Goal: Task Accomplishment & Management: Complete application form

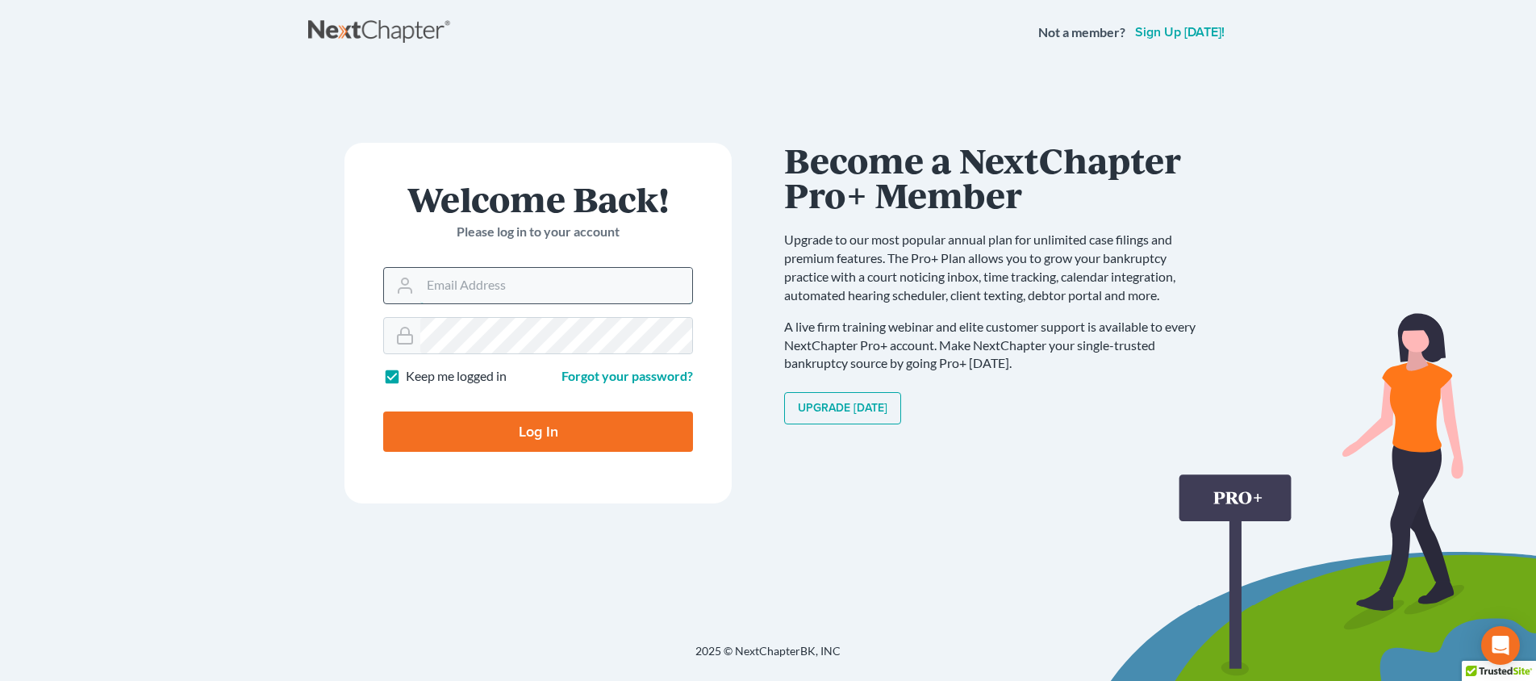
type input "[PERSON_NAME][EMAIL_ADDRESS][DOMAIN_NAME]"
click at [538, 430] on input "Log In" at bounding box center [538, 431] width 310 height 40
type input "Thinking..."
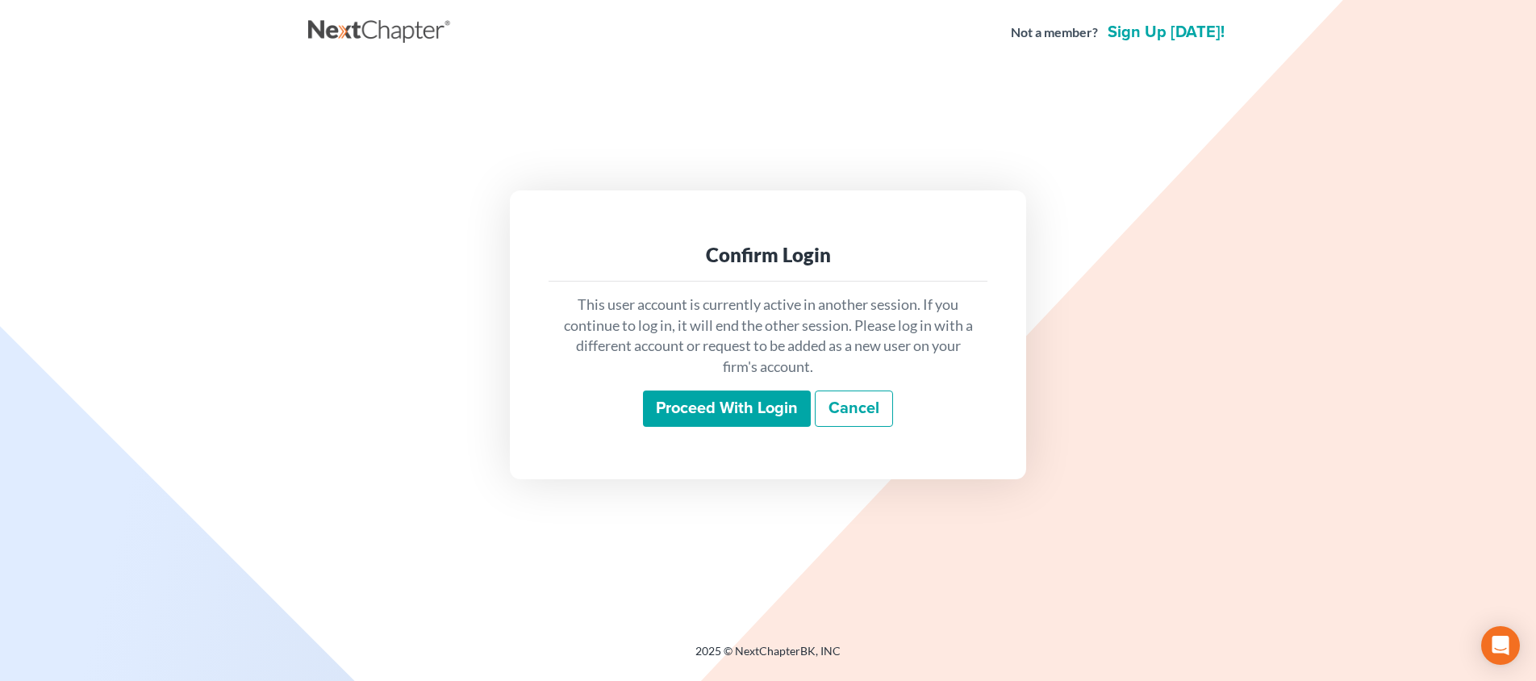
click at [753, 412] on input "Proceed with login" at bounding box center [727, 408] width 168 height 37
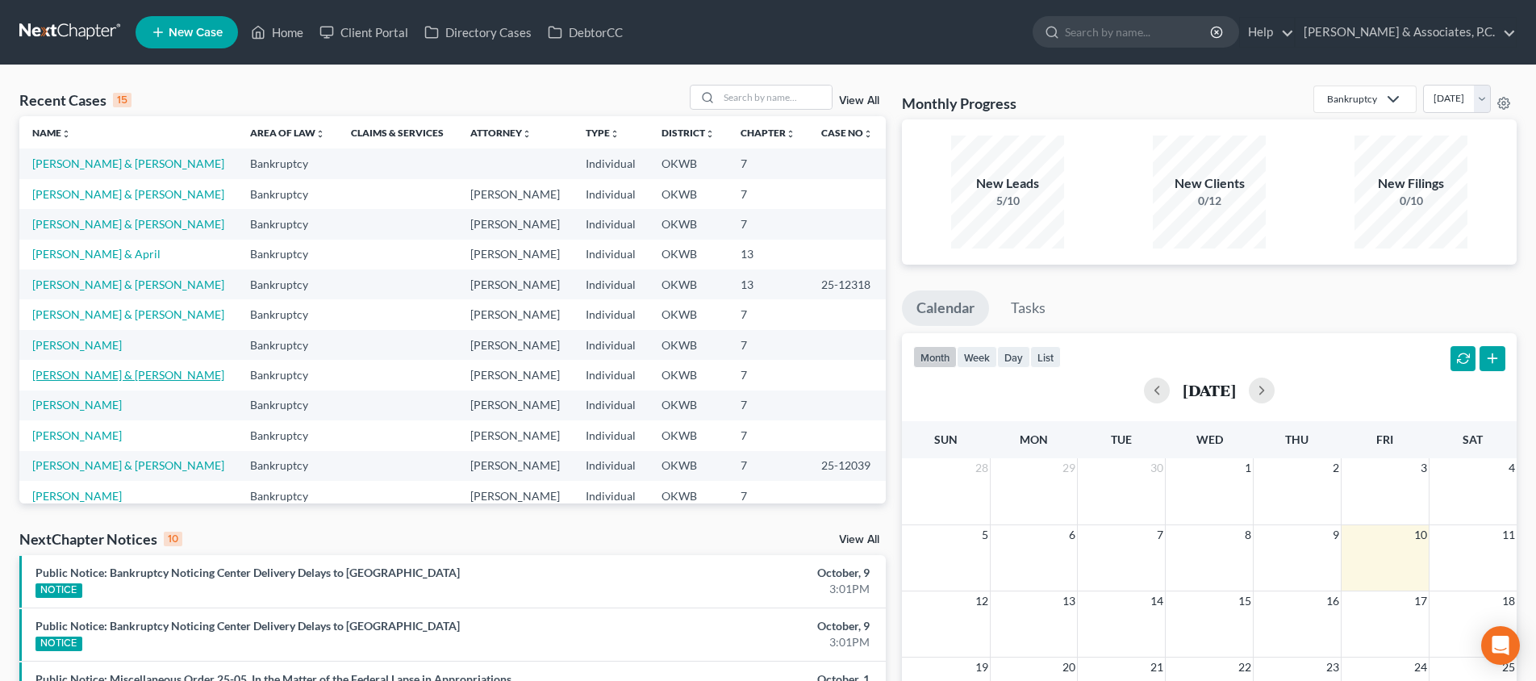
click at [78, 374] on link "[PERSON_NAME] & [PERSON_NAME]" at bounding box center [128, 375] width 192 height 14
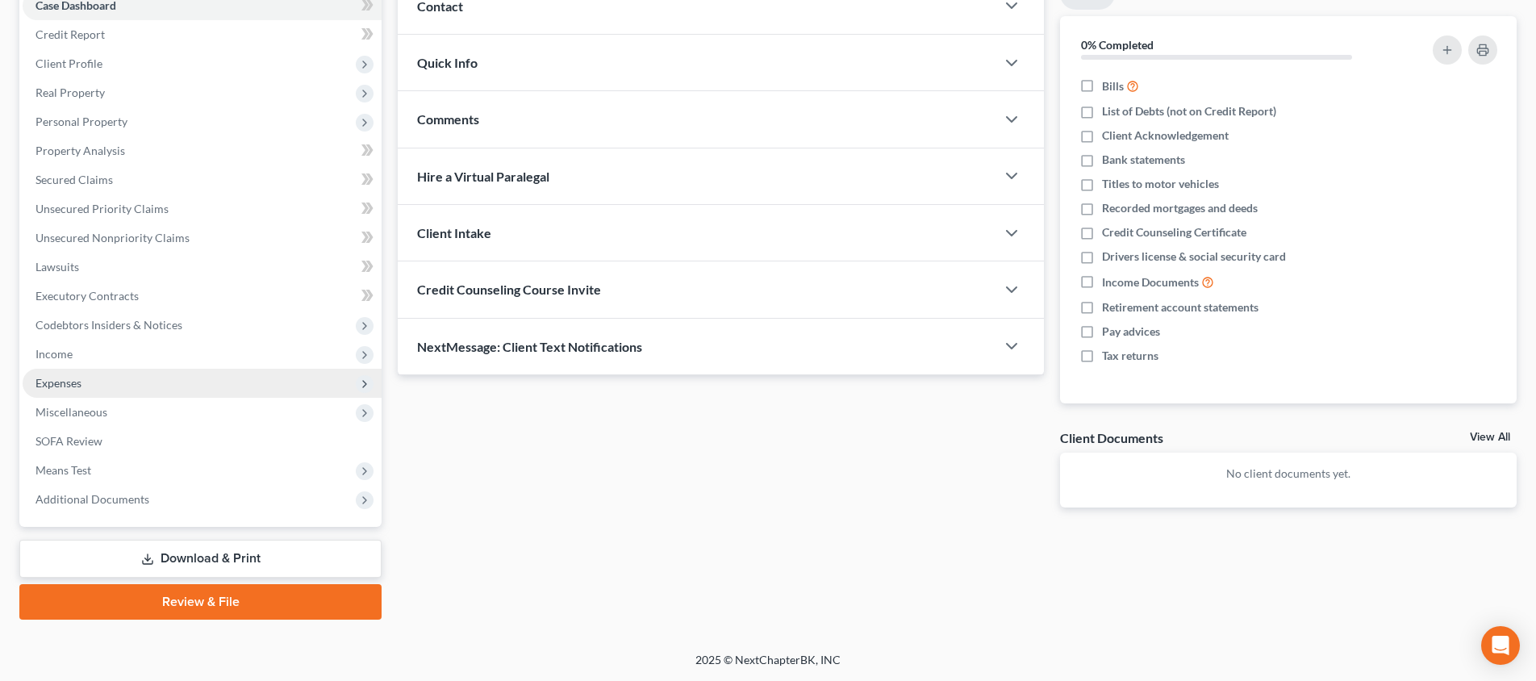
scroll to position [177, 0]
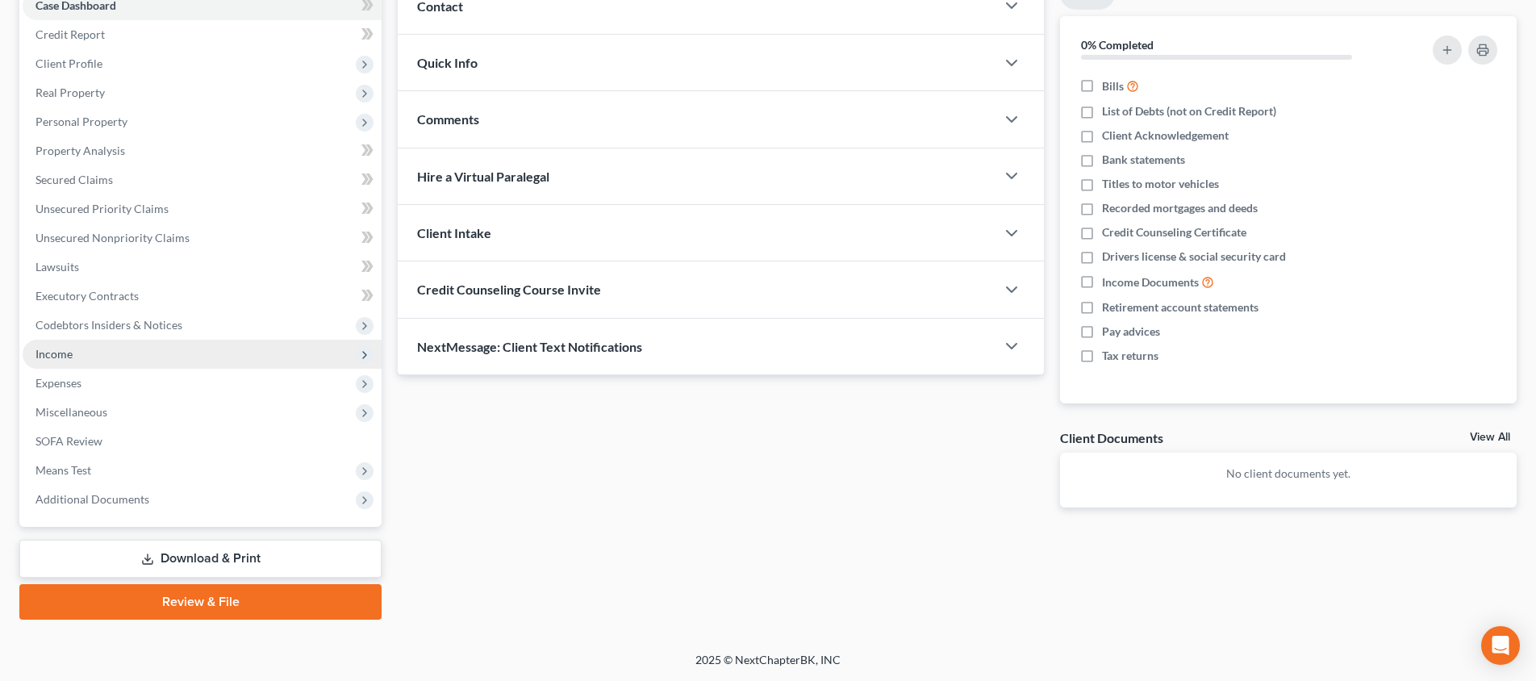
click at [182, 361] on span "Income" at bounding box center [202, 354] width 359 height 29
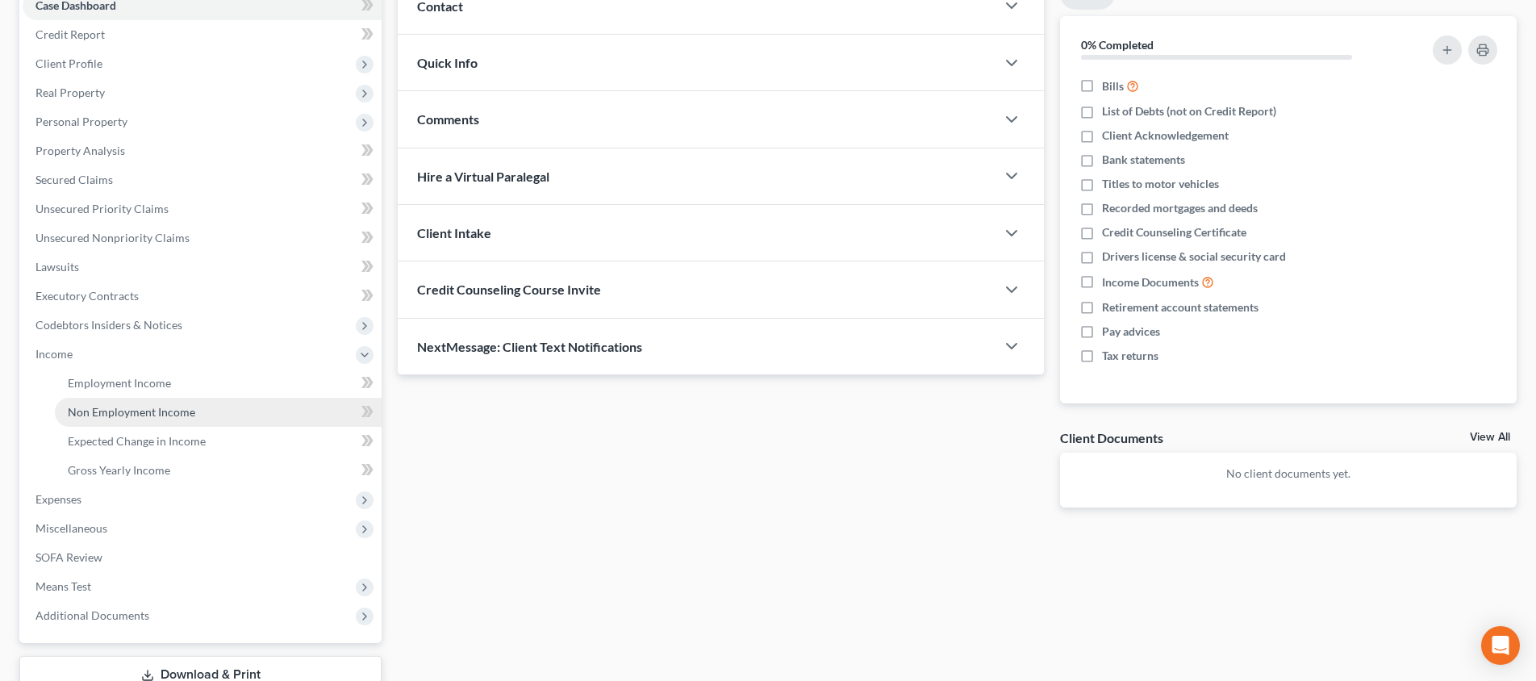
click at [179, 412] on span "Non Employment Income" at bounding box center [131, 412] width 127 height 14
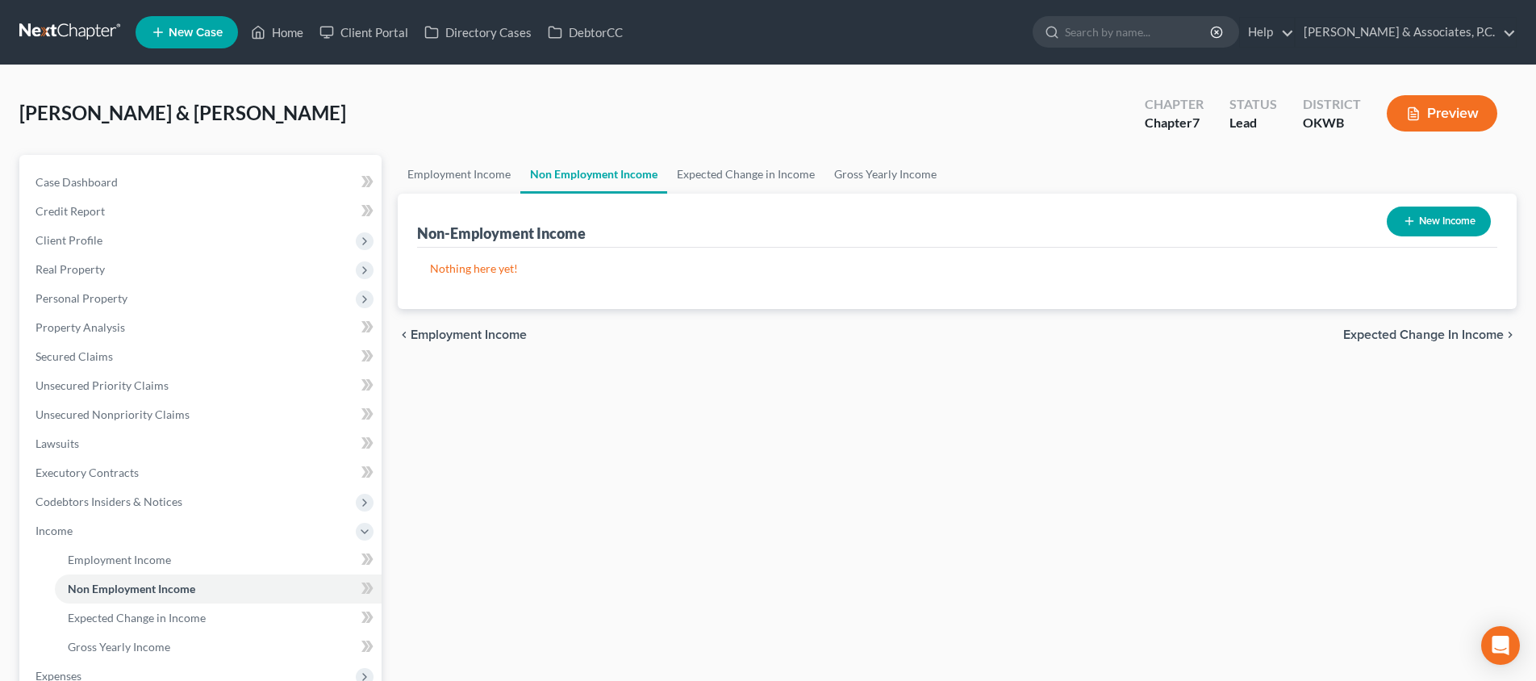
click at [1448, 216] on button "New Income" at bounding box center [1439, 221] width 104 height 30
select select "0"
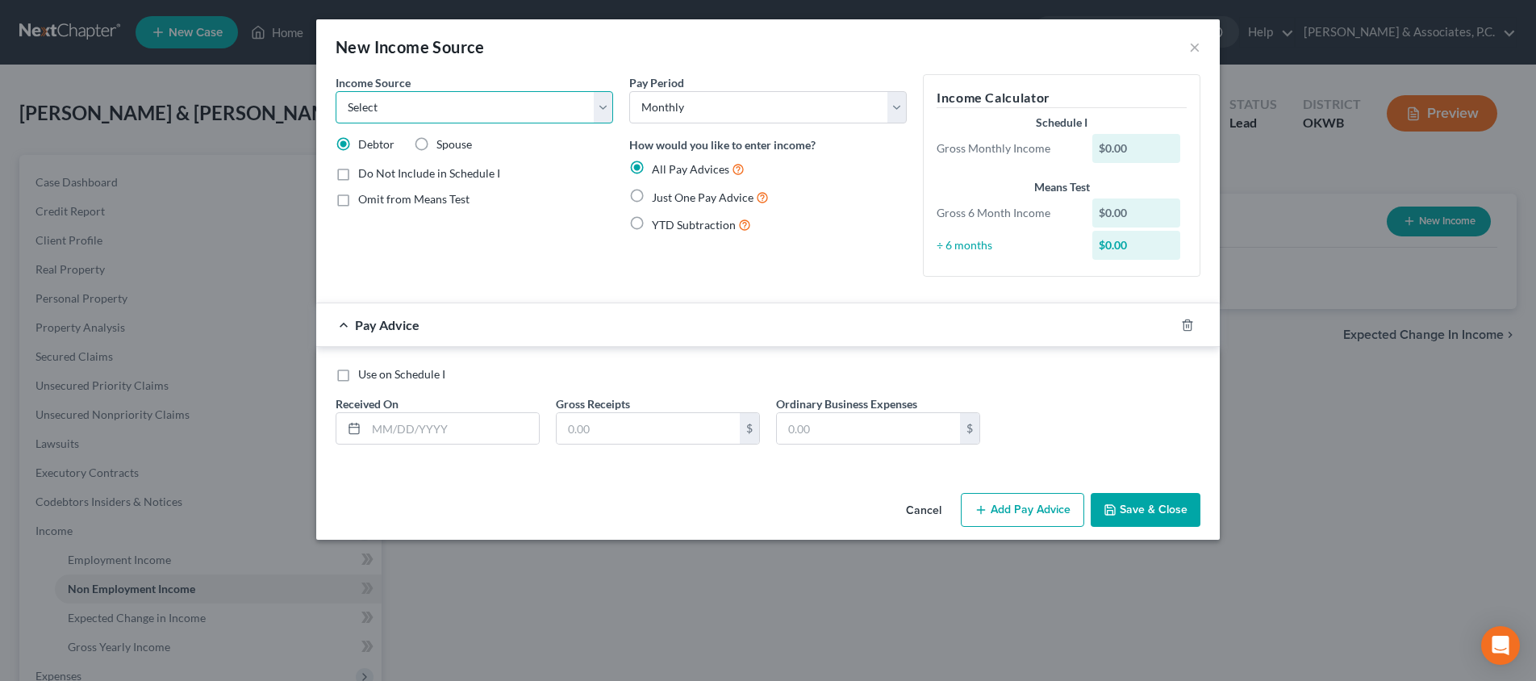
select select "8"
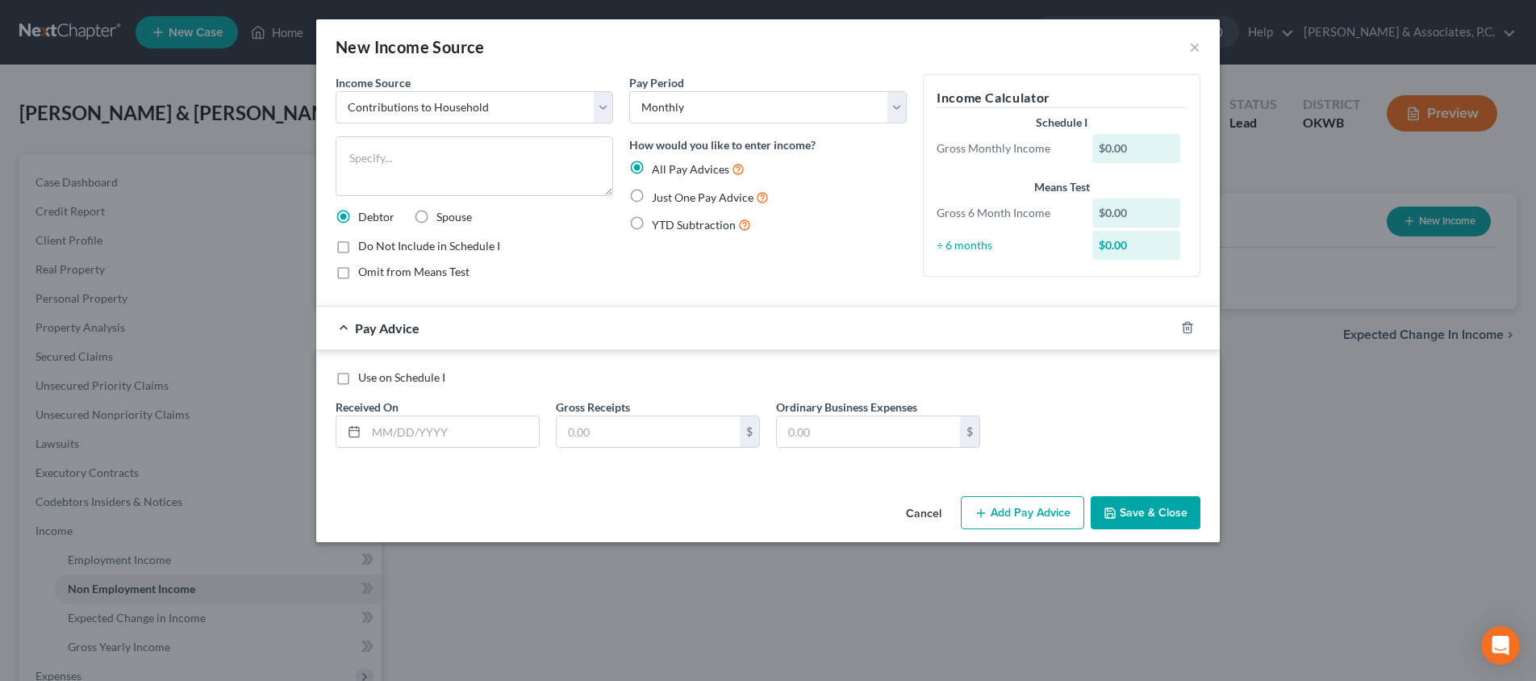
click at [652, 192] on label "Just One Pay Advice" at bounding box center [710, 197] width 117 height 19
click at [658, 192] on input "Just One Pay Advice" at bounding box center [663, 193] width 10 height 10
radio input "true"
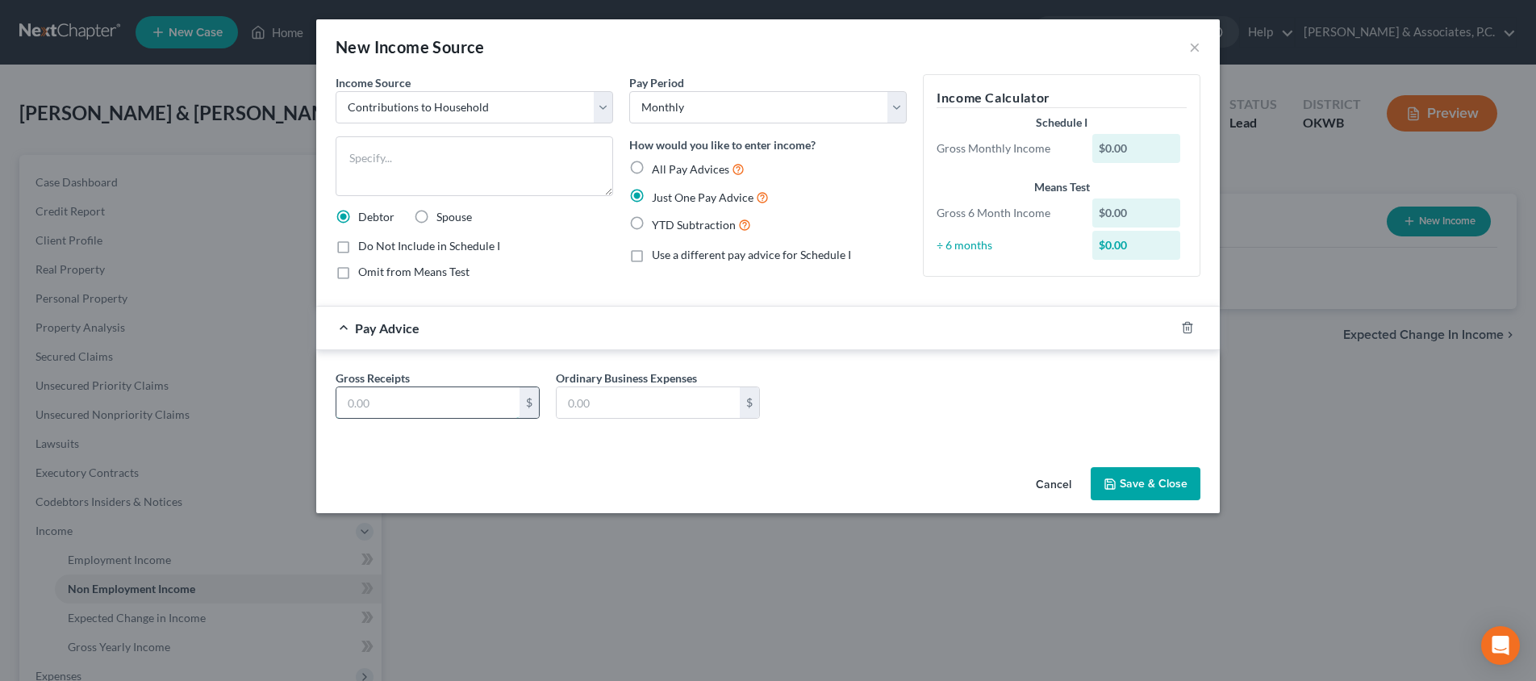
click at [480, 402] on input "text" at bounding box center [427, 402] width 183 height 31
type input "381"
click at [507, 183] on textarea at bounding box center [474, 166] width 277 height 60
type textarea "Debtors' daughter makes car payment for"
click at [1128, 486] on button "Save & Close" at bounding box center [1146, 484] width 110 height 34
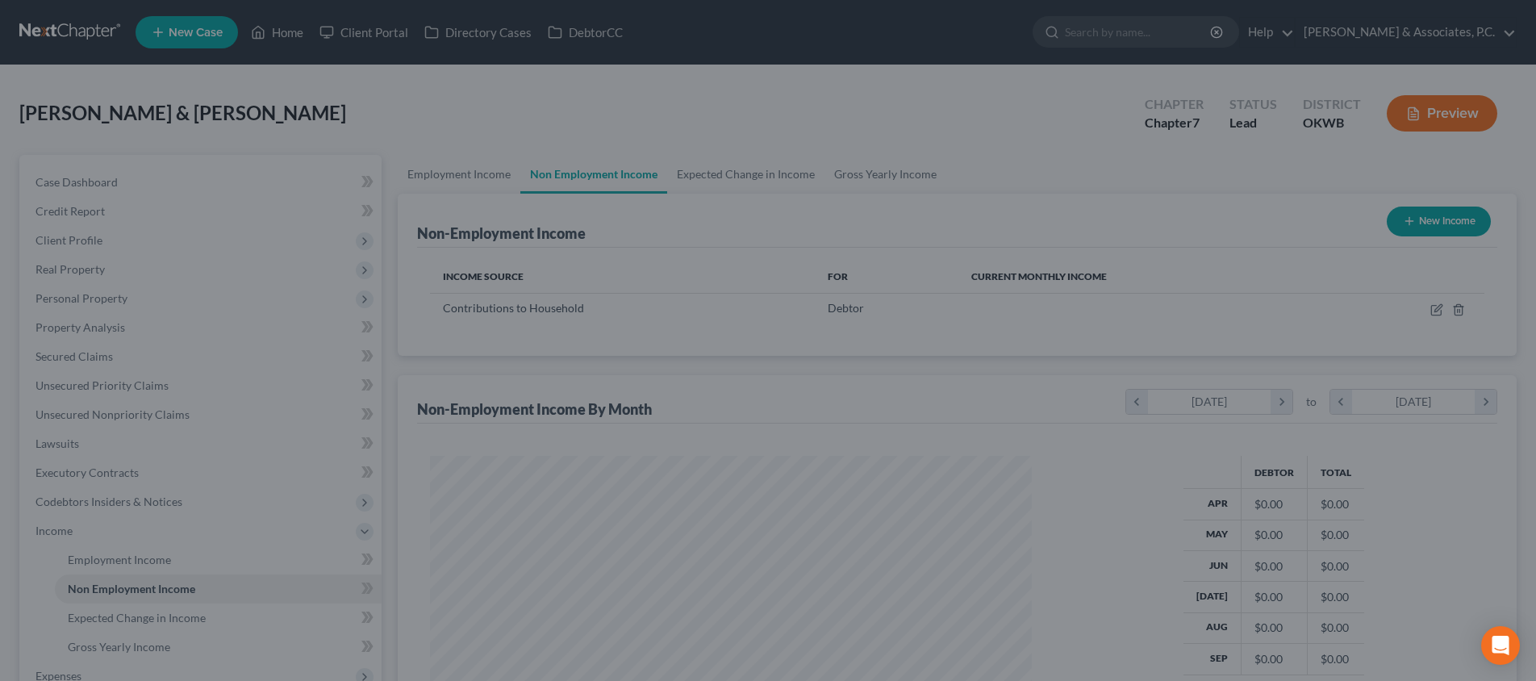
scroll to position [301, 634]
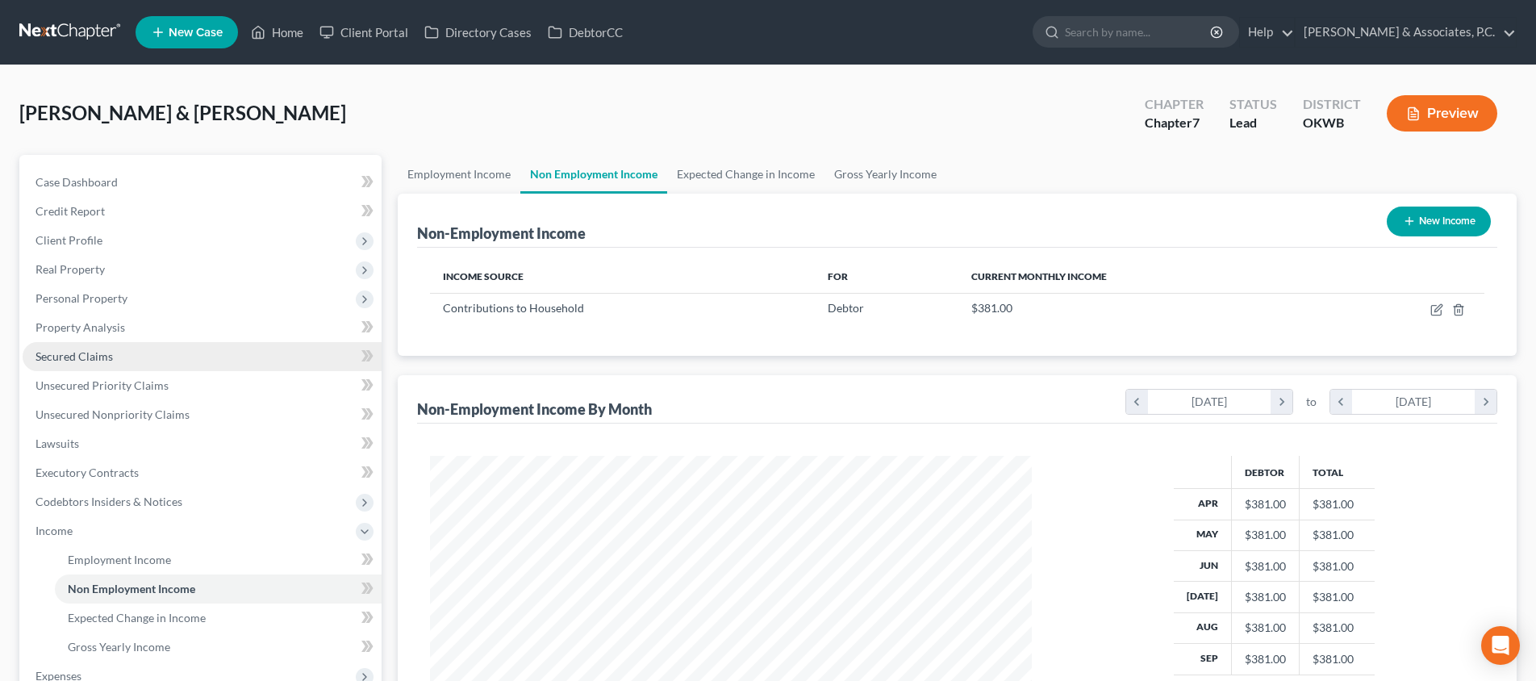
click at [198, 367] on link "Secured Claims" at bounding box center [202, 356] width 359 height 29
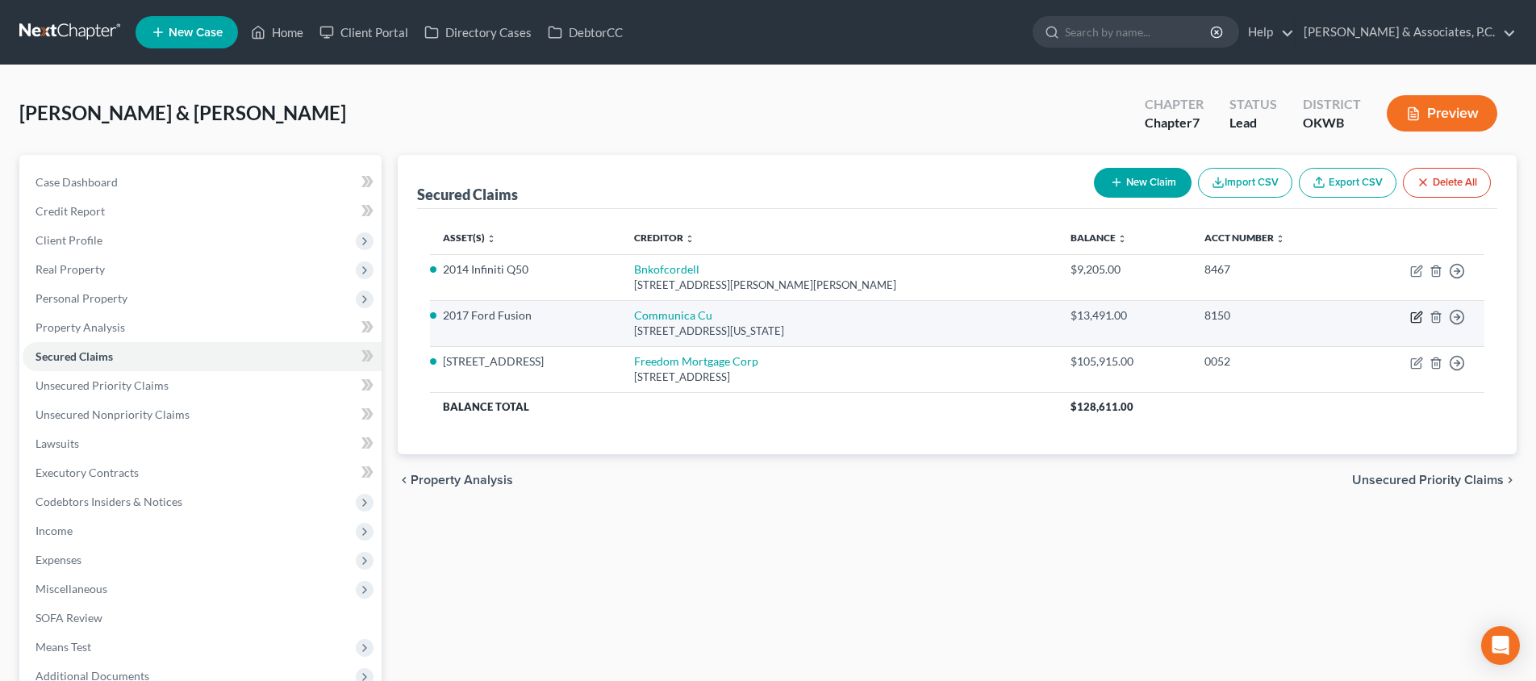
click at [1417, 319] on icon "button" at bounding box center [1416, 317] width 13 height 13
select select "37"
select select "0"
select select "2"
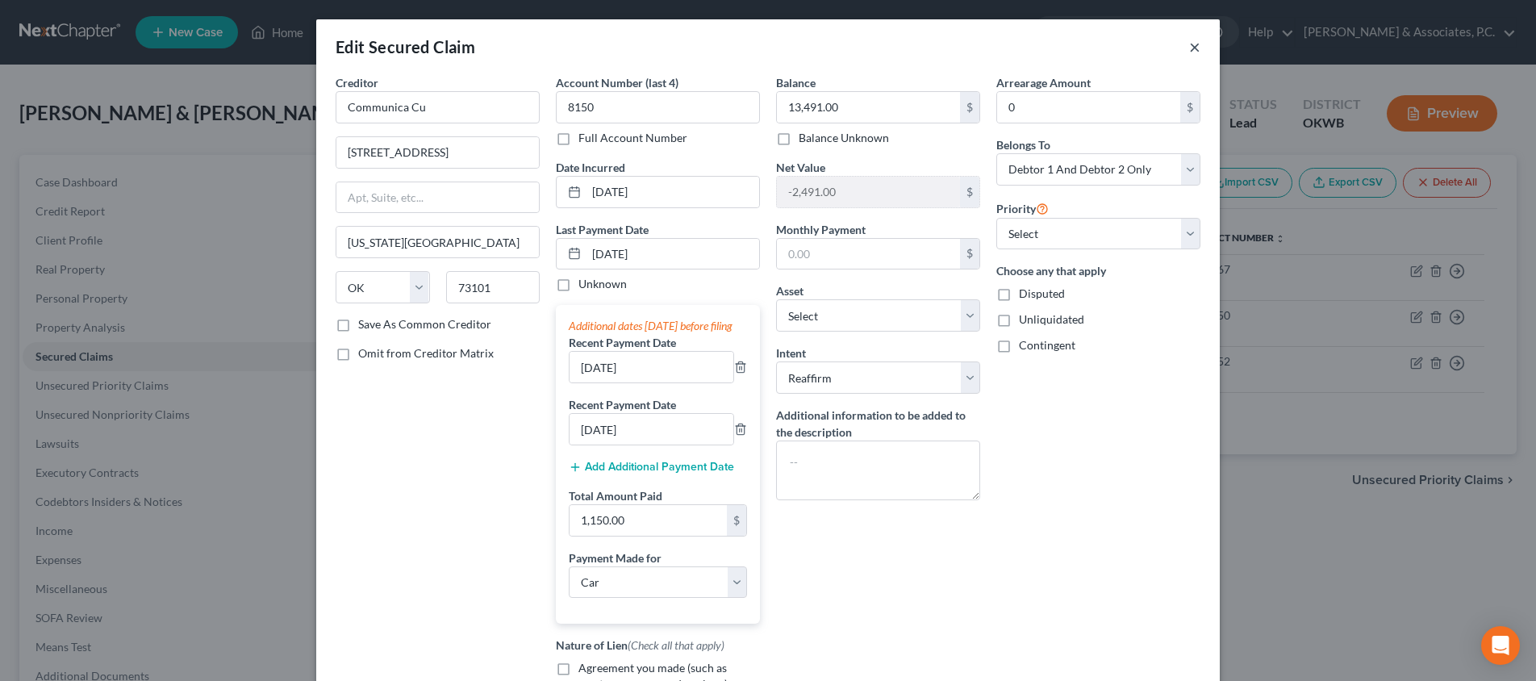
click at [1195, 50] on button "×" at bounding box center [1194, 46] width 11 height 19
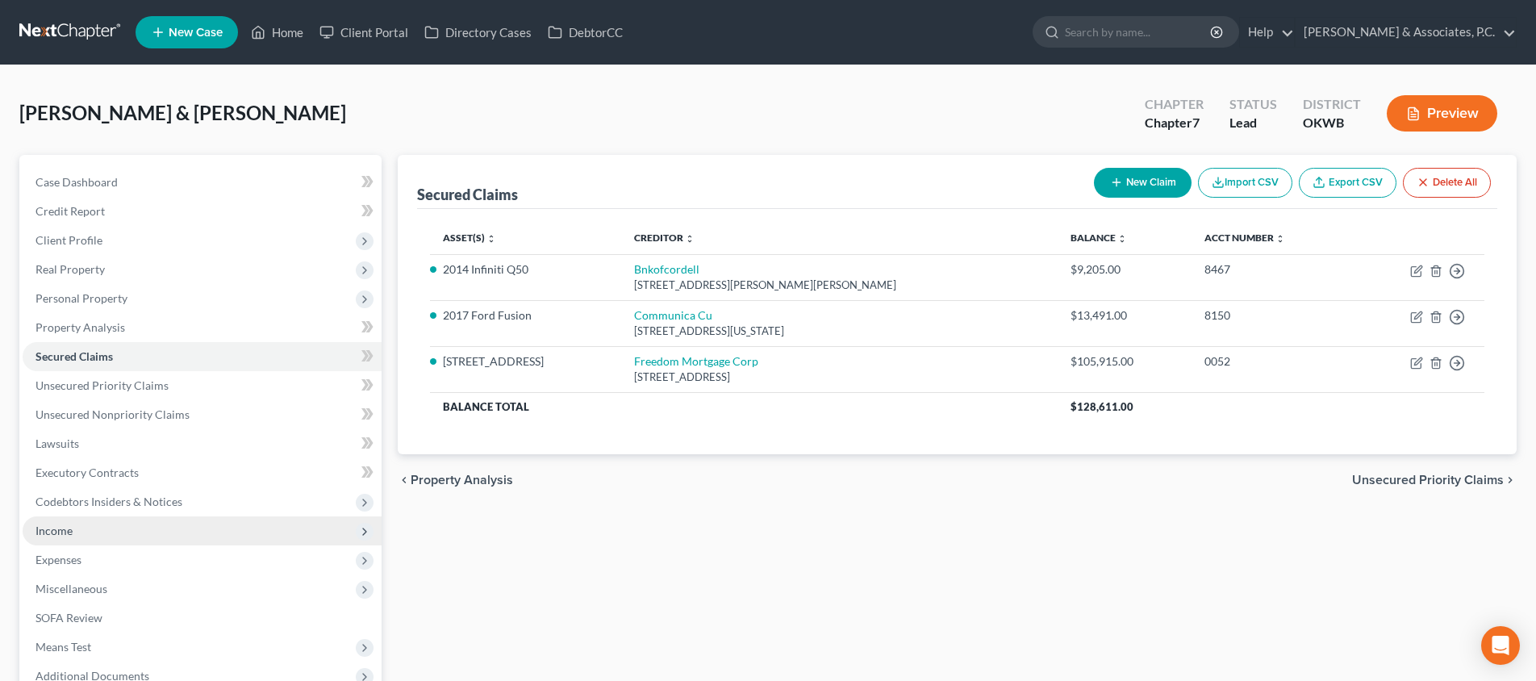
click at [148, 532] on span "Income" at bounding box center [202, 530] width 359 height 29
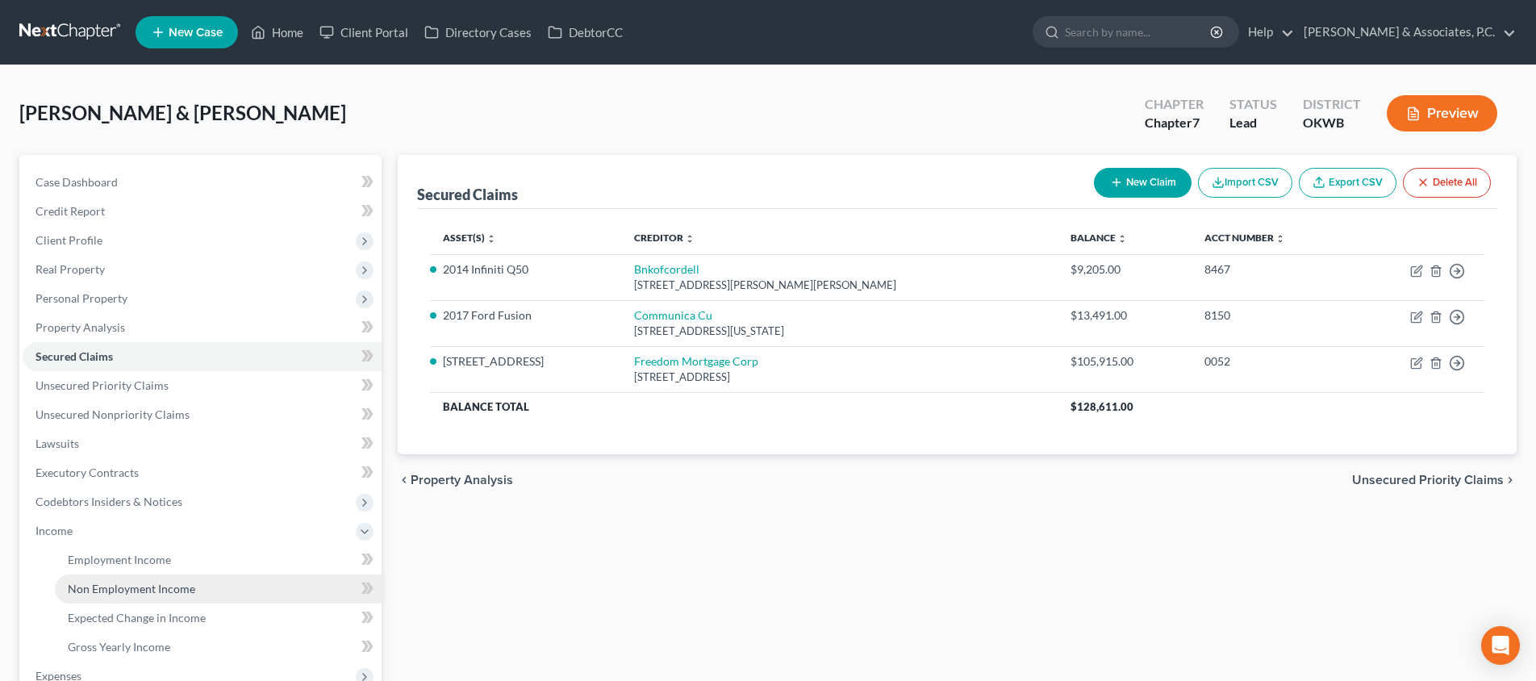
click at [151, 590] on span "Non Employment Income" at bounding box center [131, 589] width 127 height 14
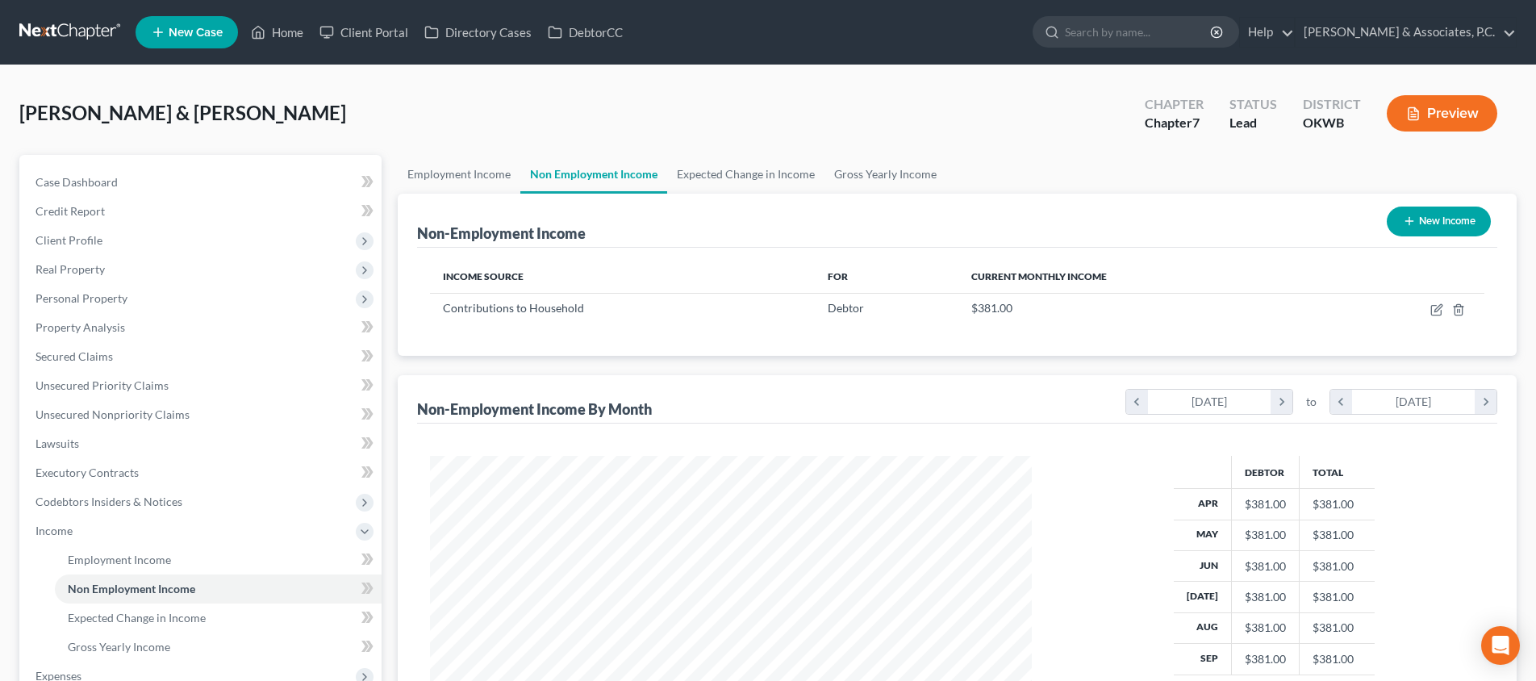
scroll to position [301, 634]
click at [1439, 307] on icon "button" at bounding box center [1436, 309] width 13 height 13
select select "8"
select select "0"
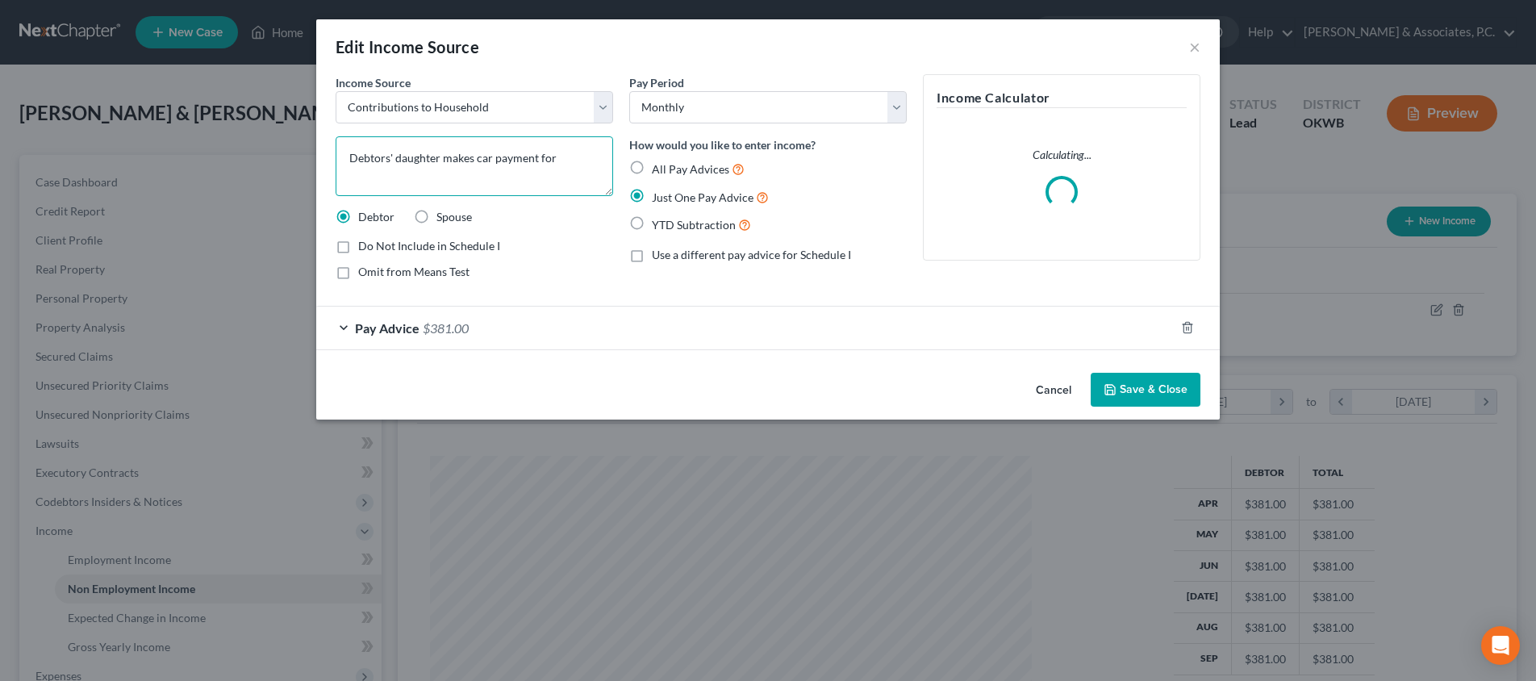
click at [575, 165] on textarea "Debtors' daughter makes car payment for" at bounding box center [474, 166] width 277 height 60
type textarea "Debtors' daughter makes car payment for the 2017 Ford Fusion"
click at [1144, 379] on button "Save & Close" at bounding box center [1146, 390] width 110 height 34
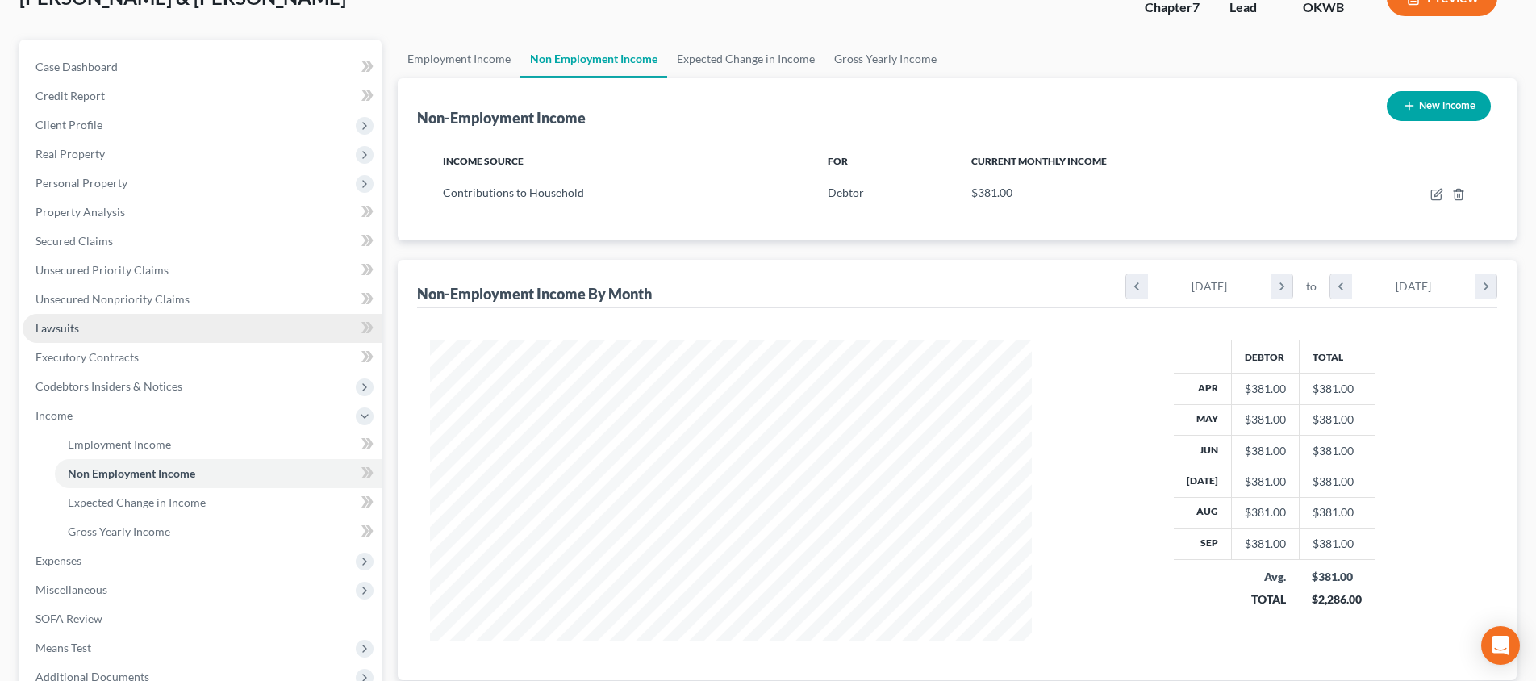
scroll to position [148, 0]
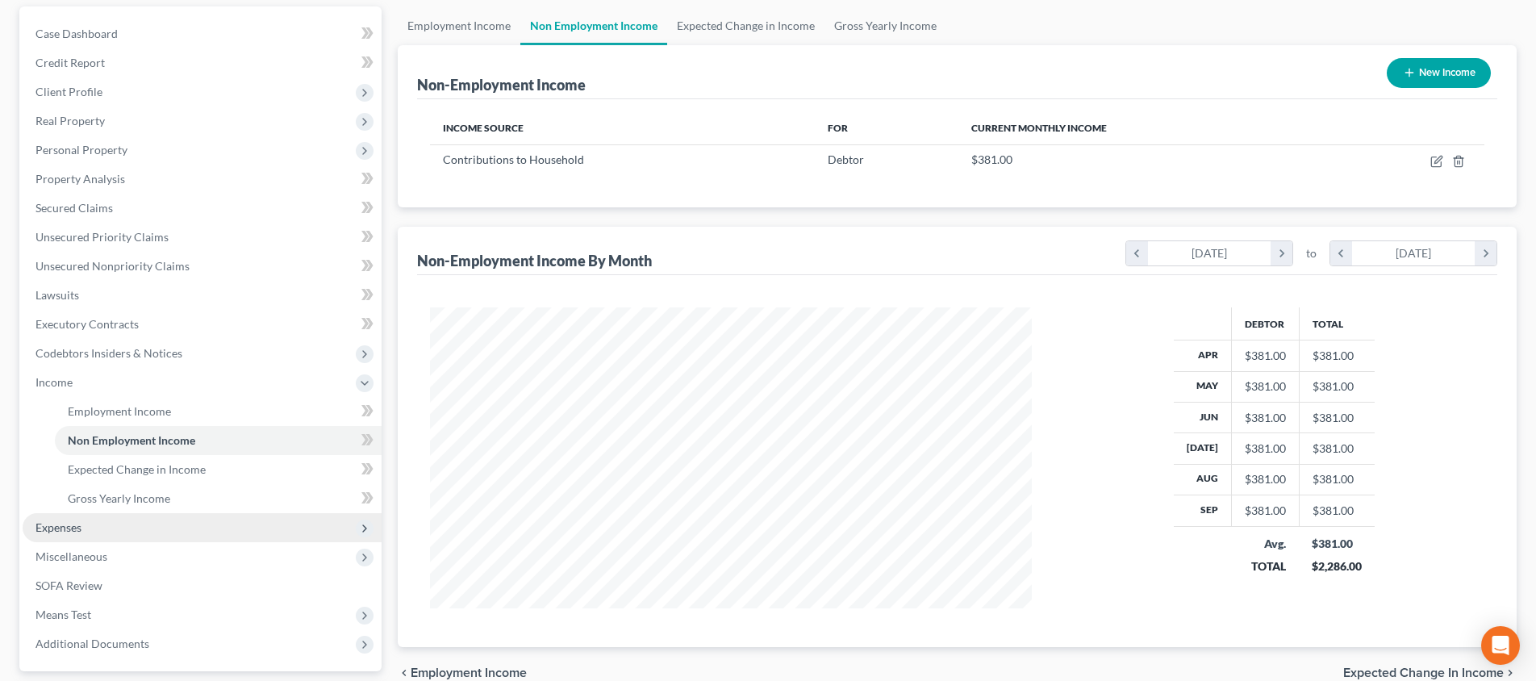
click at [208, 524] on span "Expenses" at bounding box center [202, 527] width 359 height 29
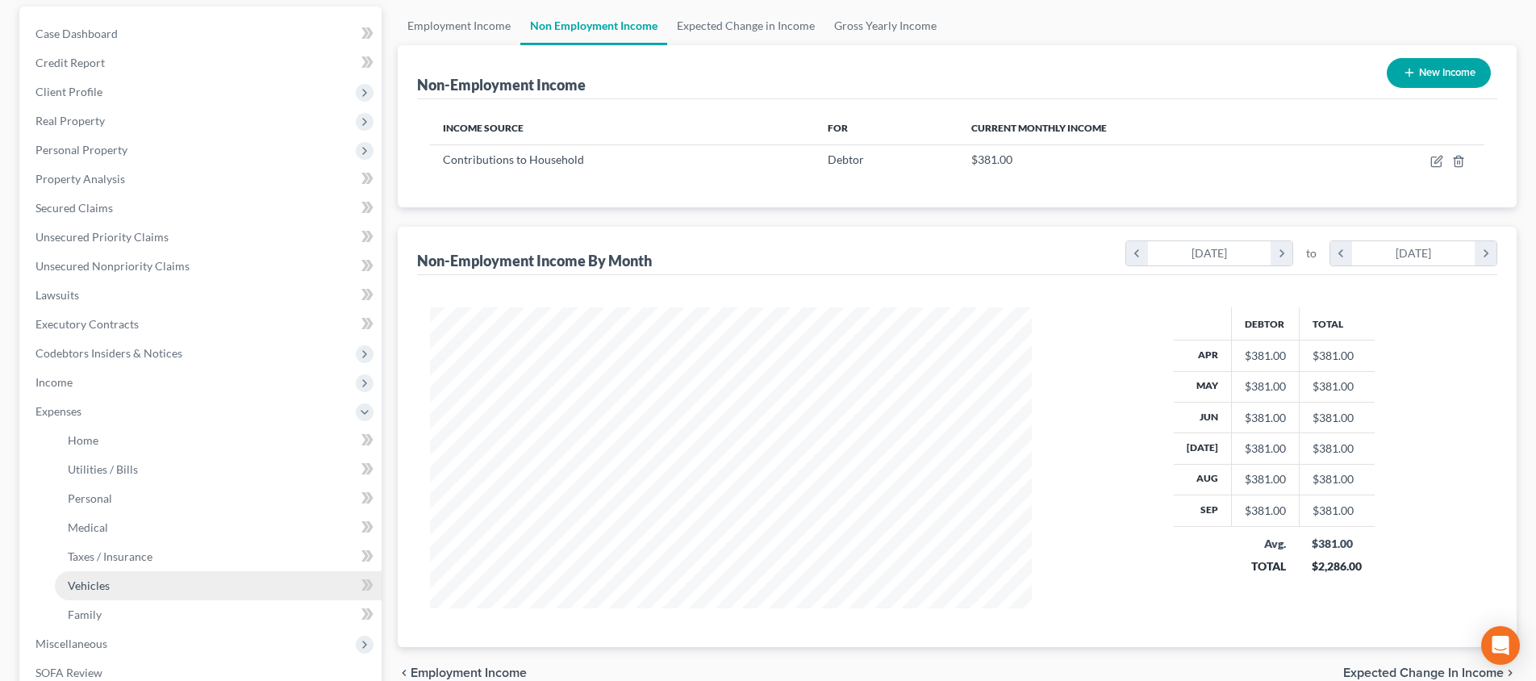
click at [209, 588] on link "Vehicles" at bounding box center [218, 585] width 327 height 29
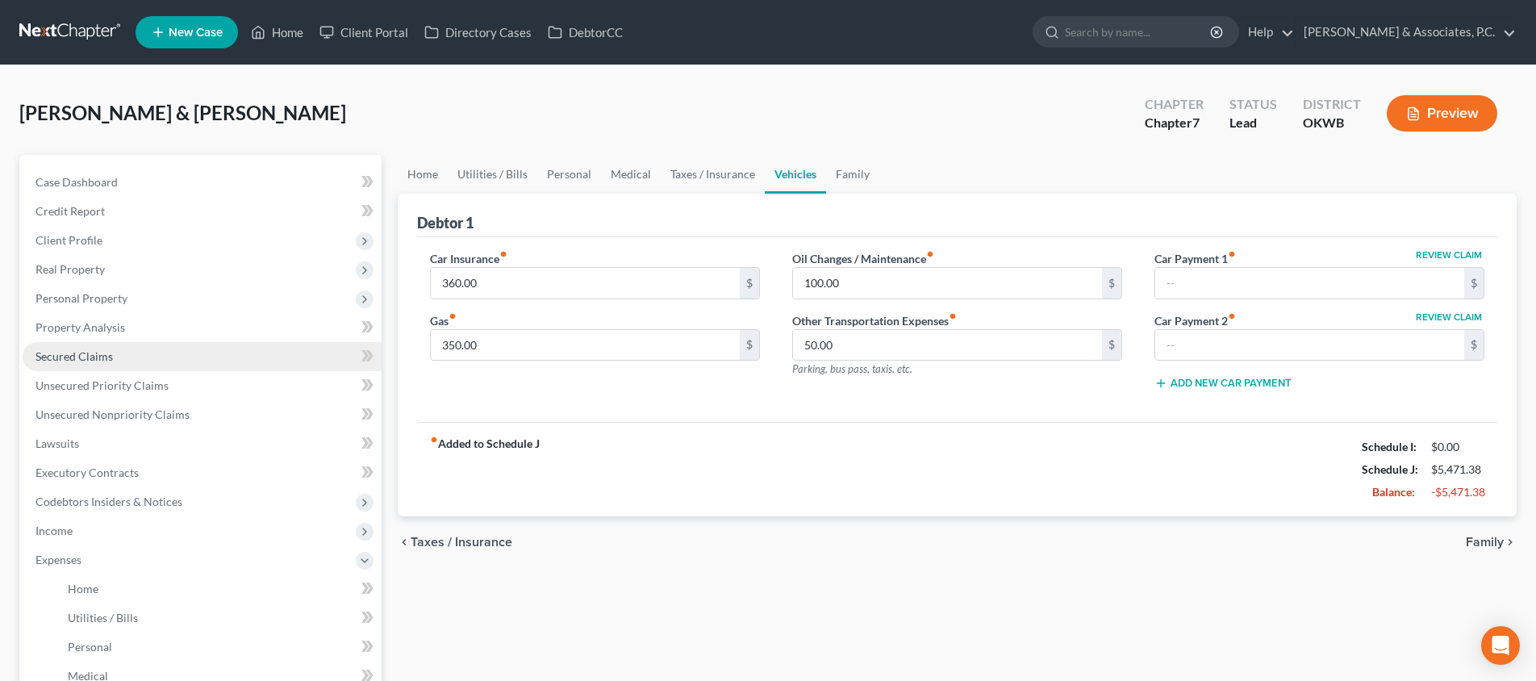
click at [158, 354] on link "Secured Claims" at bounding box center [202, 356] width 359 height 29
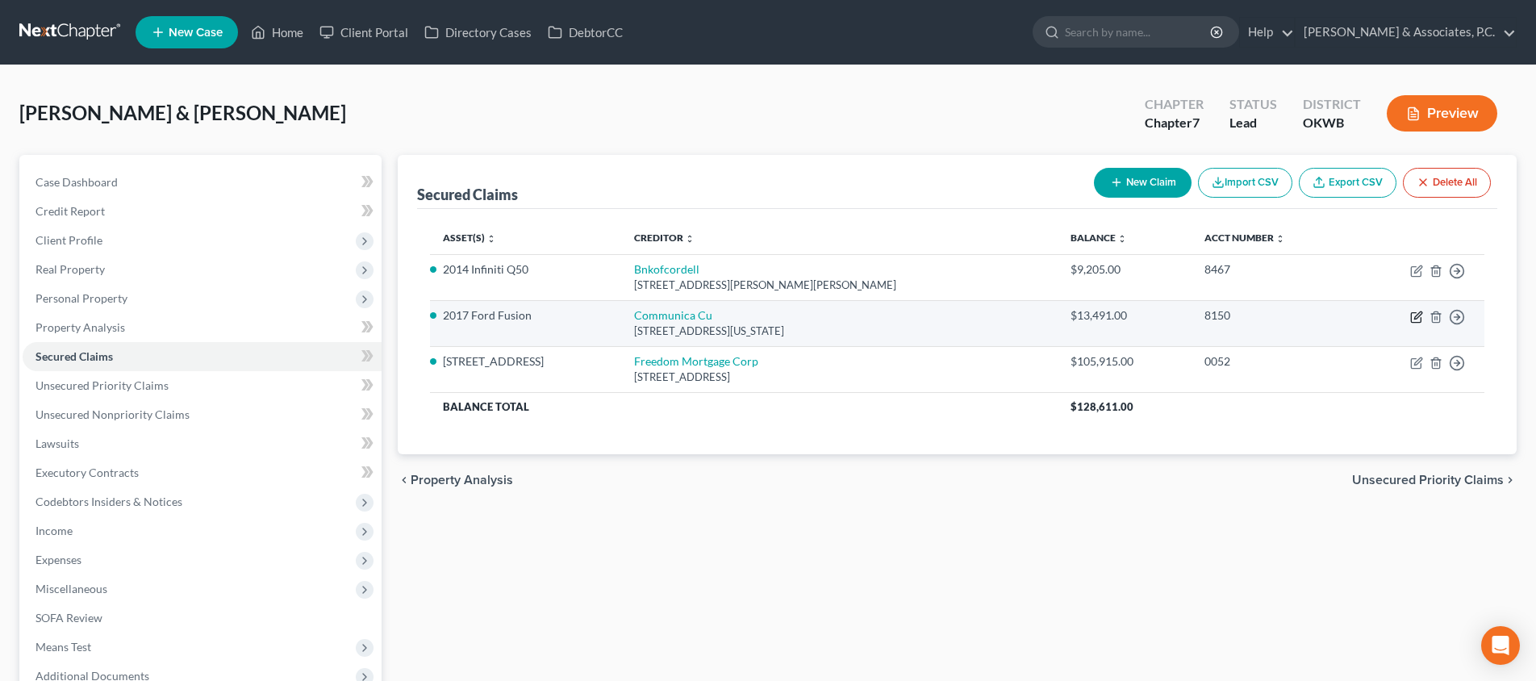
click at [1410, 312] on icon "button" at bounding box center [1416, 317] width 13 height 13
select select "37"
select select "0"
select select "3"
select select "2"
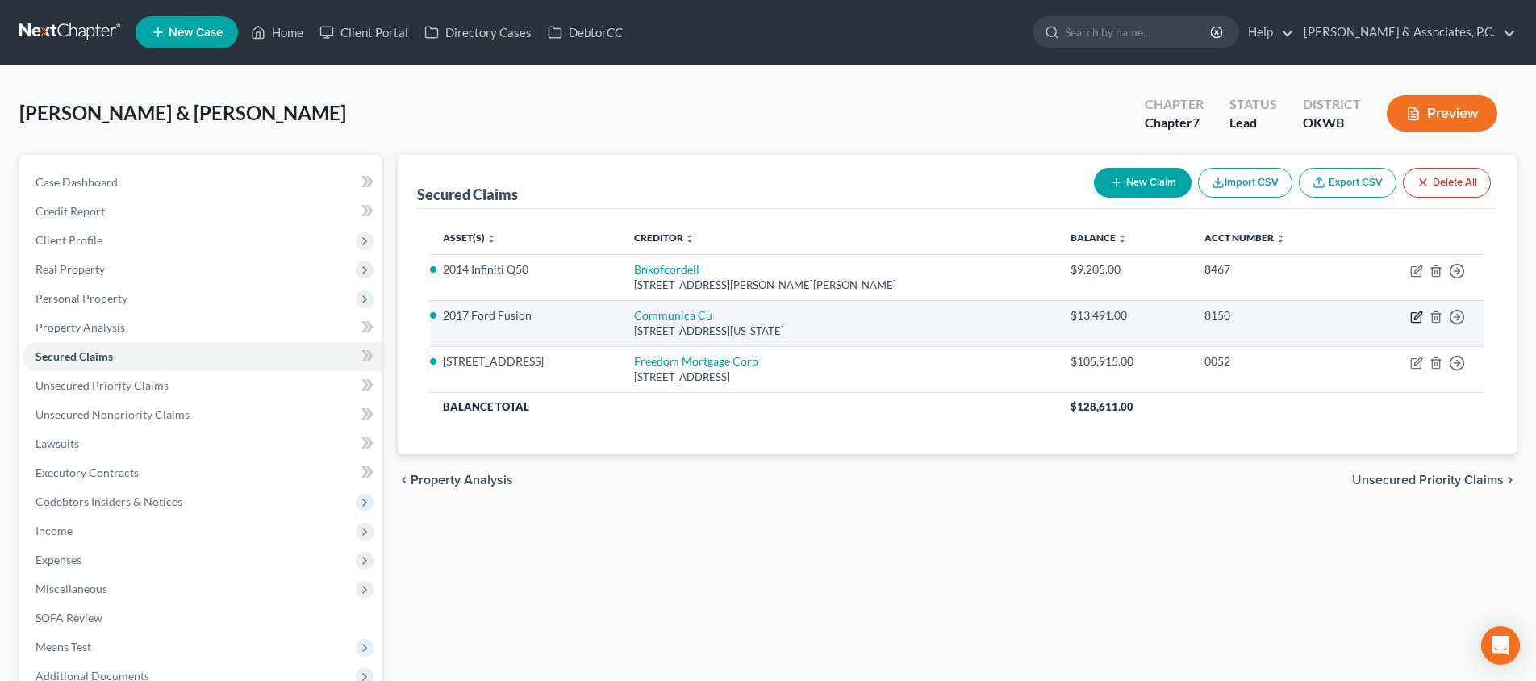
select select "2"
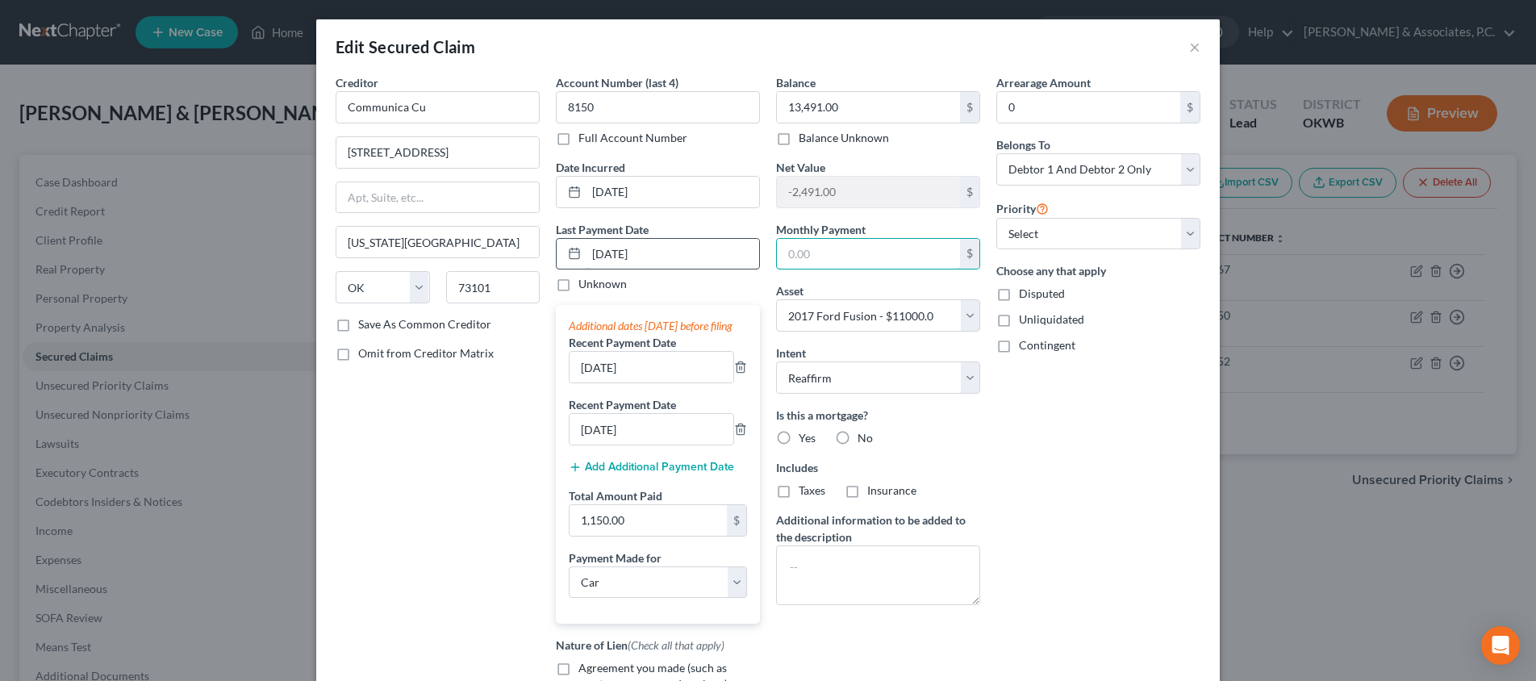
drag, startPoint x: 889, startPoint y: 261, endPoint x: 745, endPoint y: 256, distance: 143.6
click at [745, 256] on div "Creditor * Communica Cu [GEOGRAPHIC_DATA] [US_STATE][GEOGRAPHIC_DATA] [US_STATE…" at bounding box center [767, 428] width 881 height 708
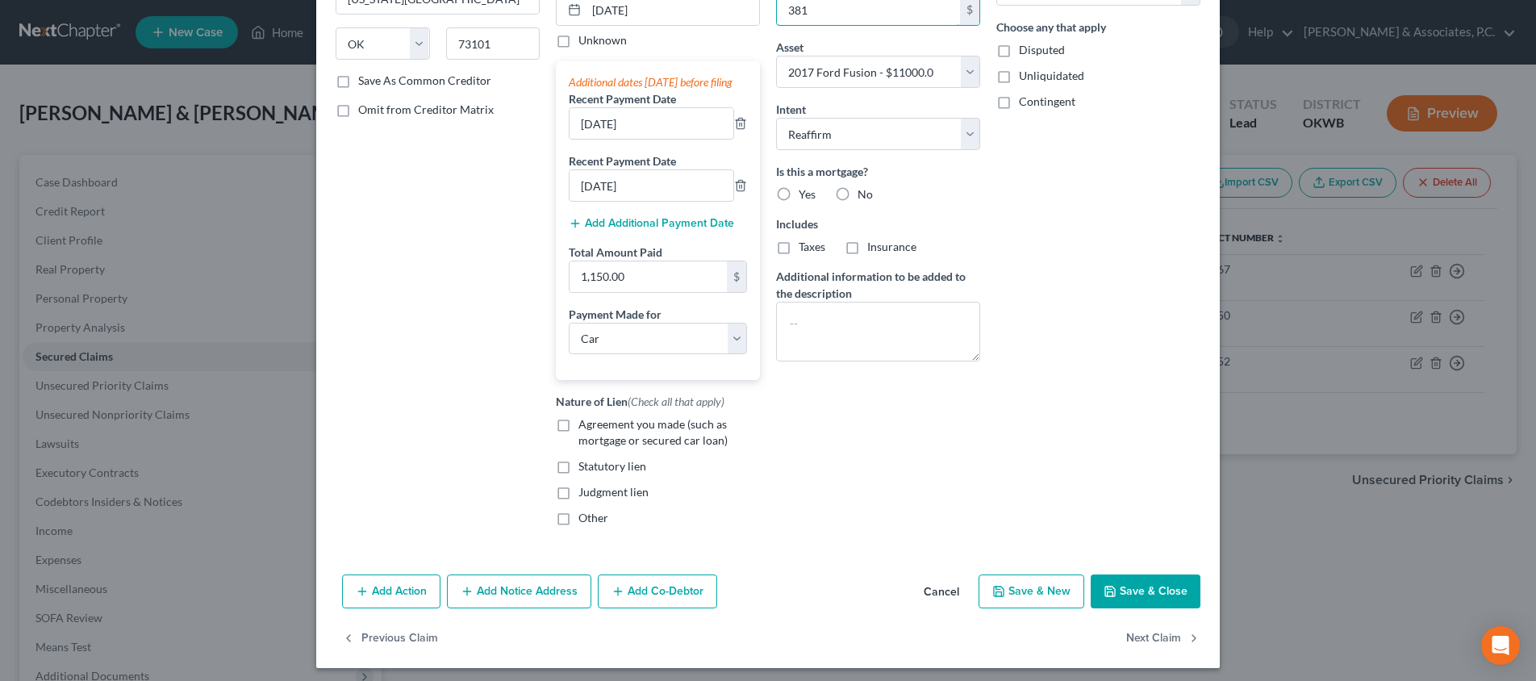
type input "381"
drag, startPoint x: 1170, startPoint y: 595, endPoint x: 1161, endPoint y: 590, distance: 10.1
click at [1168, 594] on button "Save & Close" at bounding box center [1146, 591] width 110 height 34
select select
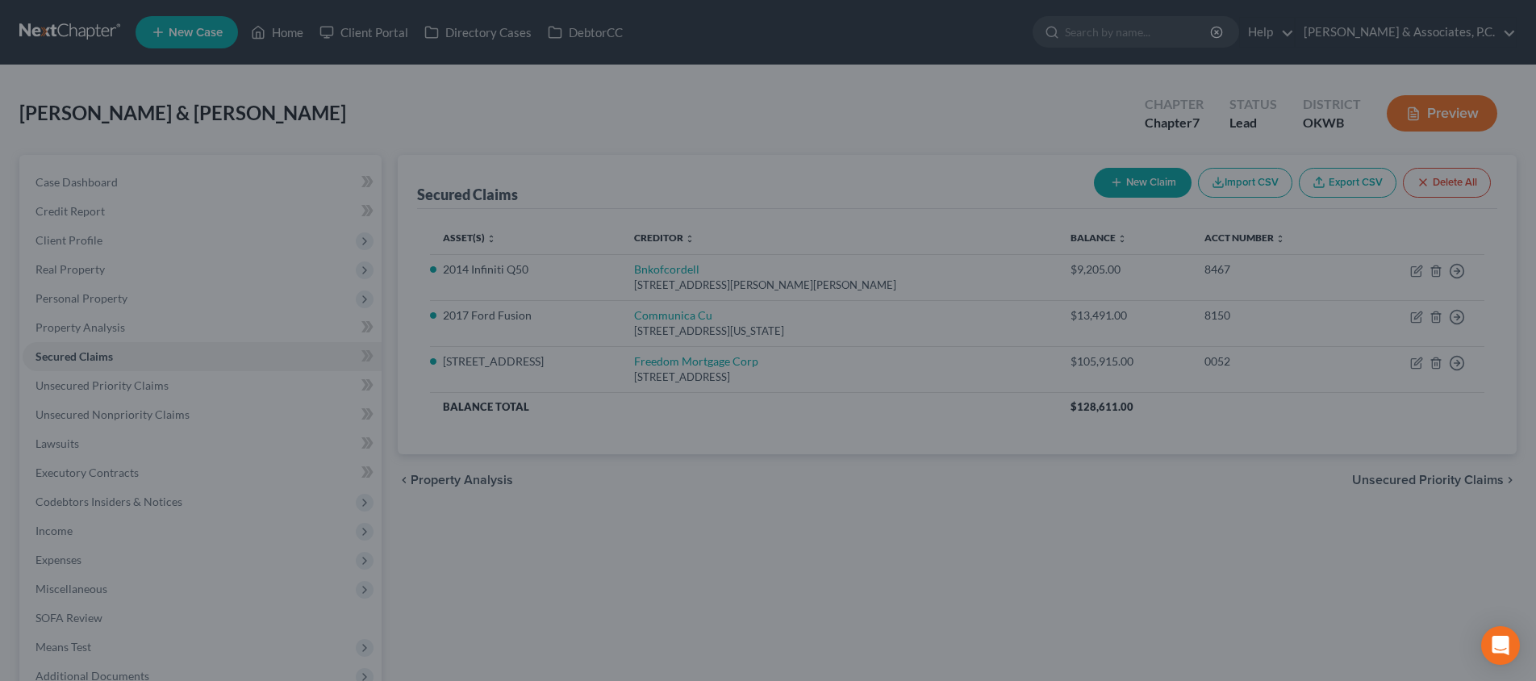
type input "381.00"
select select "3"
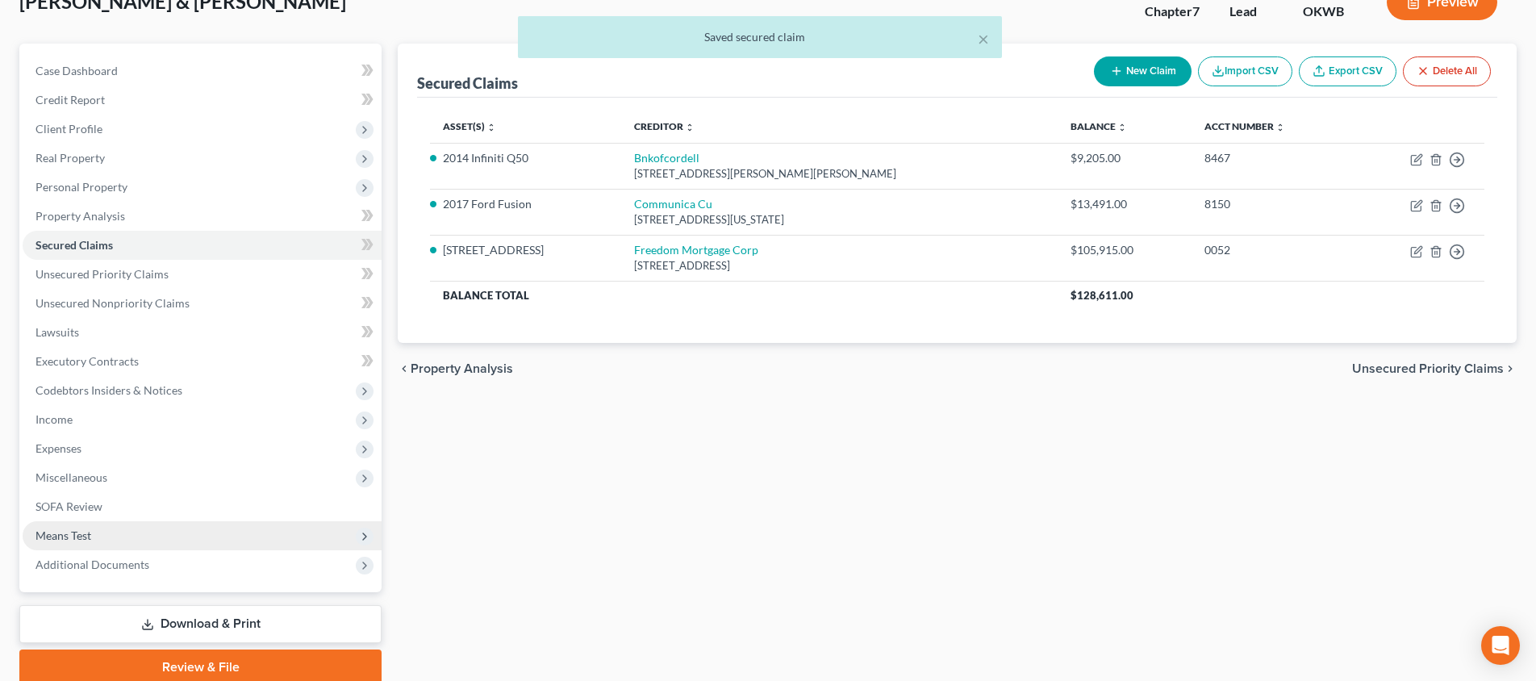
scroll to position [94, 0]
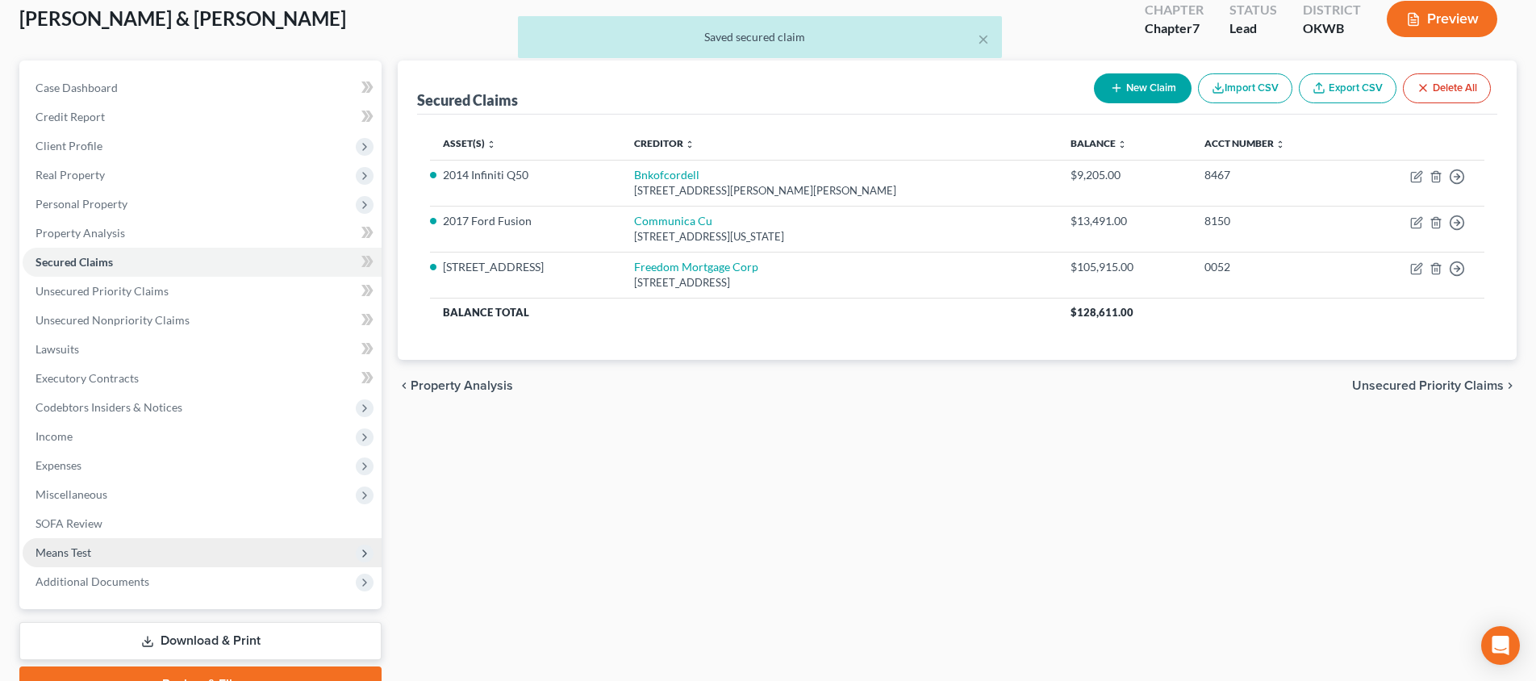
click at [222, 544] on span "Means Test" at bounding box center [202, 552] width 359 height 29
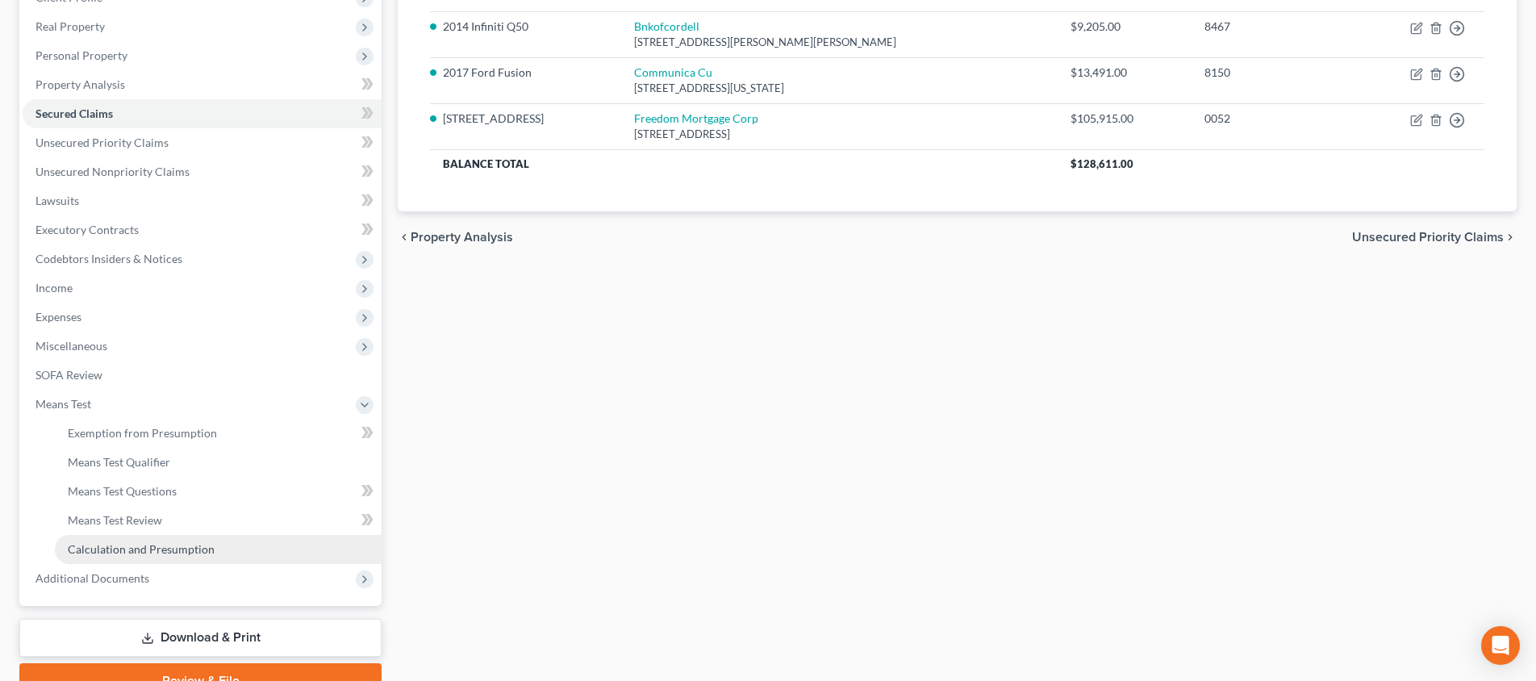
scroll to position [247, 1]
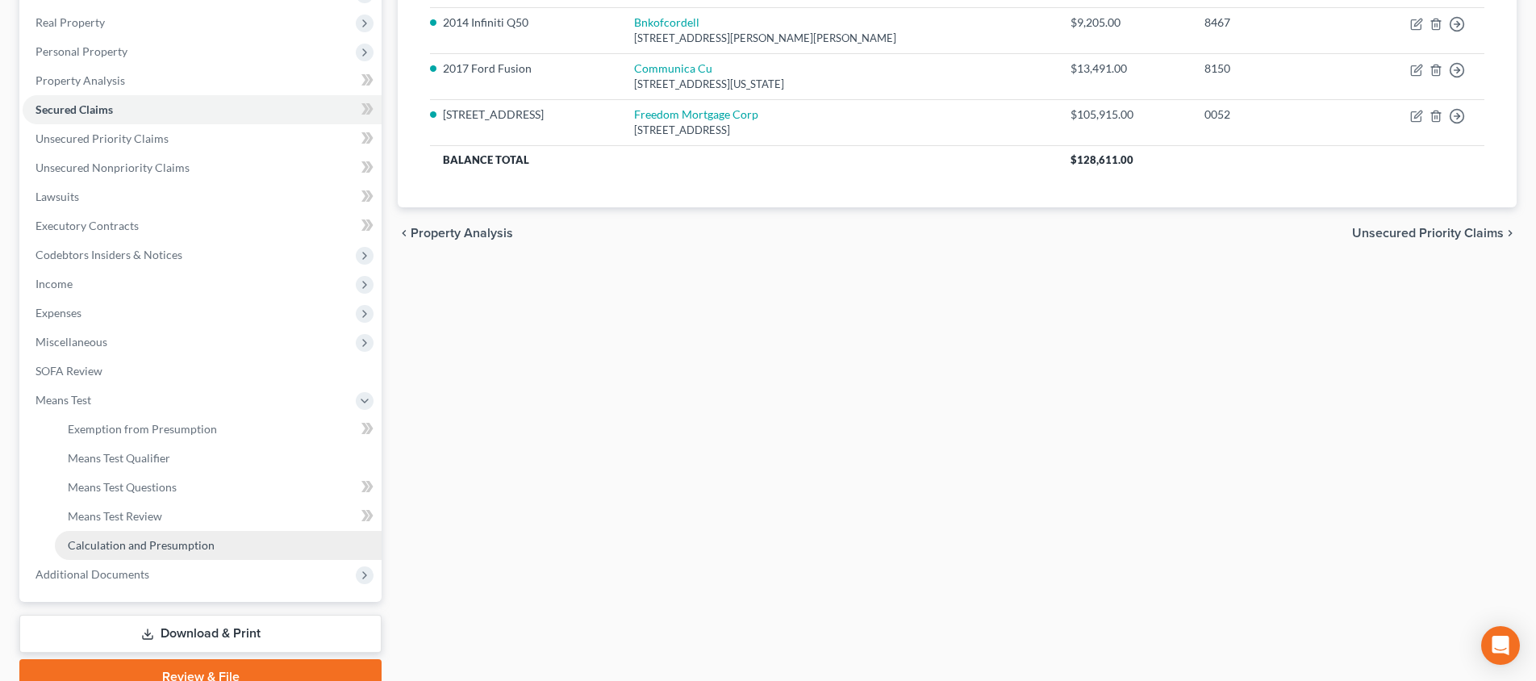
click at [201, 548] on span "Calculation and Presumption" at bounding box center [141, 545] width 147 height 14
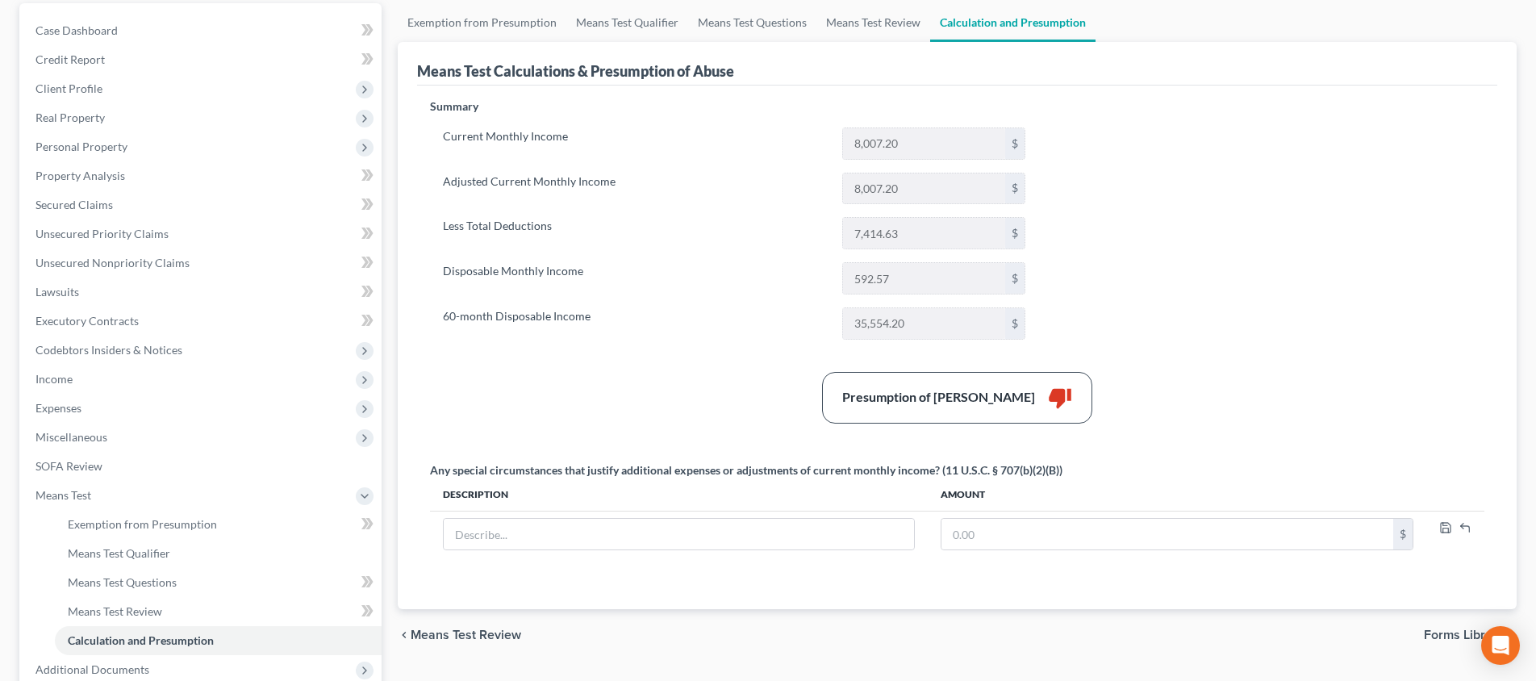
scroll to position [105, 0]
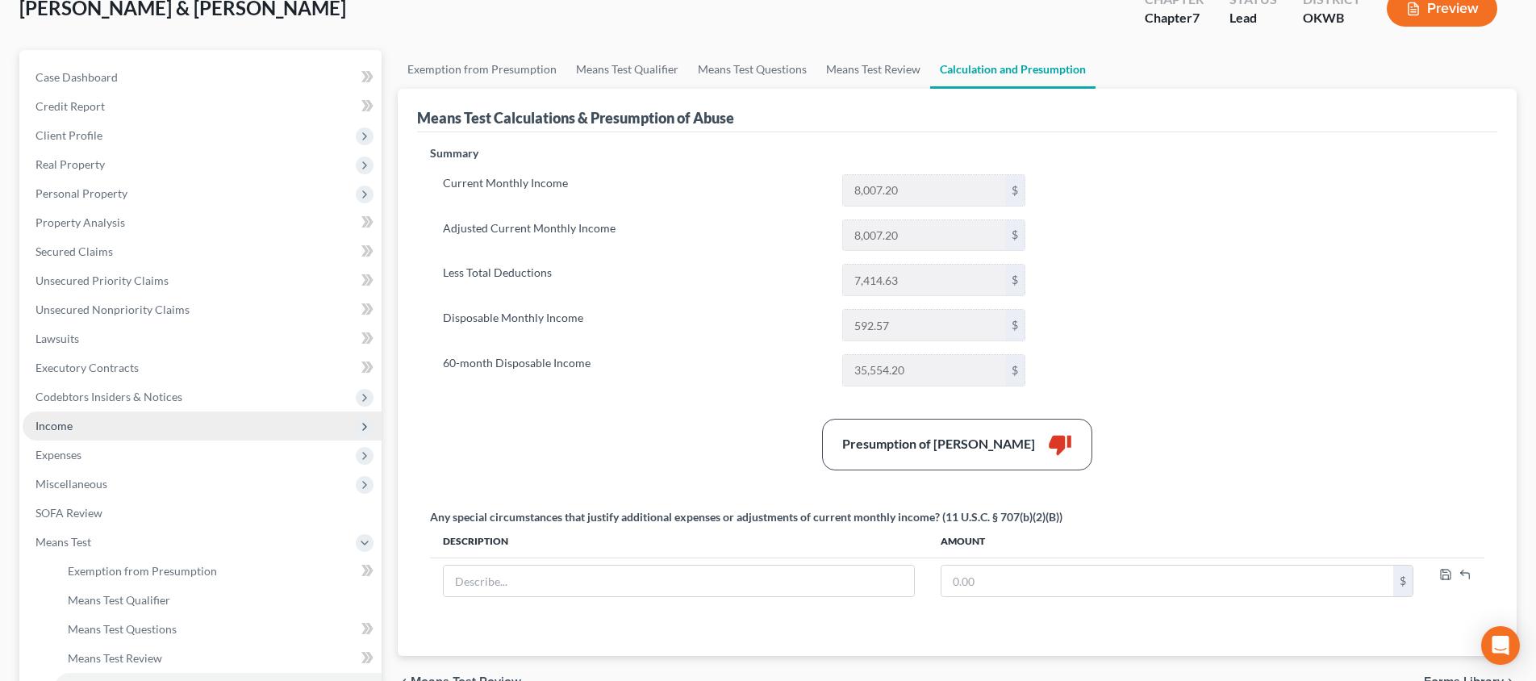
click at [222, 425] on span "Income" at bounding box center [202, 425] width 359 height 29
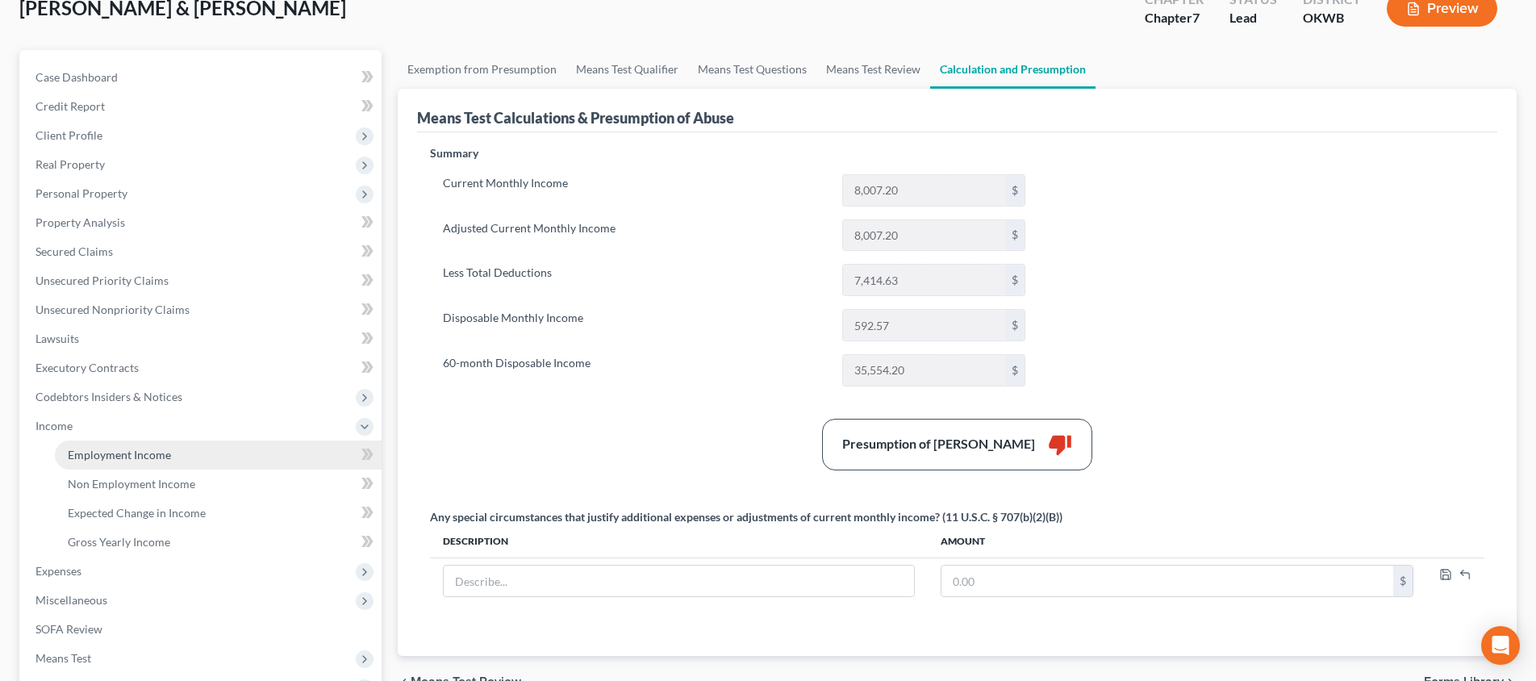
click at [213, 449] on link "Employment Income" at bounding box center [218, 454] width 327 height 29
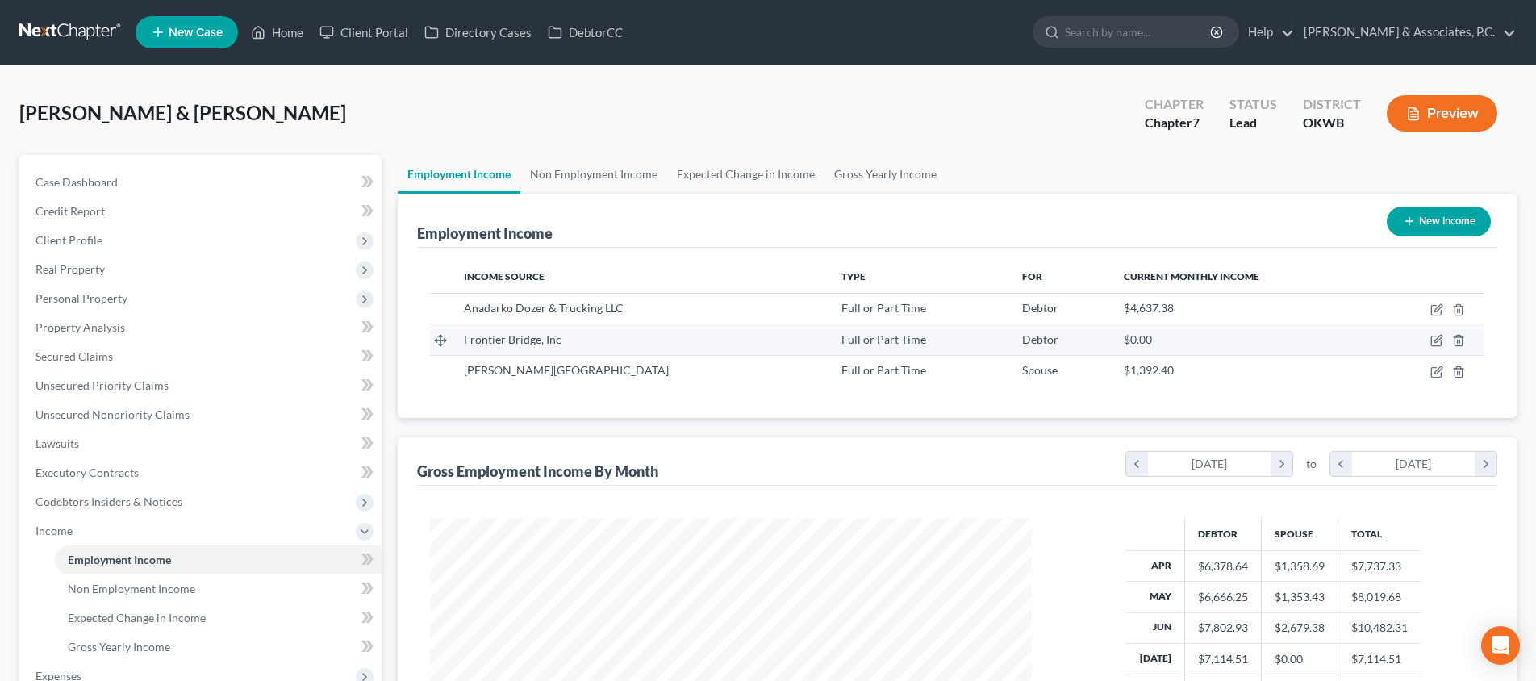
scroll to position [301, 634]
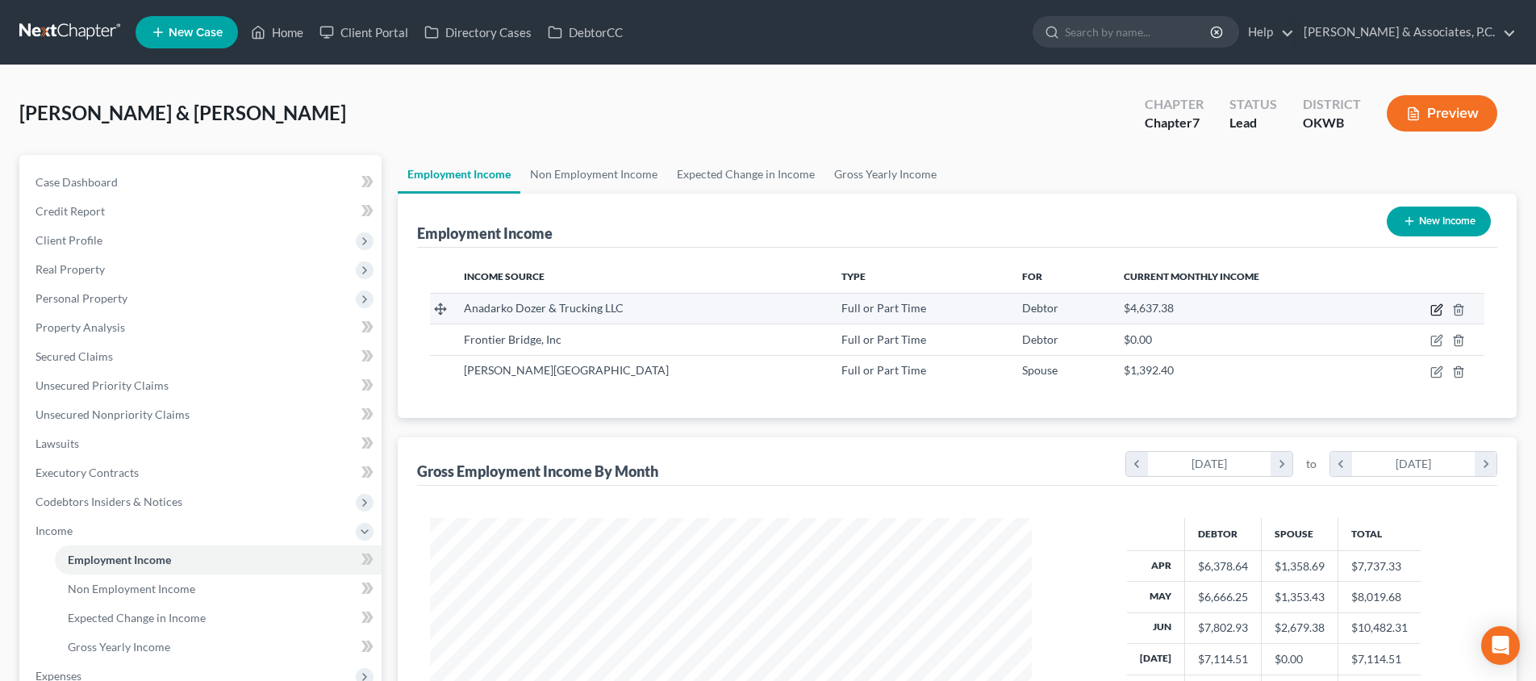
click at [1438, 311] on icon "button" at bounding box center [1437, 307] width 7 height 7
select select "0"
select select "37"
select select "2"
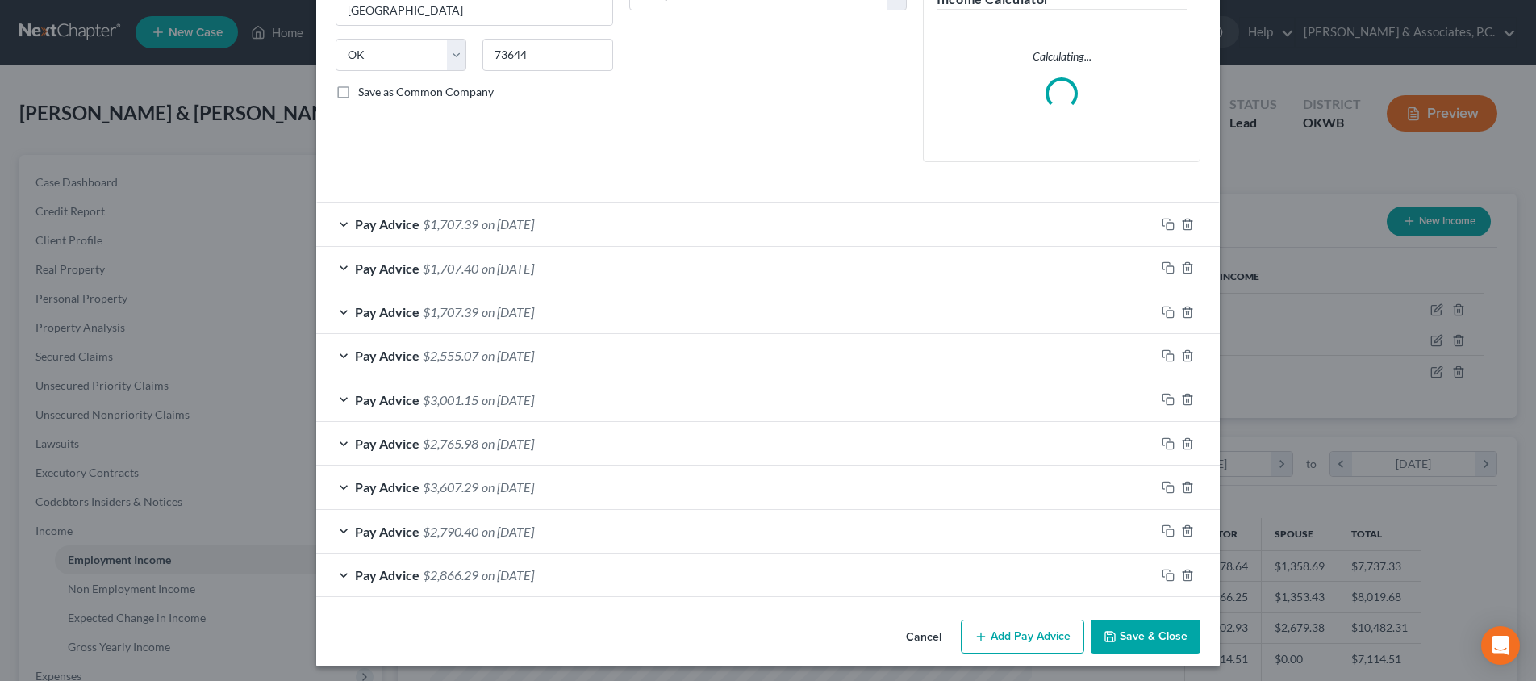
scroll to position [294, 0]
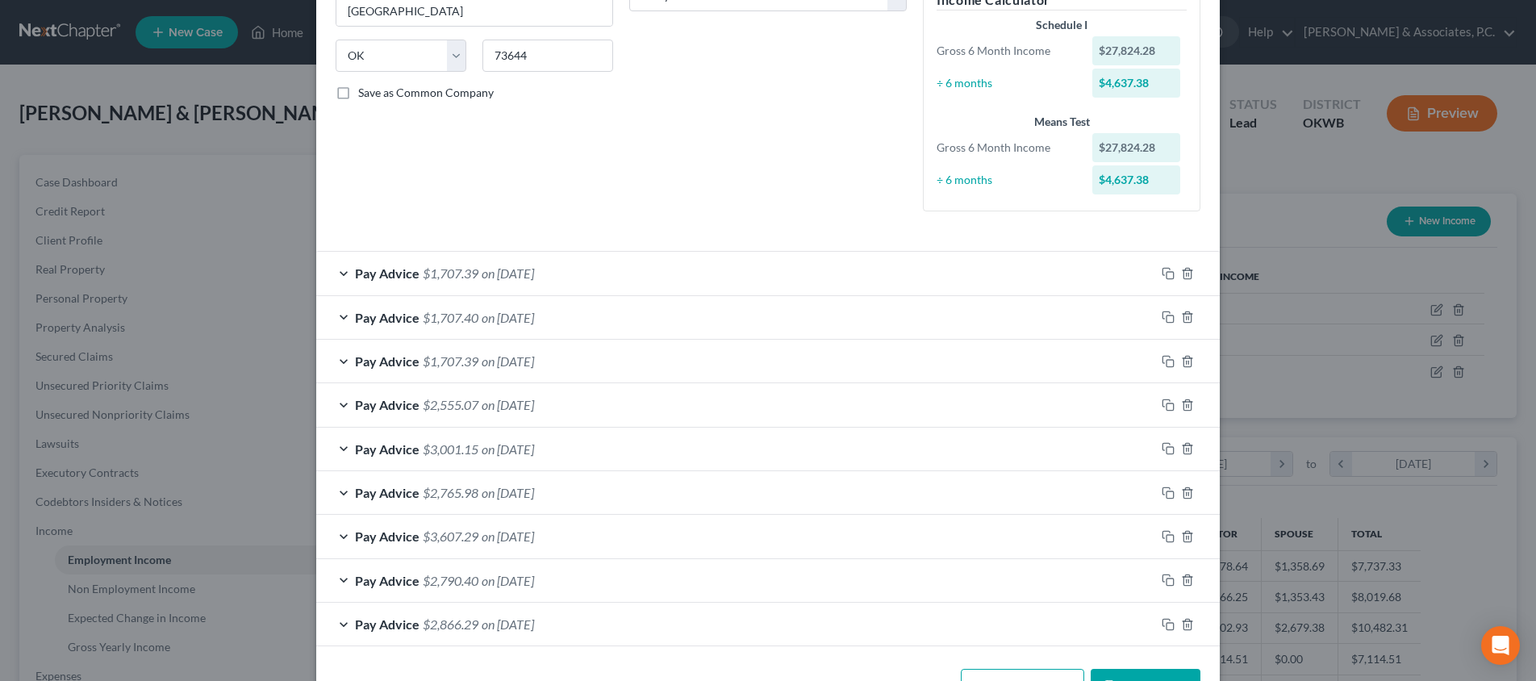
click at [1178, 669] on button "Save & Close" at bounding box center [1146, 686] width 110 height 34
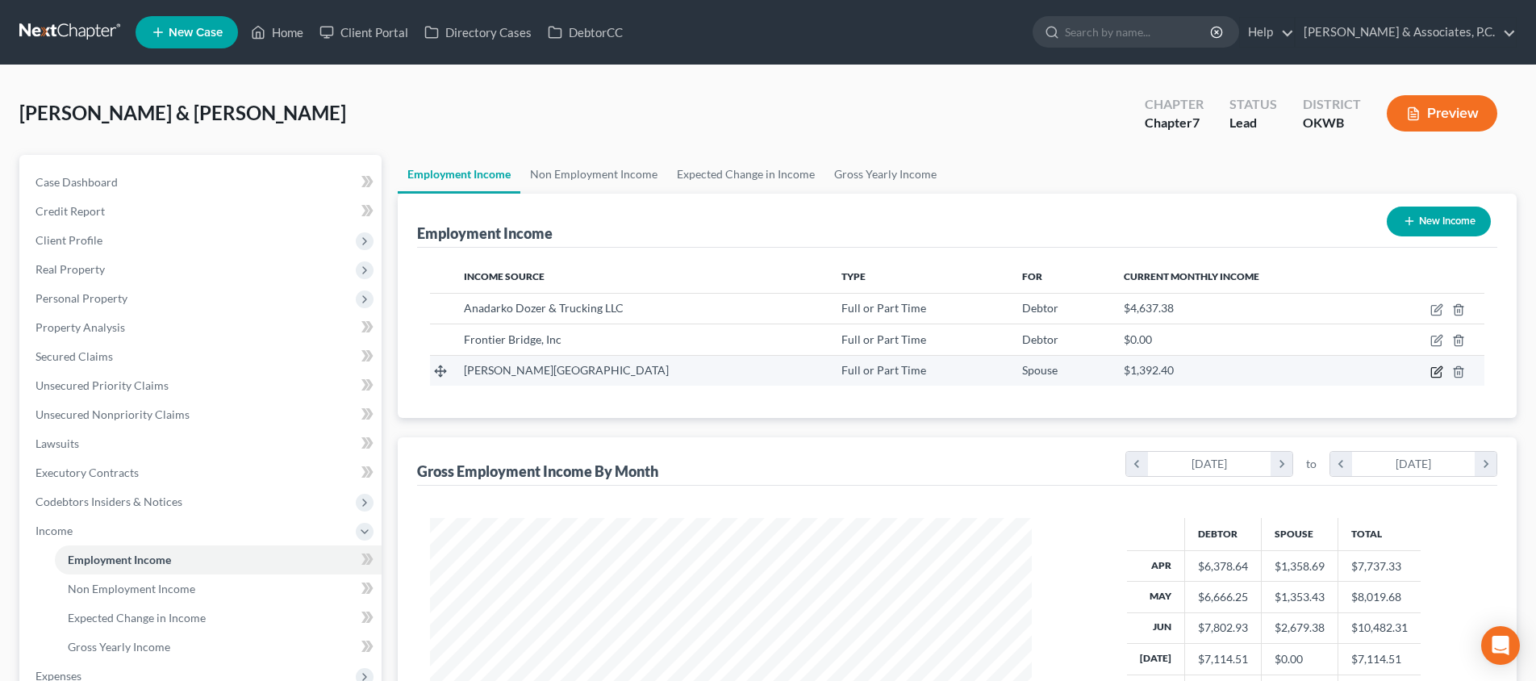
click at [1441, 365] on icon "button" at bounding box center [1436, 371] width 13 height 13
select select "0"
select select "37"
select select "0"
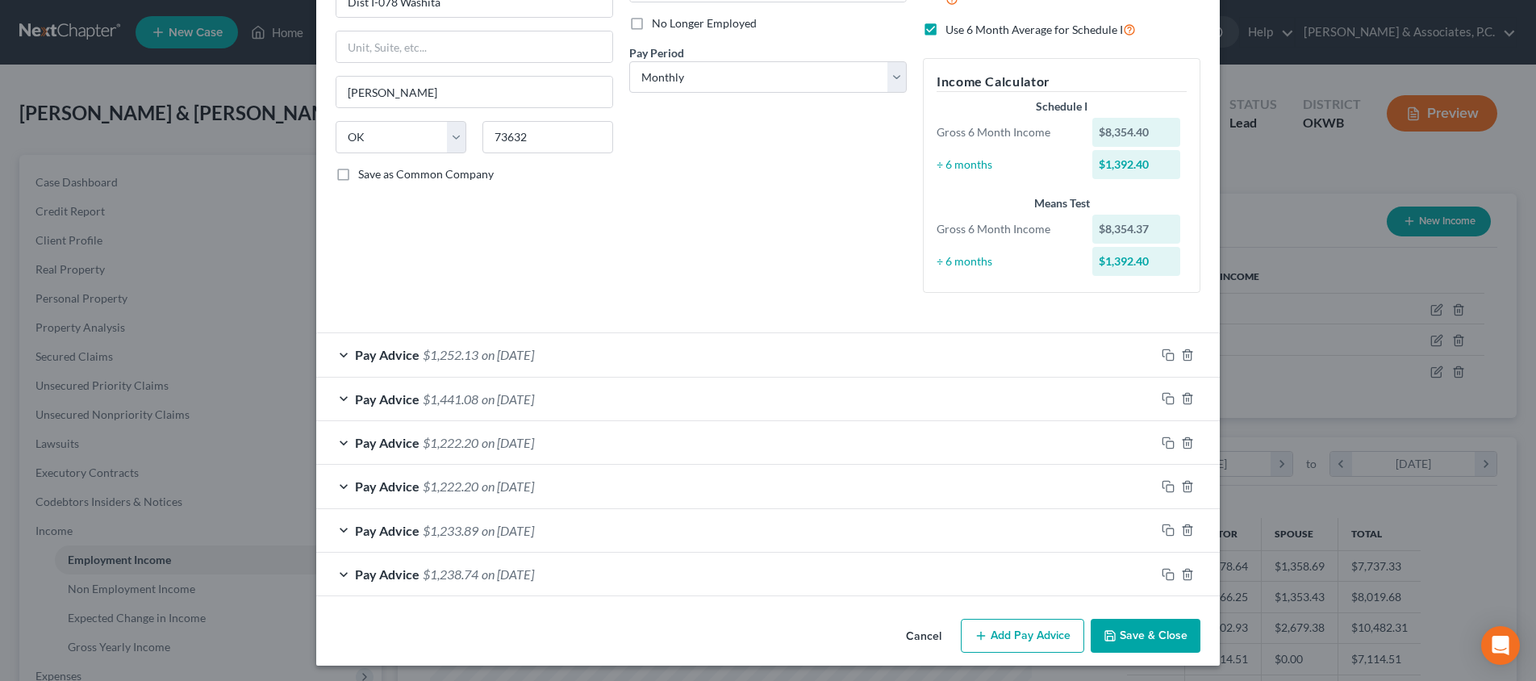
scroll to position [211, 0]
click at [1127, 636] on button "Save & Close" at bounding box center [1146, 636] width 110 height 34
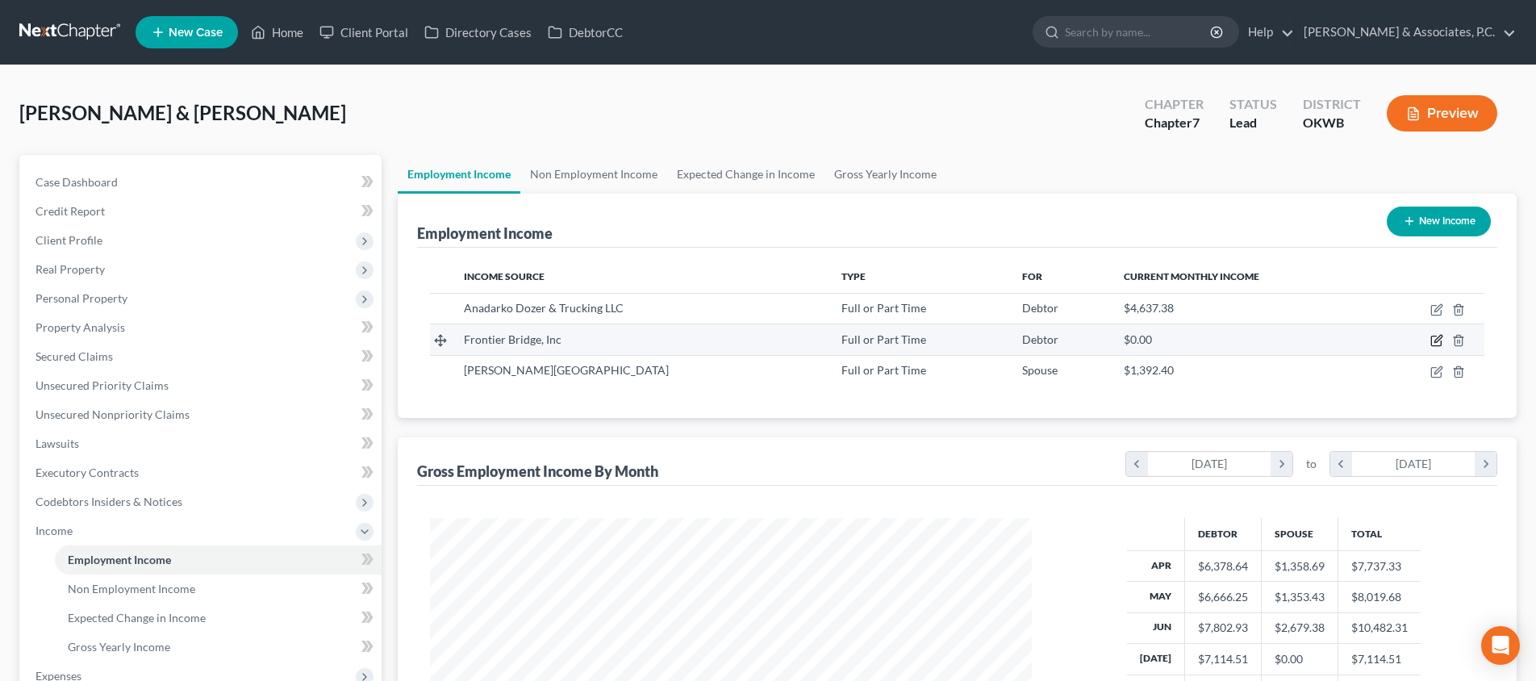
click at [1439, 344] on icon "button" at bounding box center [1436, 340] width 13 height 13
select select "0"
select select "37"
select select "3"
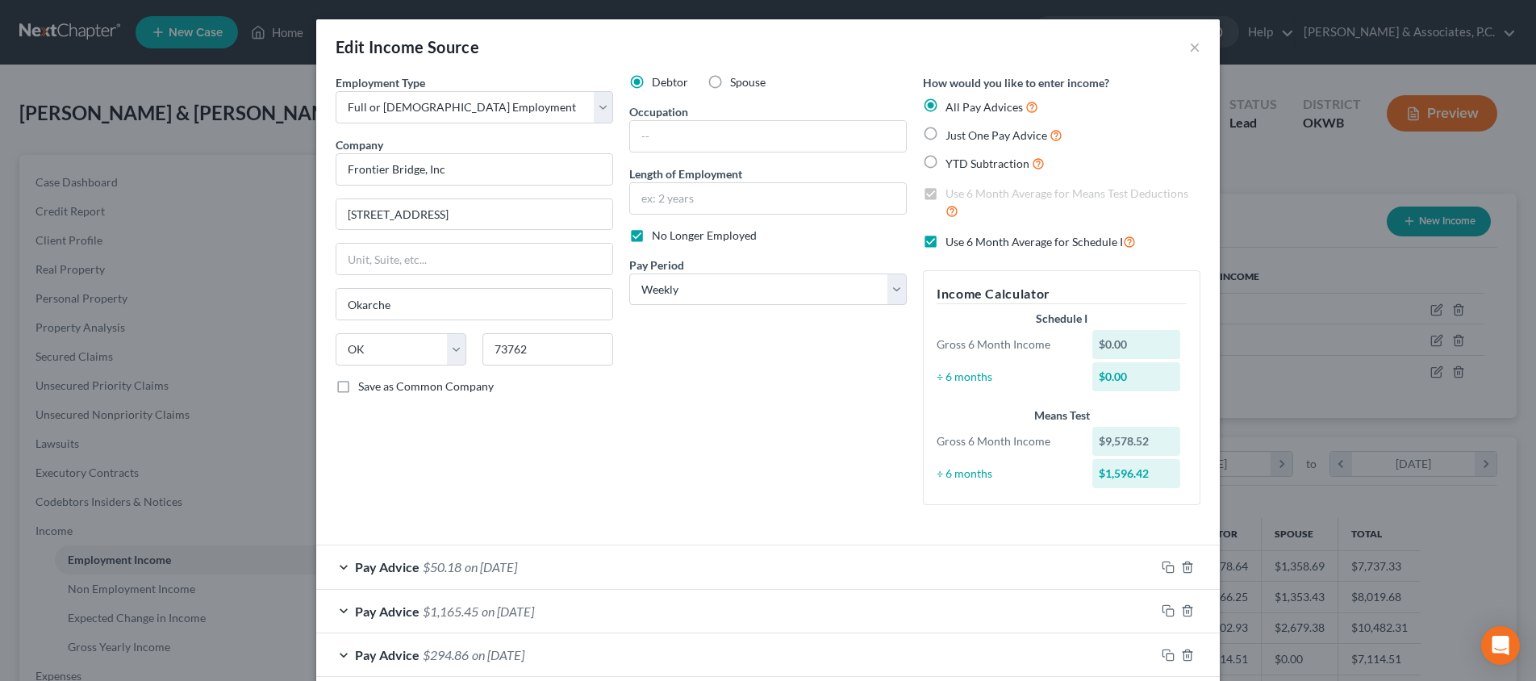
scroll to position [0, 0]
click at [1191, 48] on button "×" at bounding box center [1194, 46] width 11 height 19
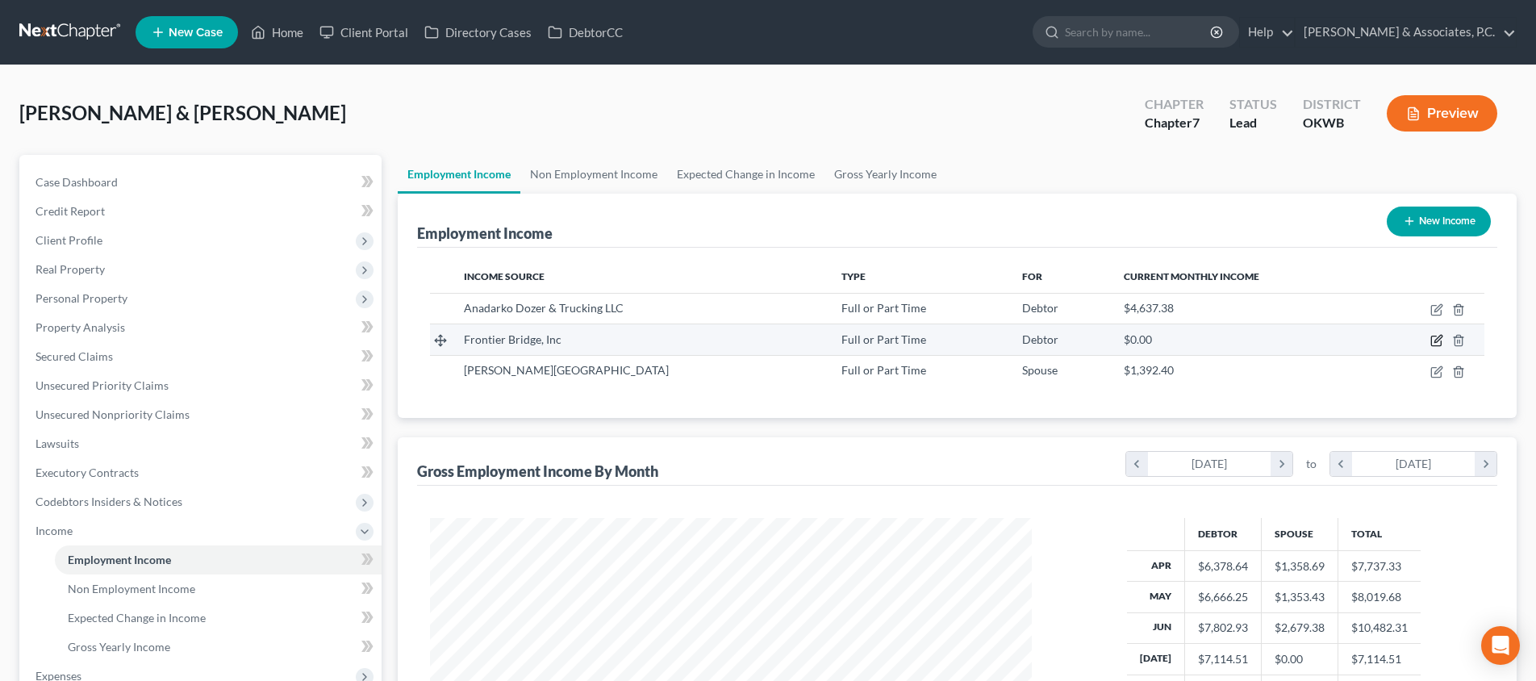
click at [1438, 339] on icon "button" at bounding box center [1436, 340] width 13 height 13
select select "0"
select select "37"
select select "3"
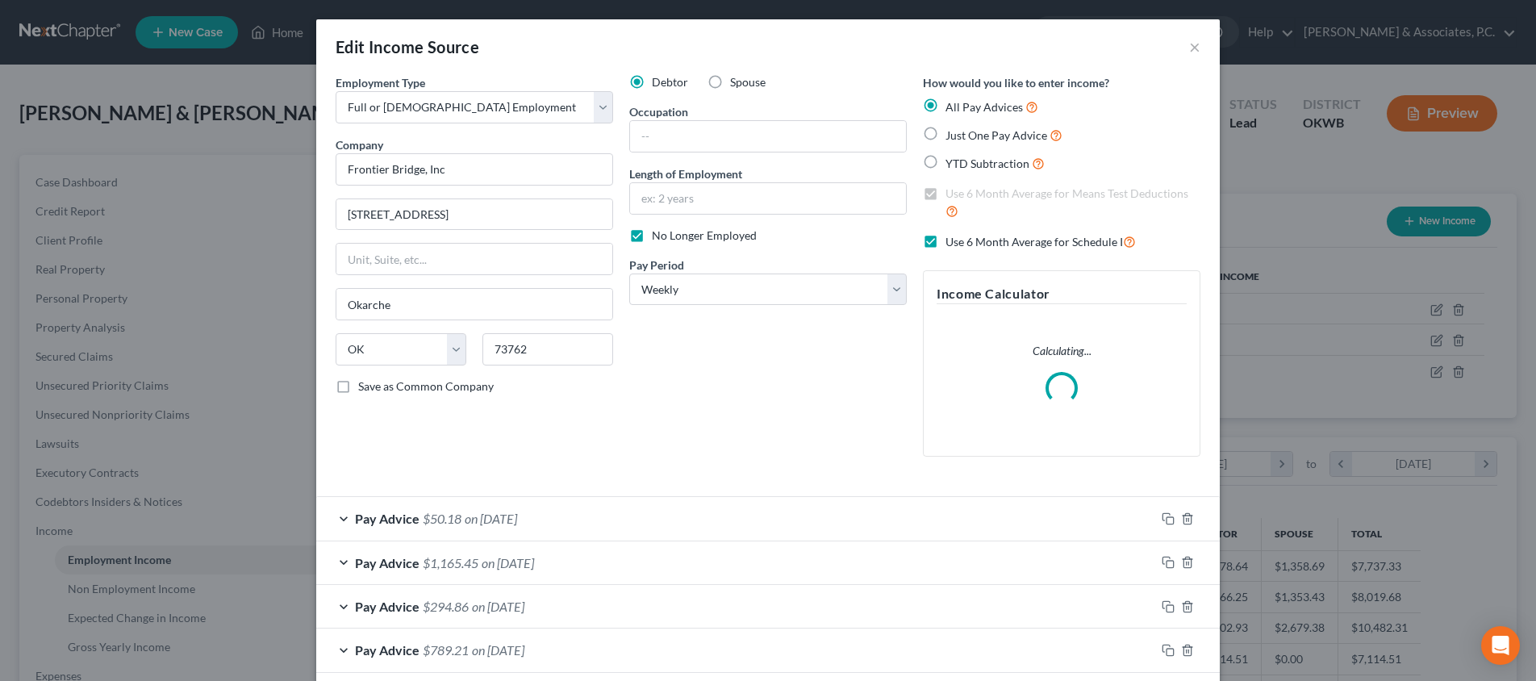
scroll to position [51, 0]
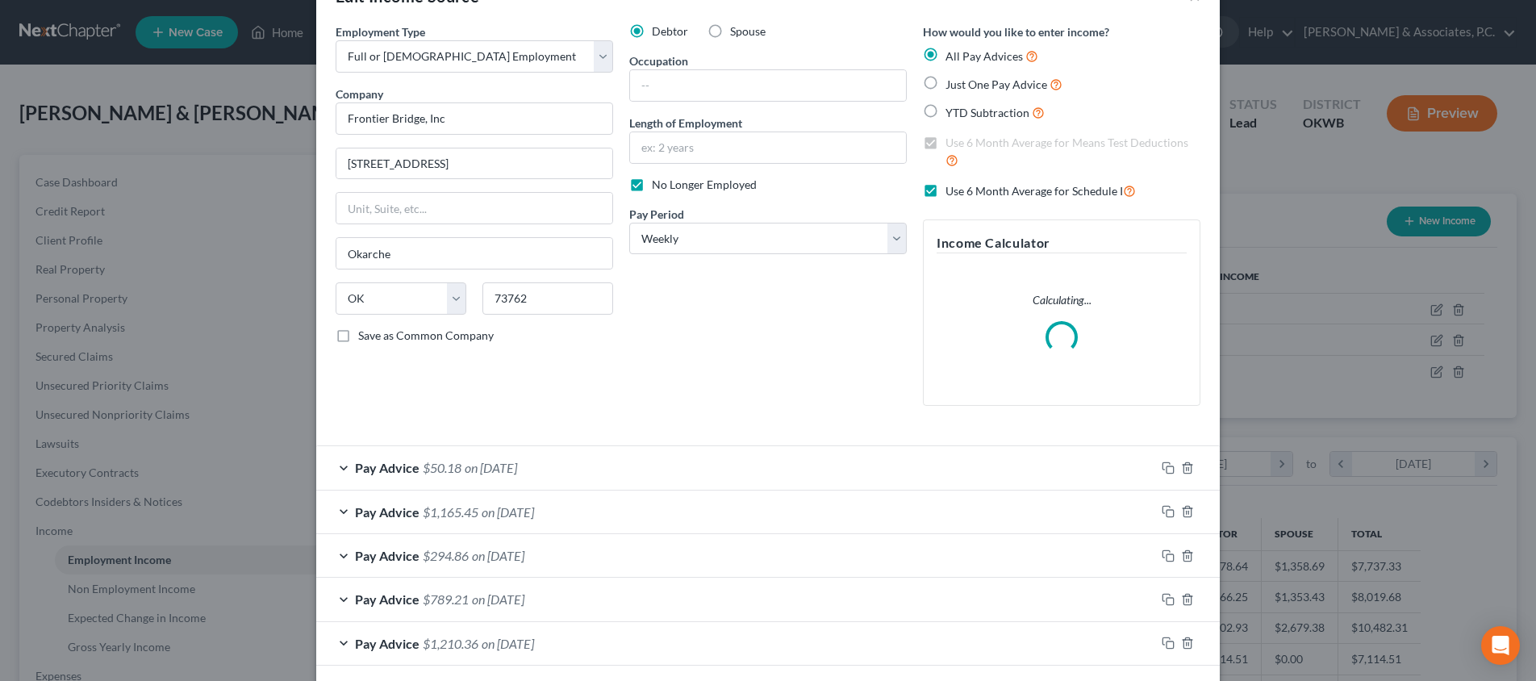
click at [652, 189] on label "No Longer Employed" at bounding box center [704, 185] width 105 height 16
click at [658, 187] on input "No Longer Employed" at bounding box center [663, 182] width 10 height 10
checkbox input "false"
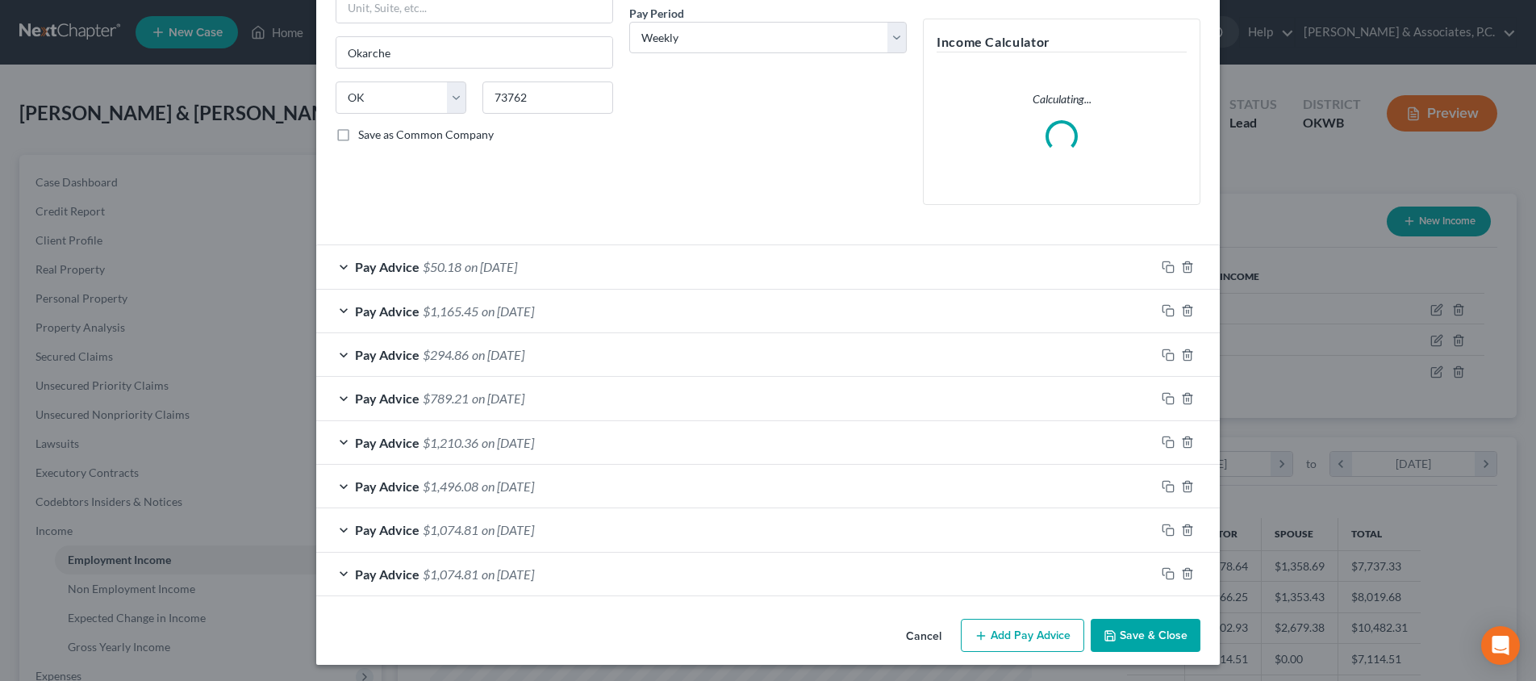
scroll to position [250, 0]
click at [1149, 634] on button "Save & Close" at bounding box center [1146, 637] width 110 height 34
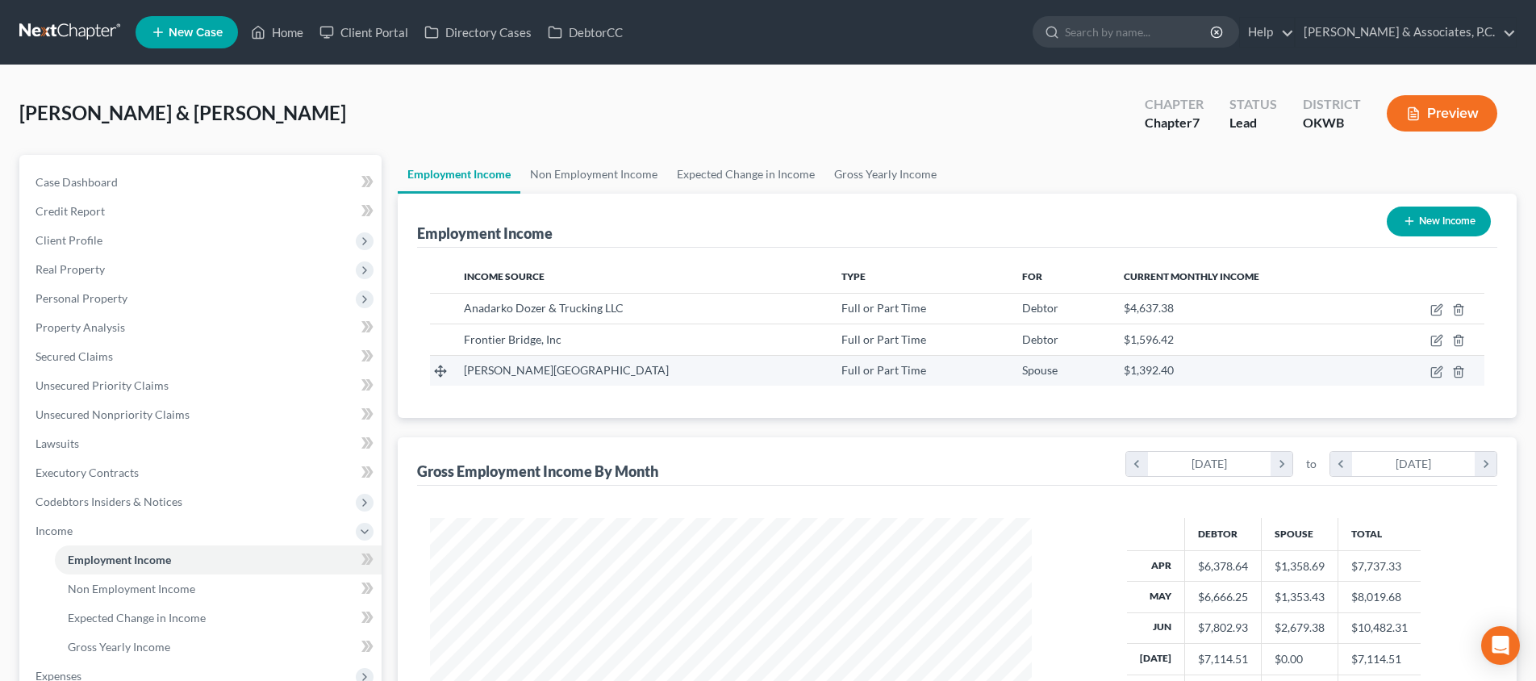
scroll to position [0, 0]
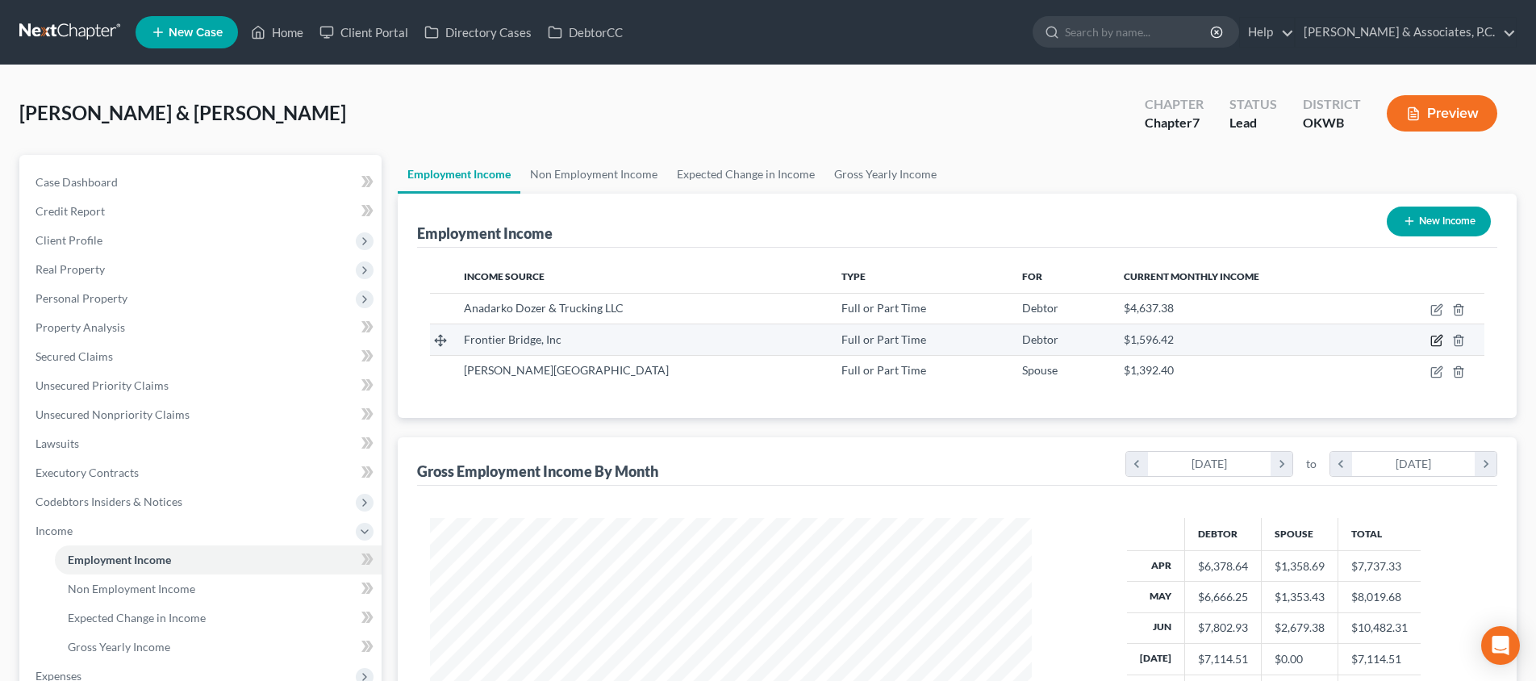
click at [1437, 335] on icon "button" at bounding box center [1436, 340] width 13 height 13
select select "0"
select select "37"
select select "3"
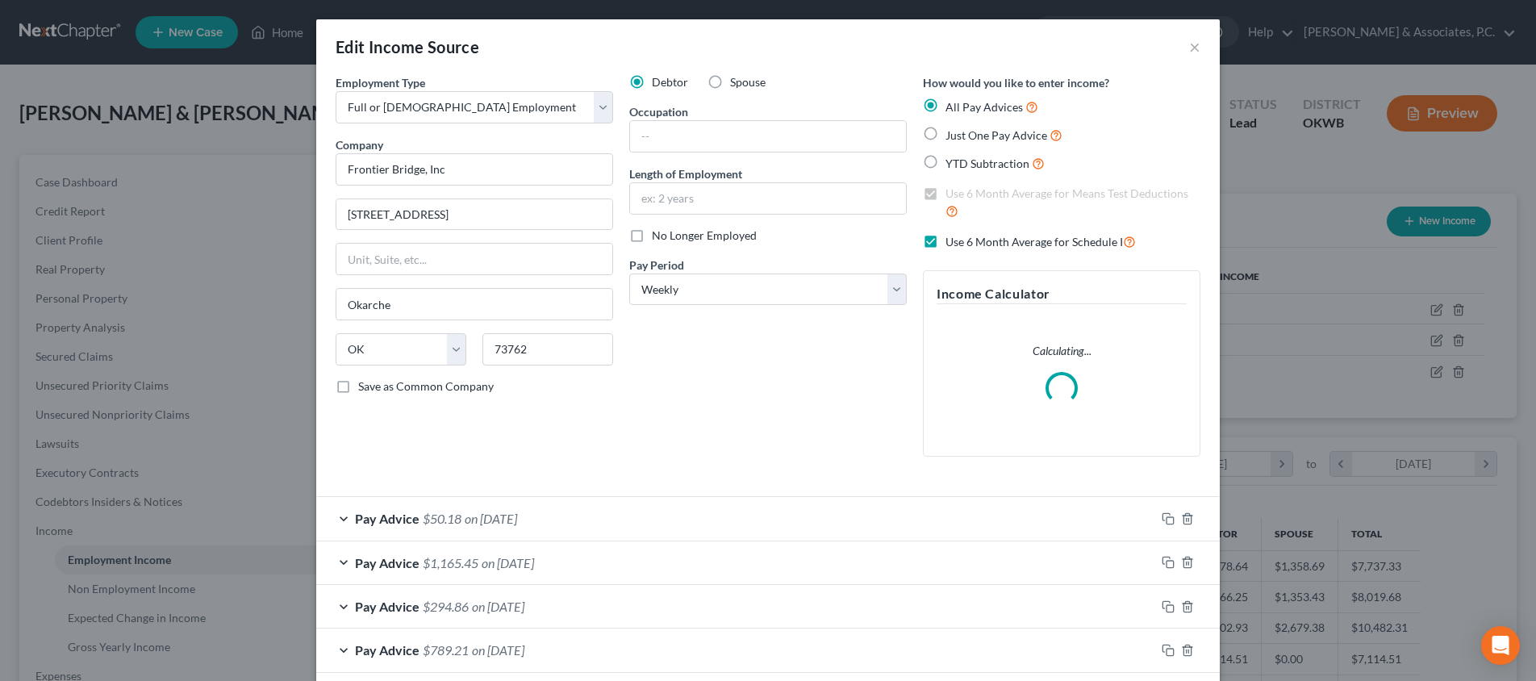
click at [652, 235] on label "No Longer Employed" at bounding box center [704, 235] width 105 height 16
click at [658, 235] on input "No Longer Employed" at bounding box center [663, 232] width 10 height 10
checkbox input "true"
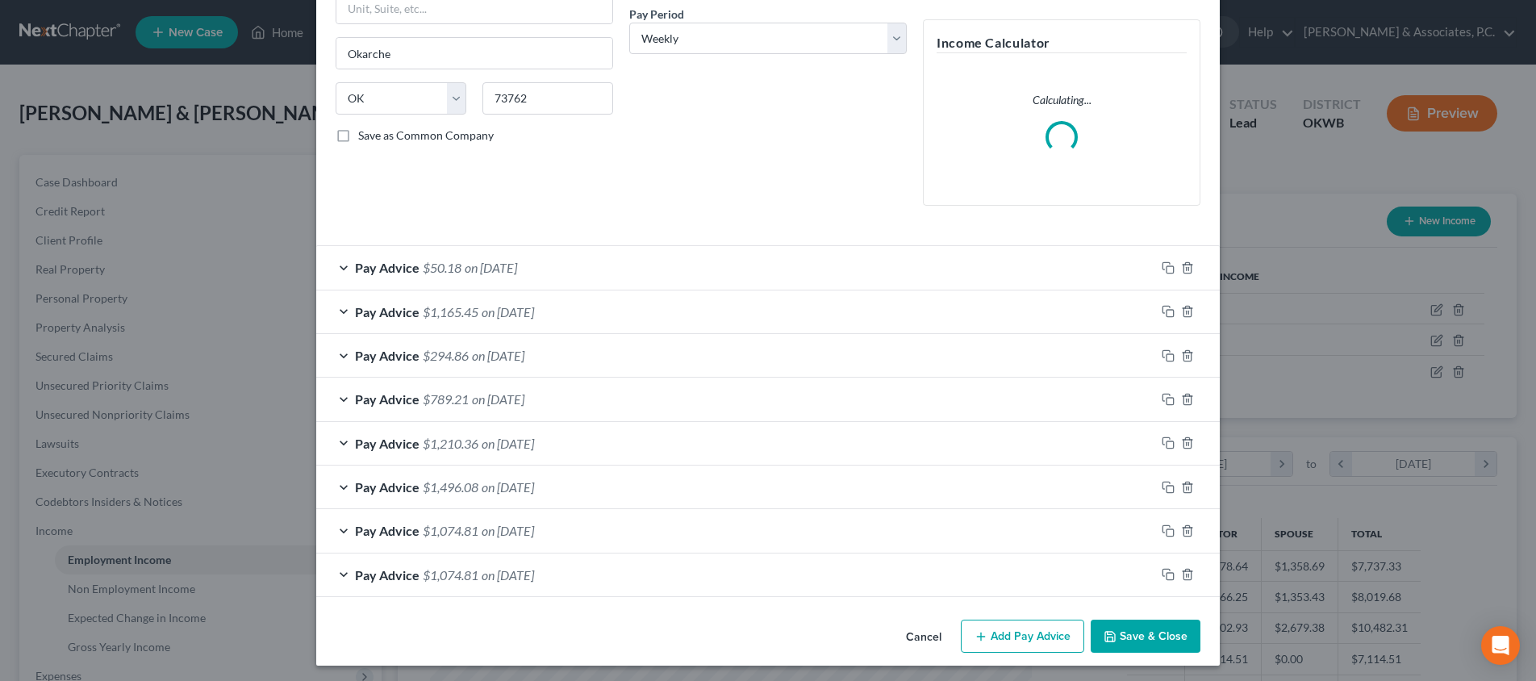
scroll to position [250, 0]
click at [1142, 628] on button "Save & Close" at bounding box center [1146, 637] width 110 height 34
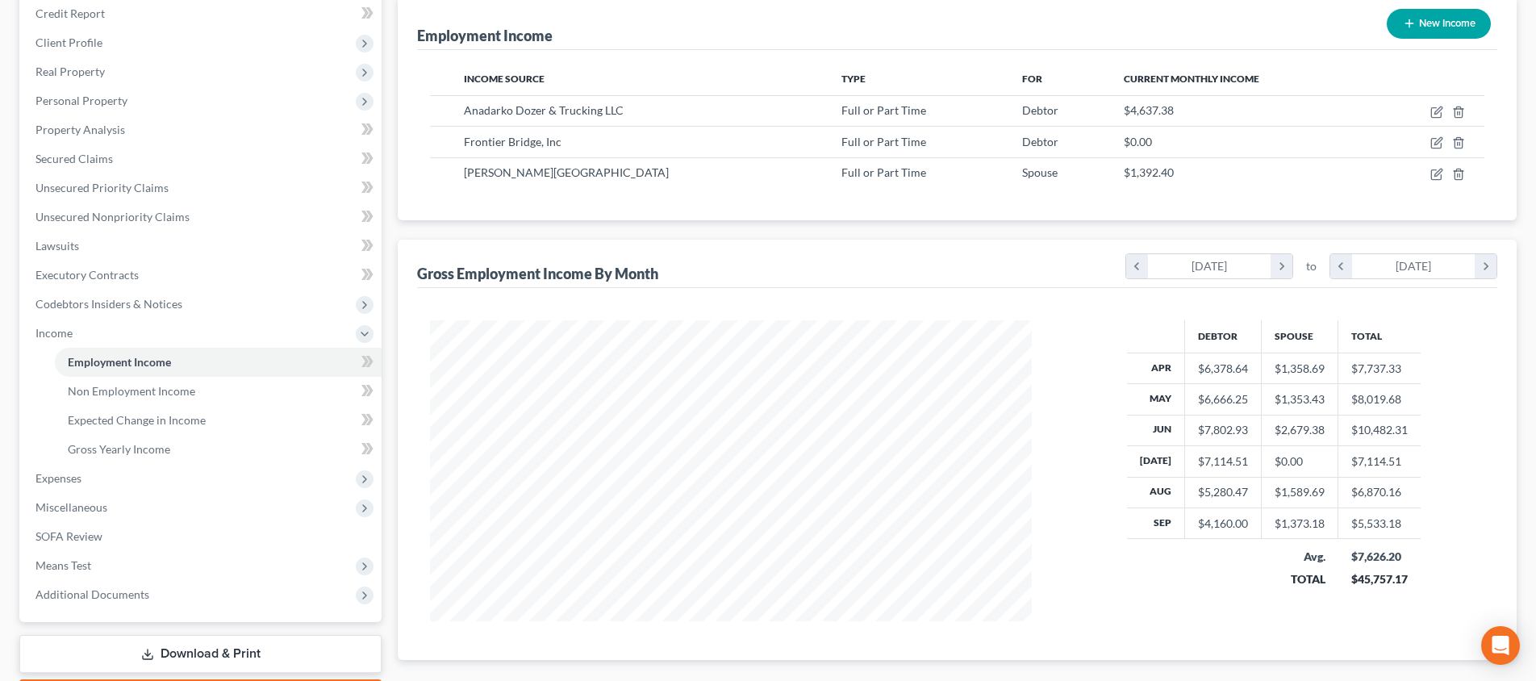
scroll to position [293, 0]
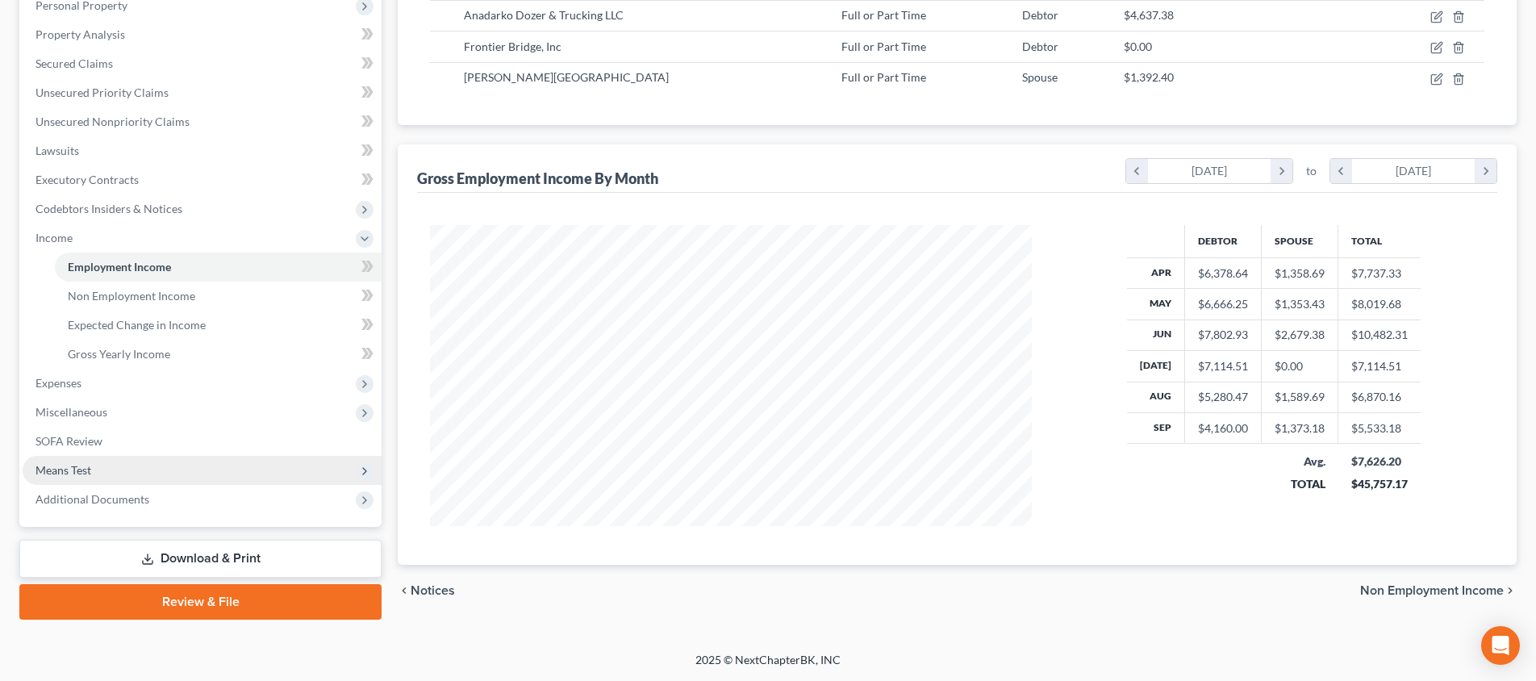
click at [215, 468] on span "Means Test" at bounding box center [202, 470] width 359 height 29
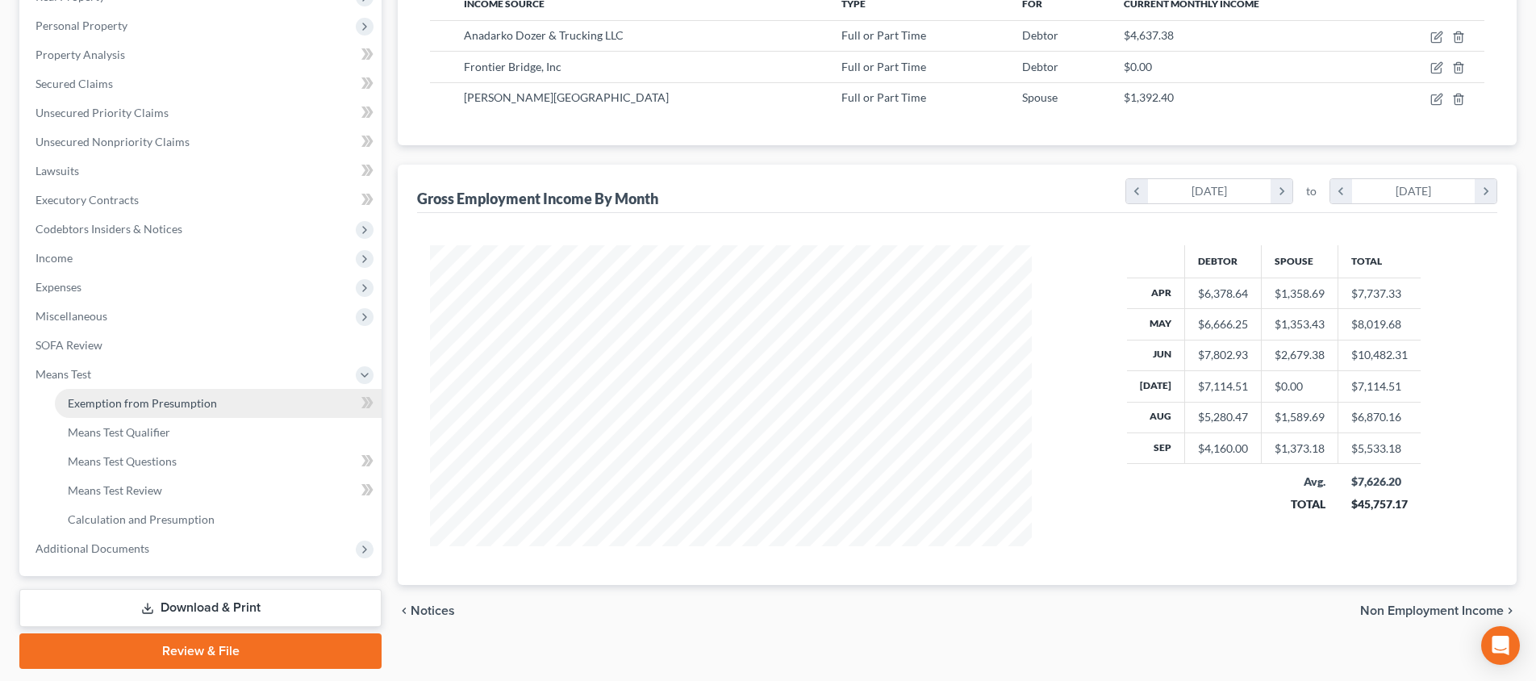
scroll to position [322, 0]
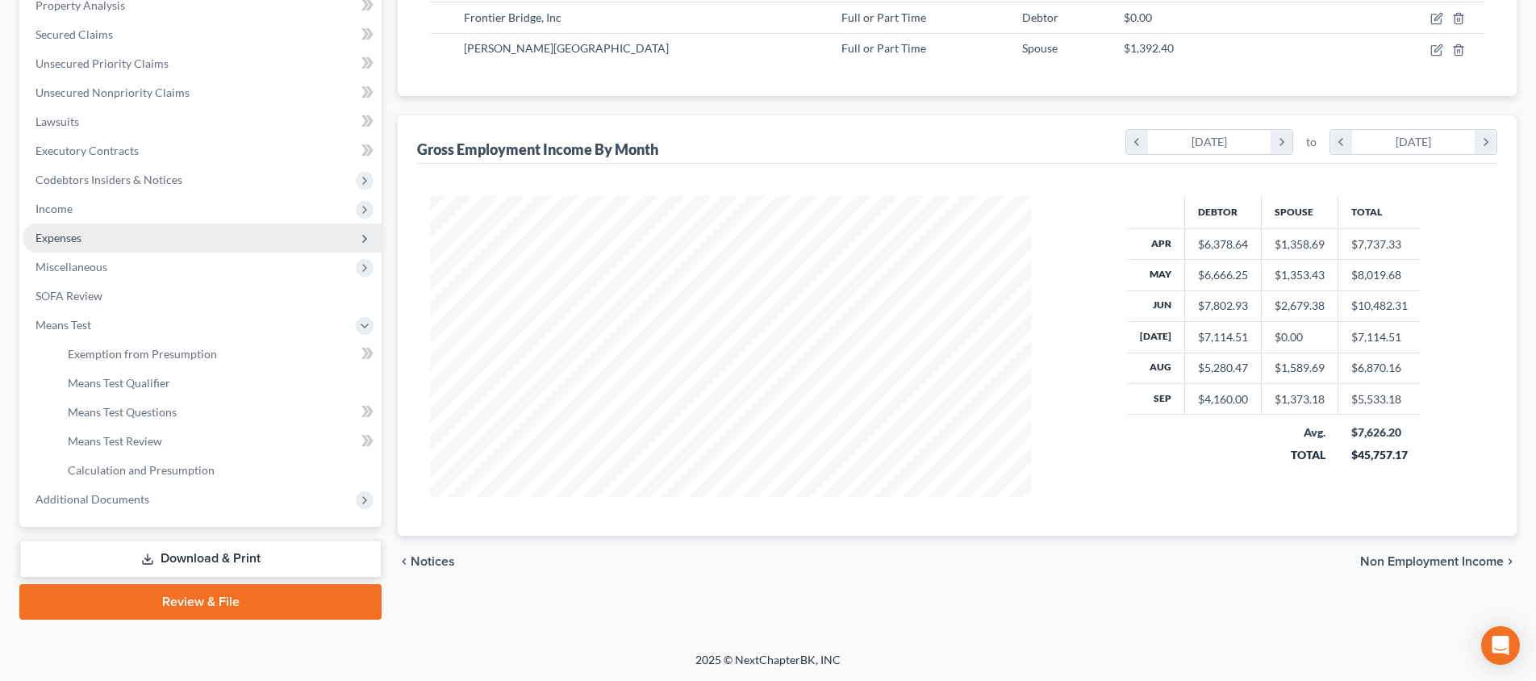
click at [214, 242] on span "Expenses" at bounding box center [202, 237] width 359 height 29
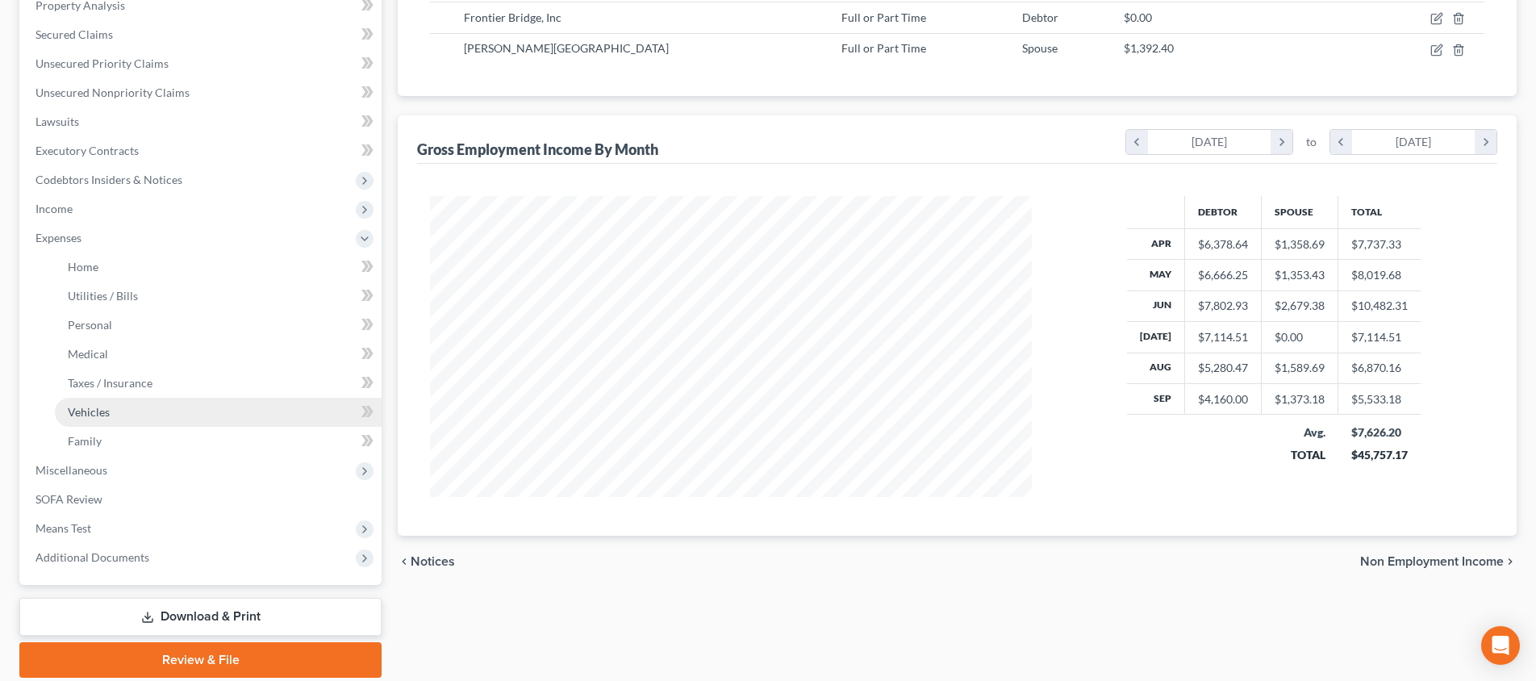
click at [298, 398] on link "Vehicles" at bounding box center [218, 412] width 327 height 29
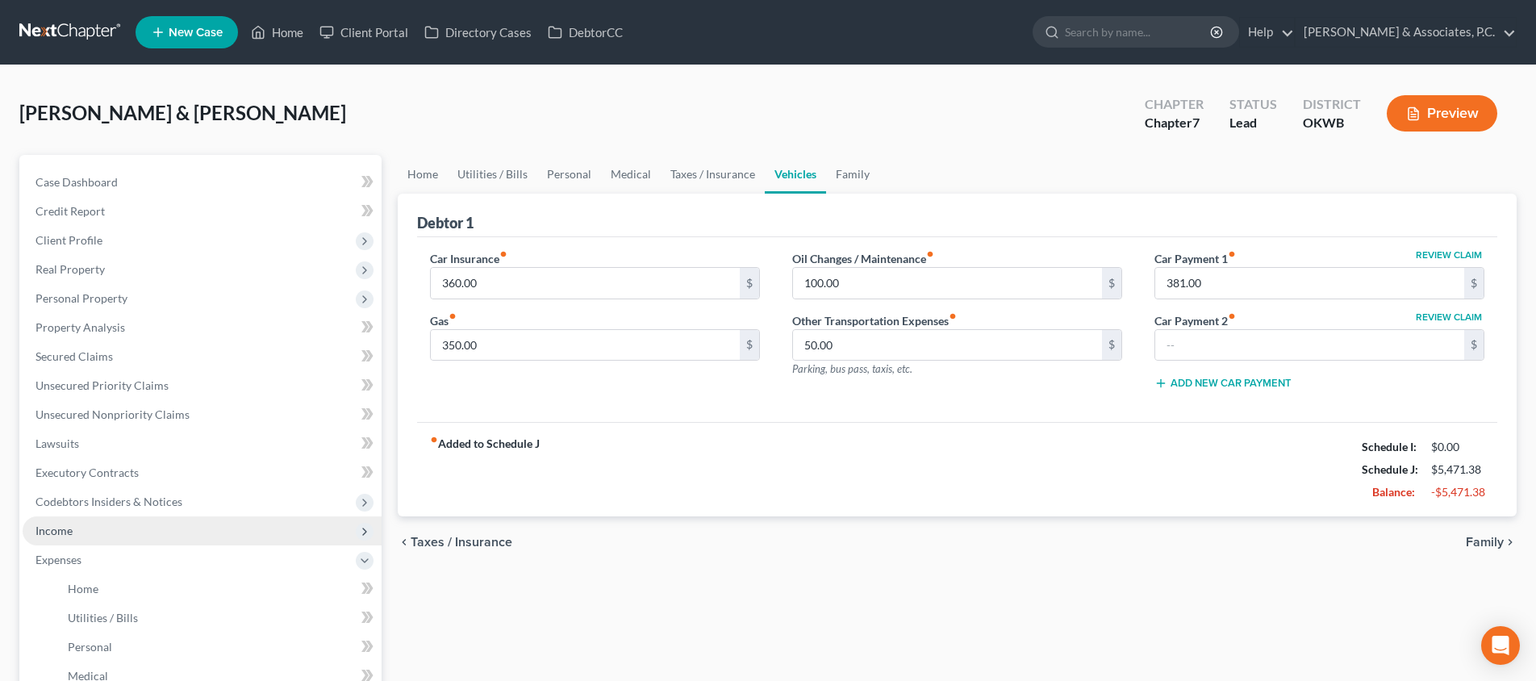
click at [223, 529] on span "Income" at bounding box center [202, 530] width 359 height 29
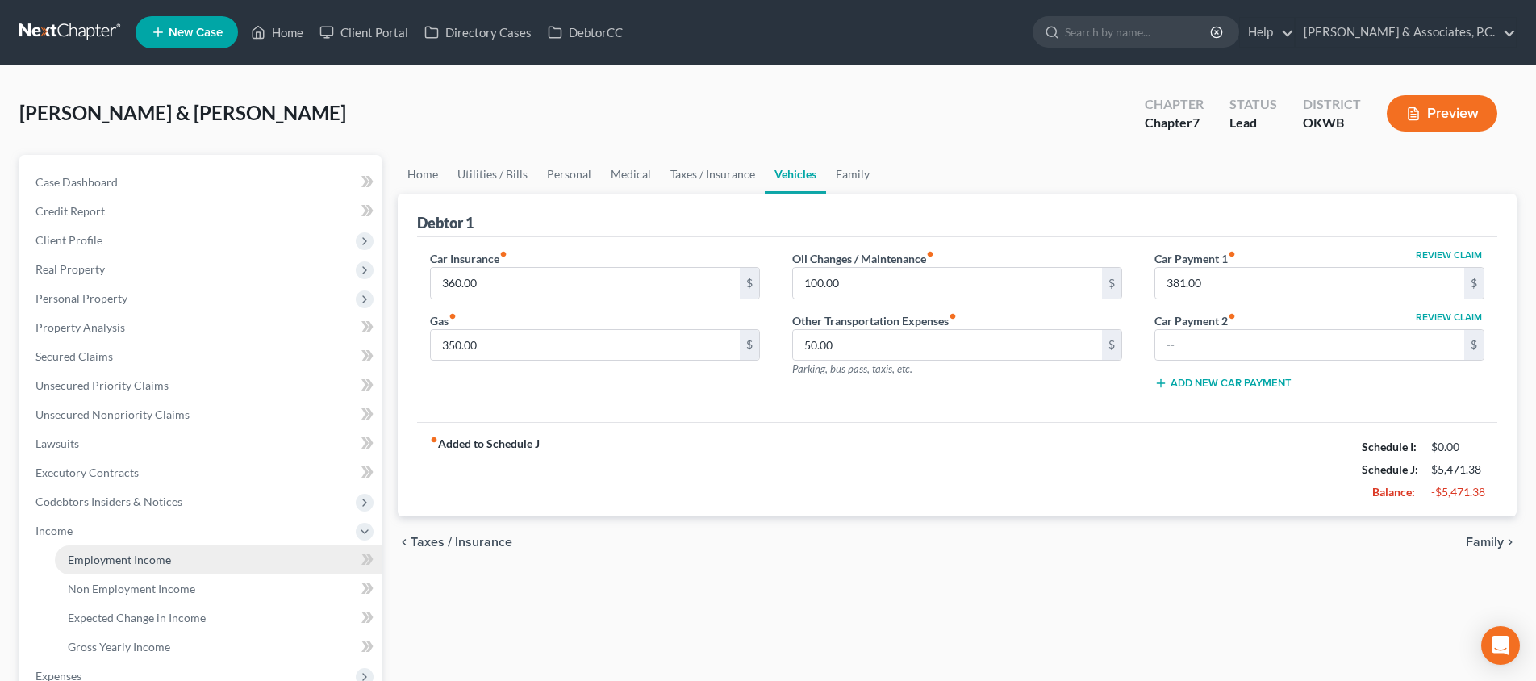
click at [208, 554] on link "Employment Income" at bounding box center [218, 559] width 327 height 29
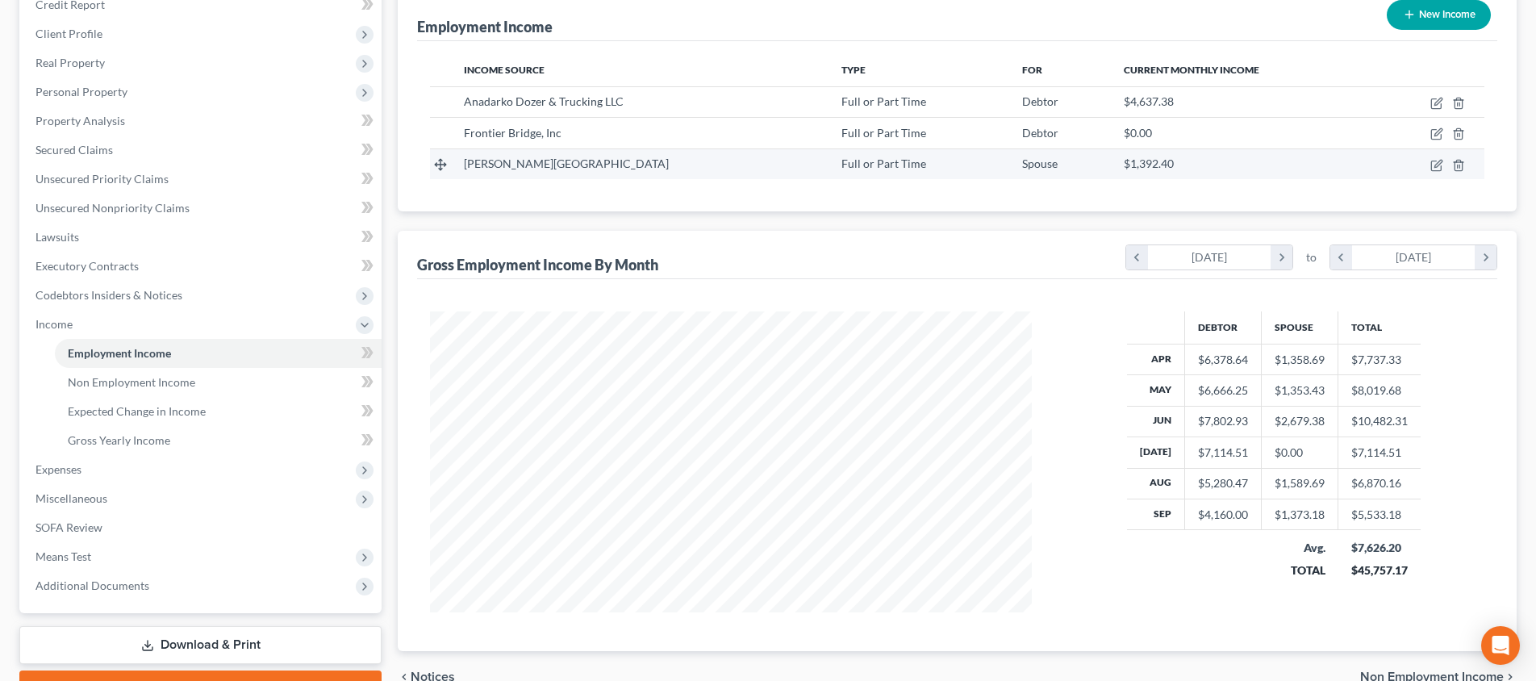
scroll to position [225, 0]
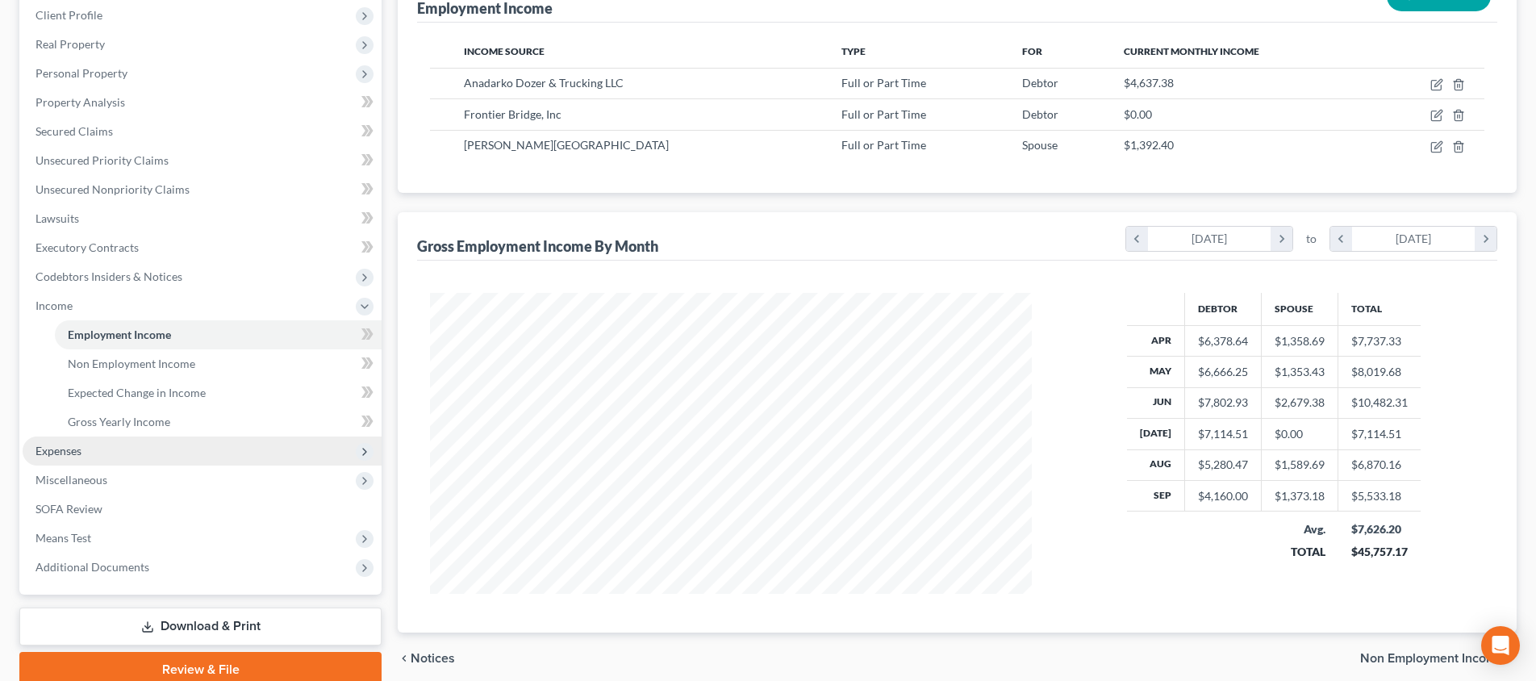
click at [151, 455] on span "Expenses" at bounding box center [202, 450] width 359 height 29
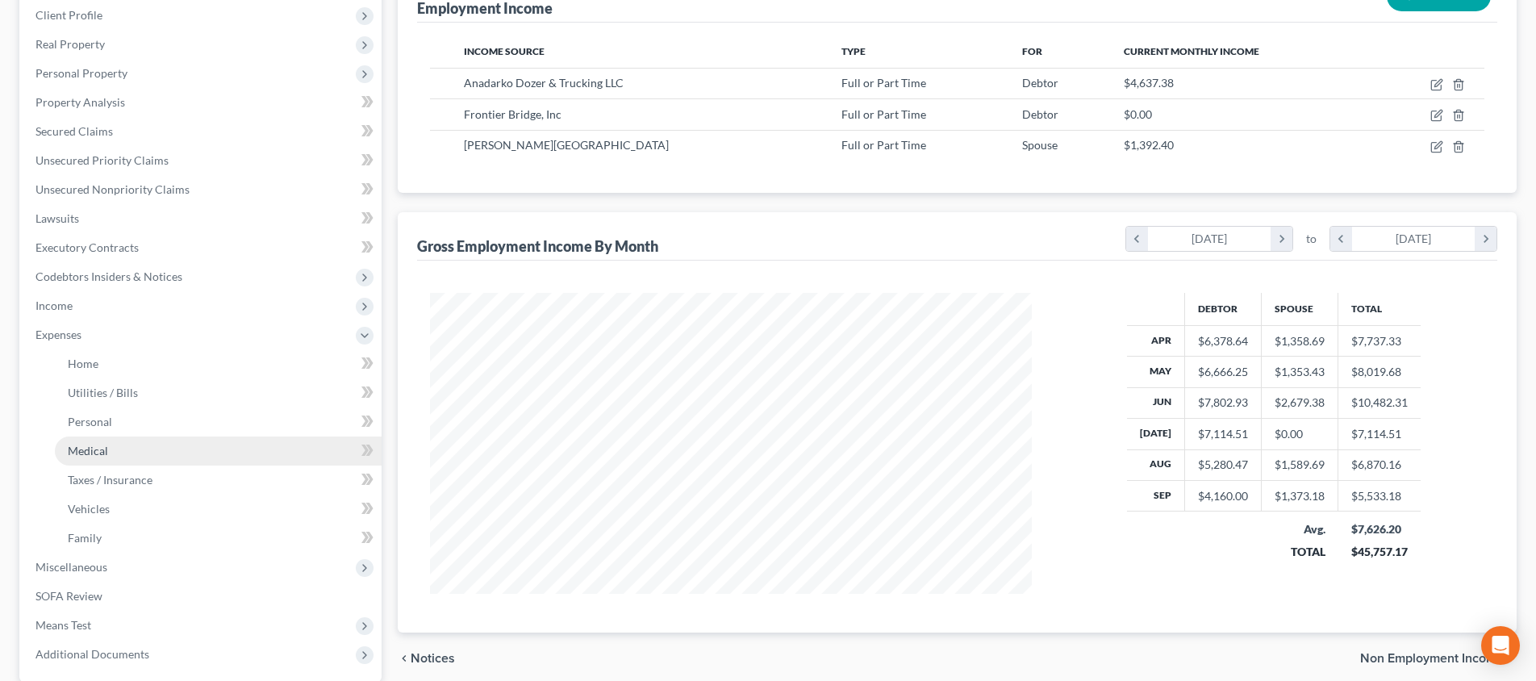
click at [149, 459] on link "Medical" at bounding box center [218, 450] width 327 height 29
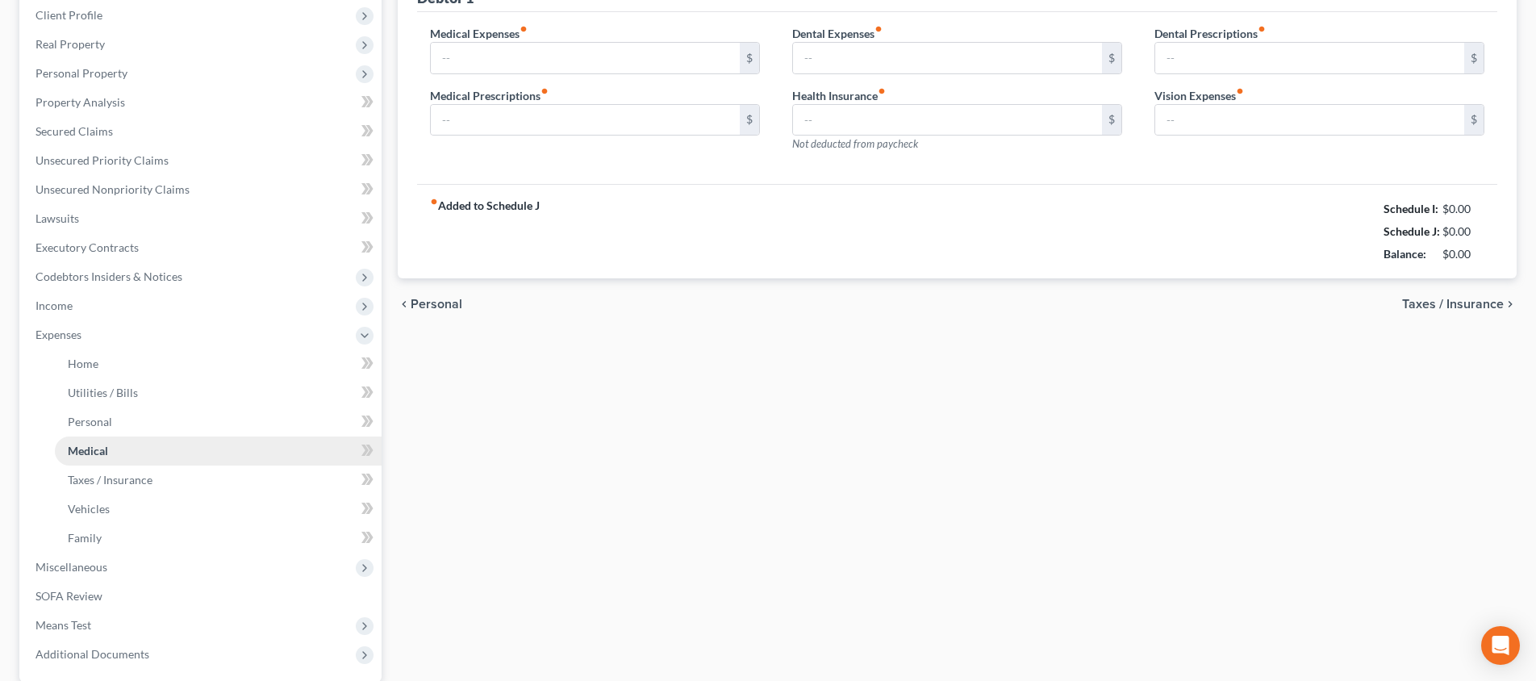
type input "100.00"
type input "0.00"
type input "20.00"
type input "0.00"
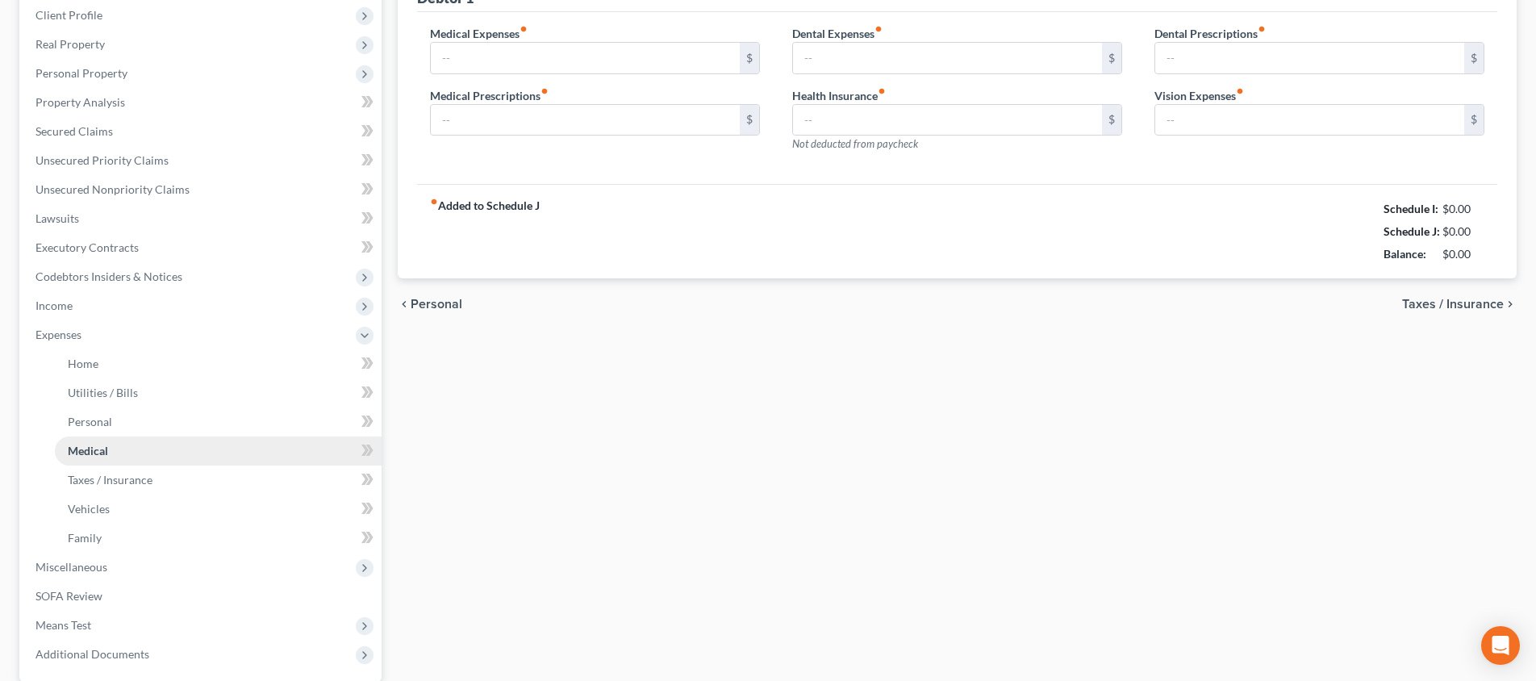
type input "20.00"
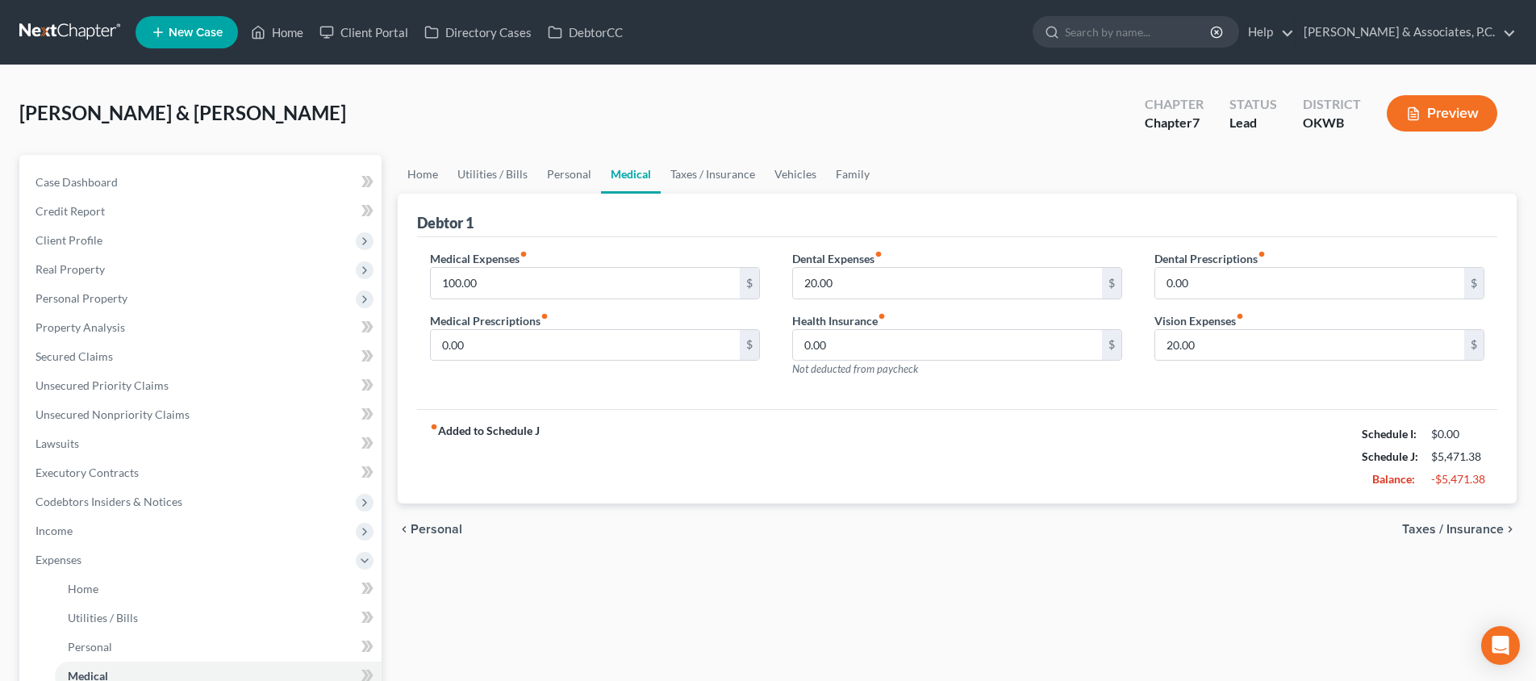
click at [1445, 524] on span "Taxes / Insurance" at bounding box center [1453, 529] width 102 height 13
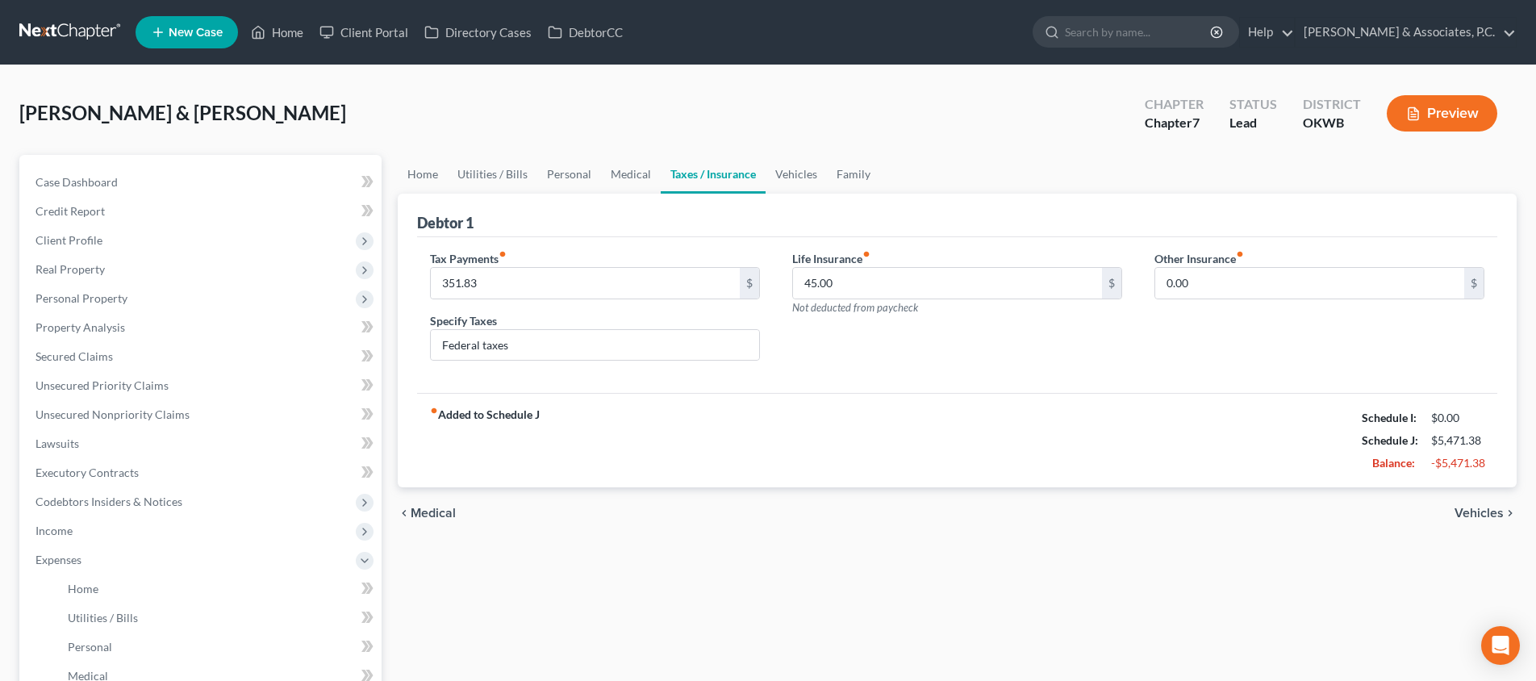
click at [1474, 511] on span "Vehicles" at bounding box center [1478, 513] width 49 height 13
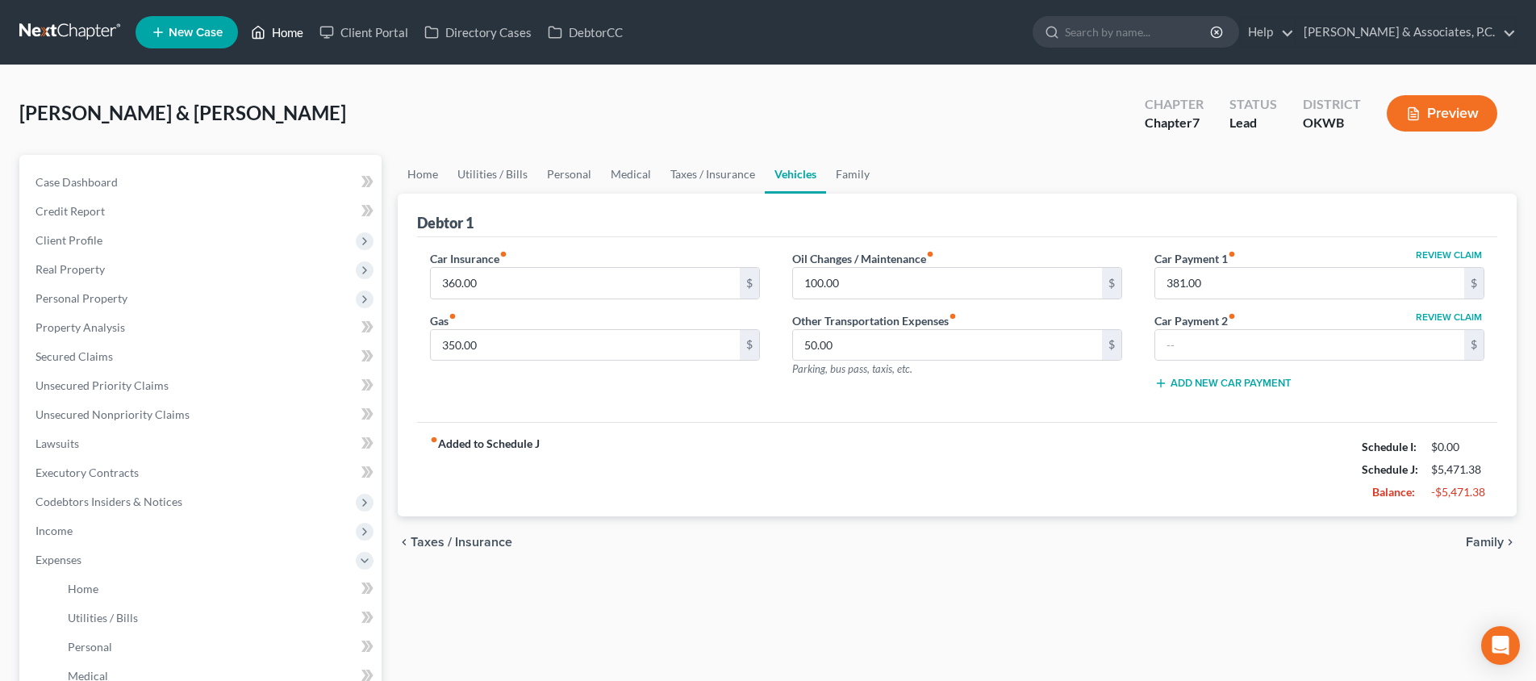
click at [298, 34] on link "Home" at bounding box center [277, 32] width 69 height 29
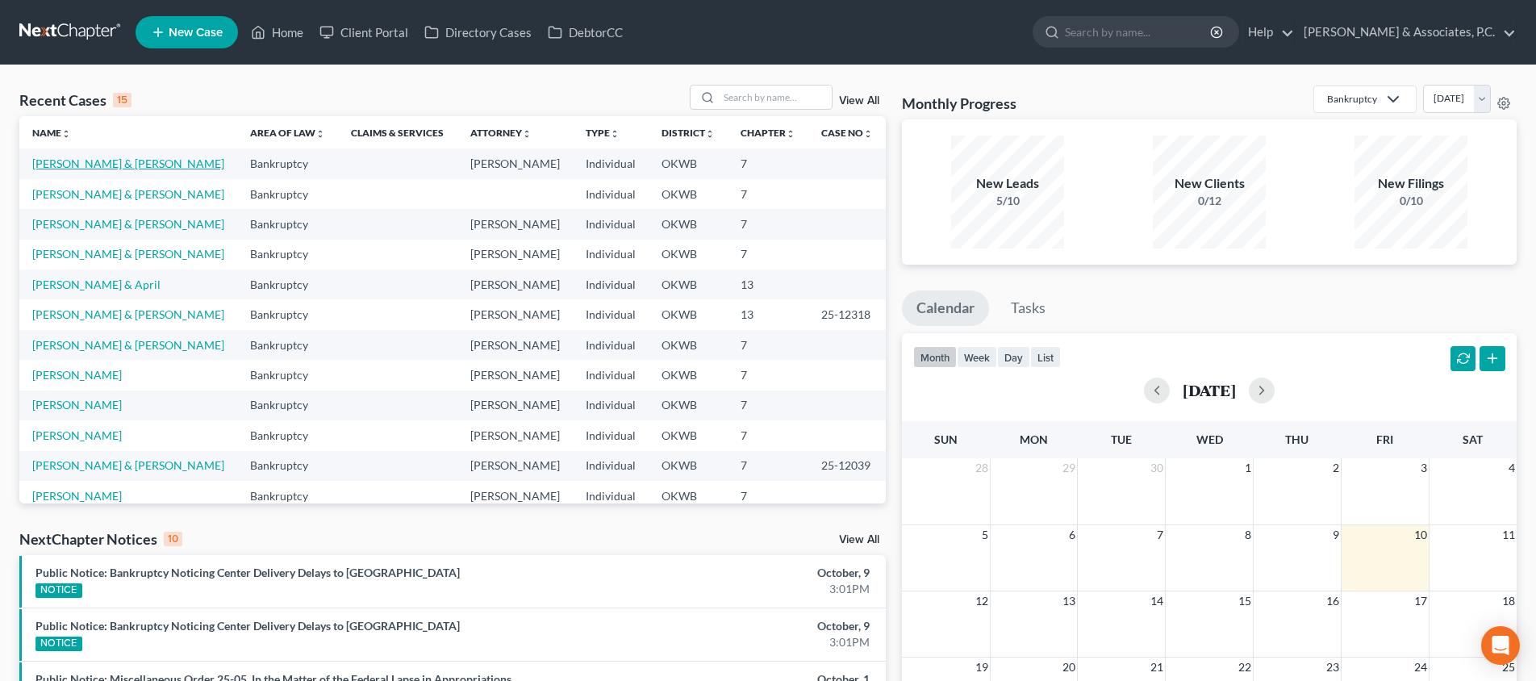
click at [130, 161] on link "[PERSON_NAME] & [PERSON_NAME]" at bounding box center [128, 163] width 192 height 14
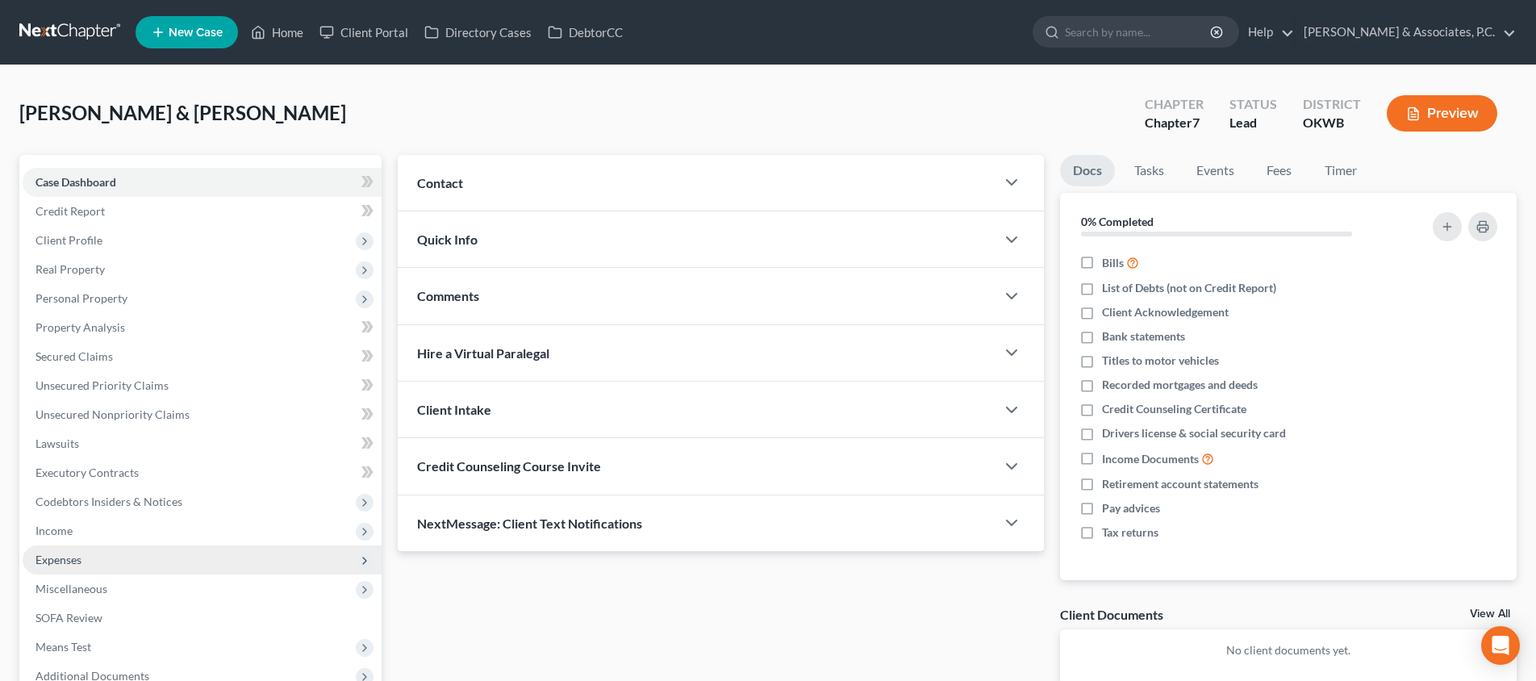
click at [132, 548] on span "Expenses" at bounding box center [202, 559] width 359 height 29
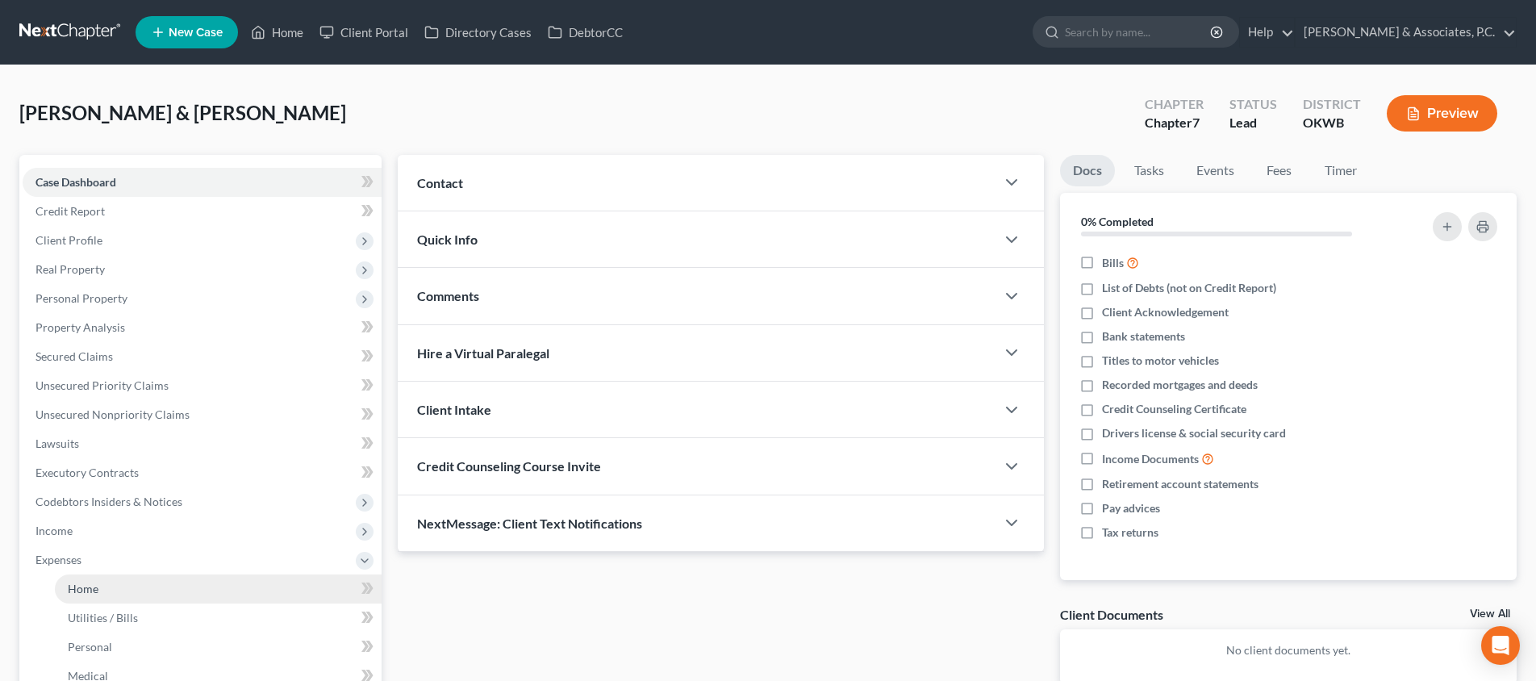
click at [141, 594] on link "Home" at bounding box center [218, 588] width 327 height 29
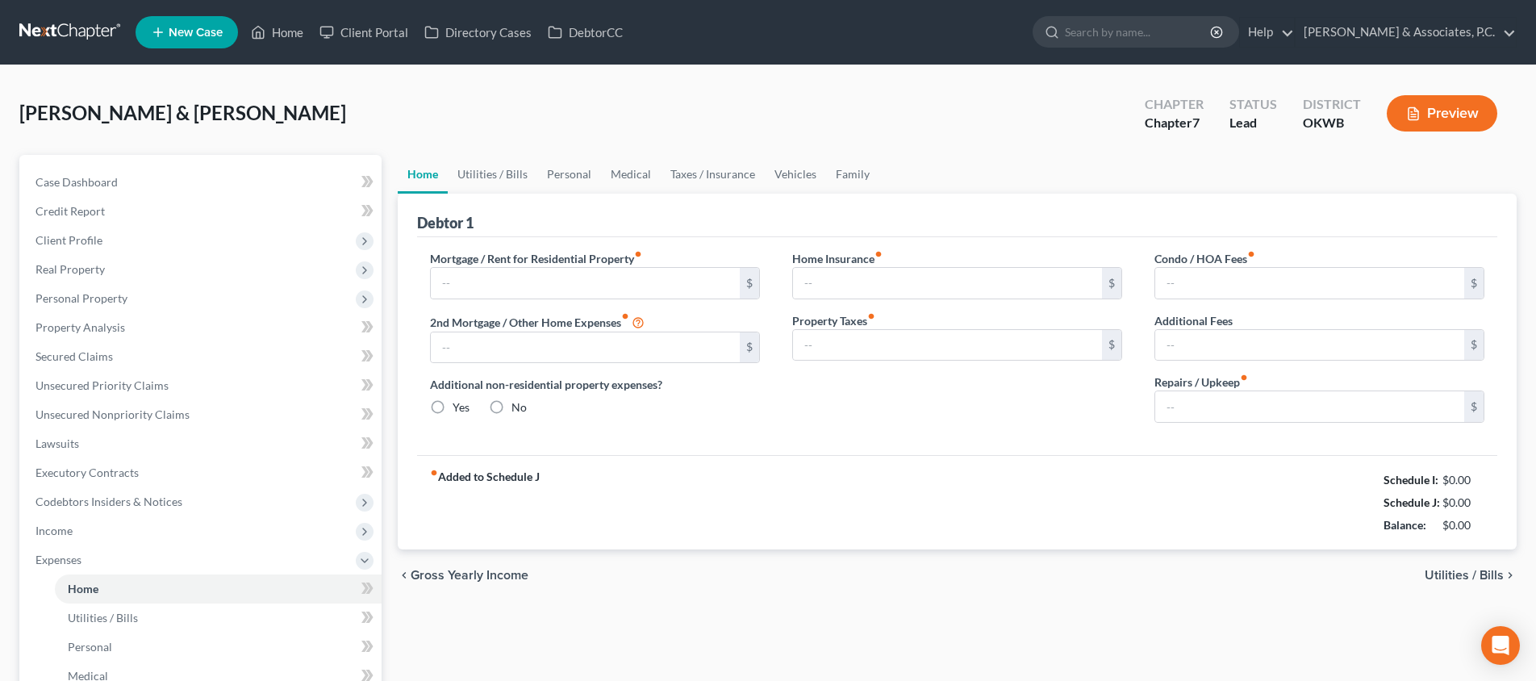
type input "914.55"
type input "0.00"
radio input "true"
type input "0.00"
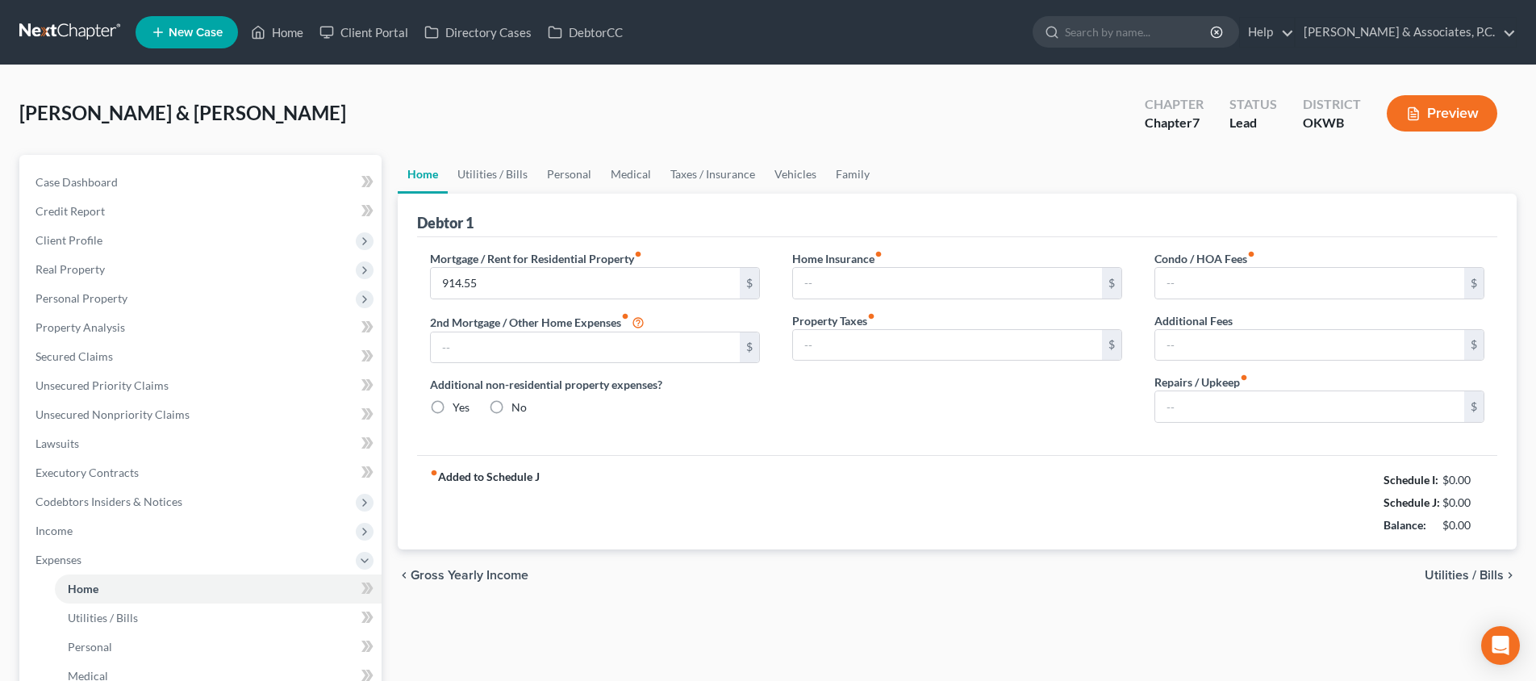
type input "0.00"
type input "250.00"
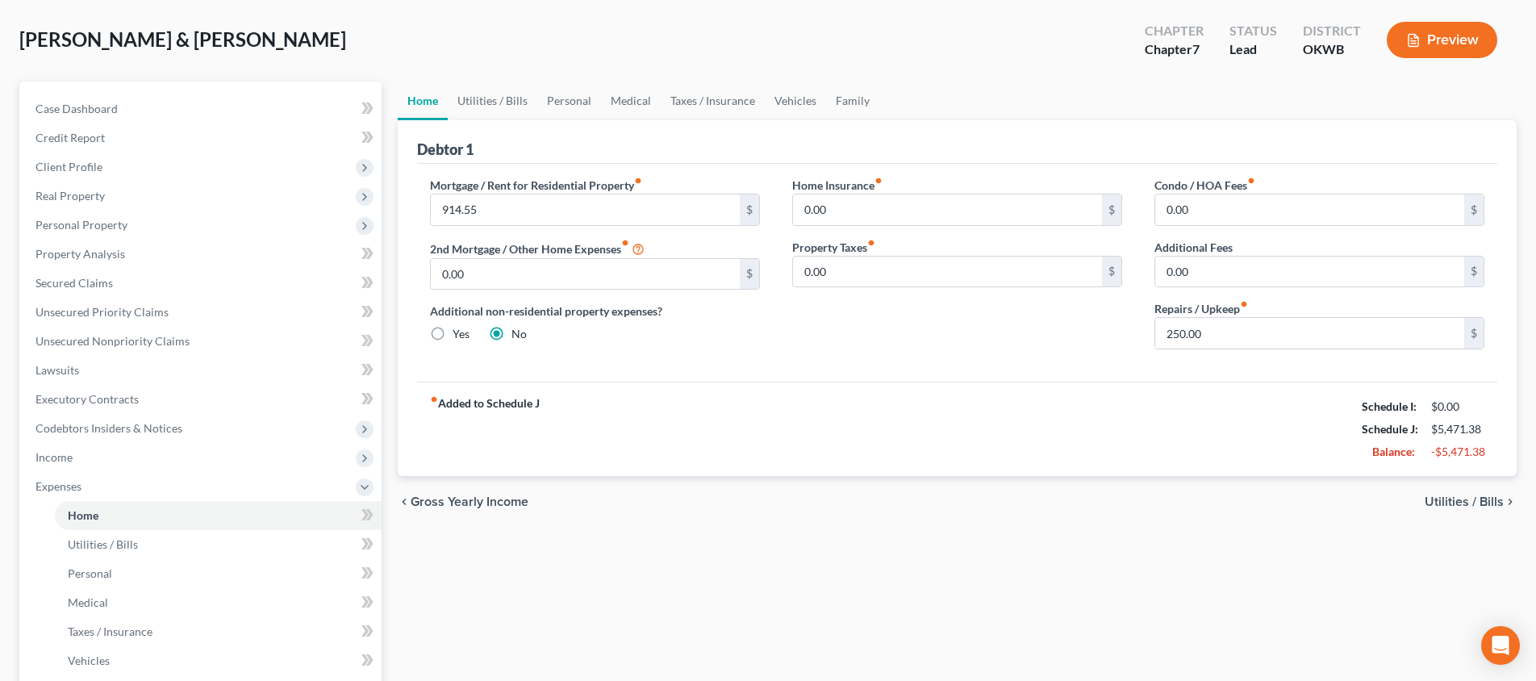
scroll to position [123, 0]
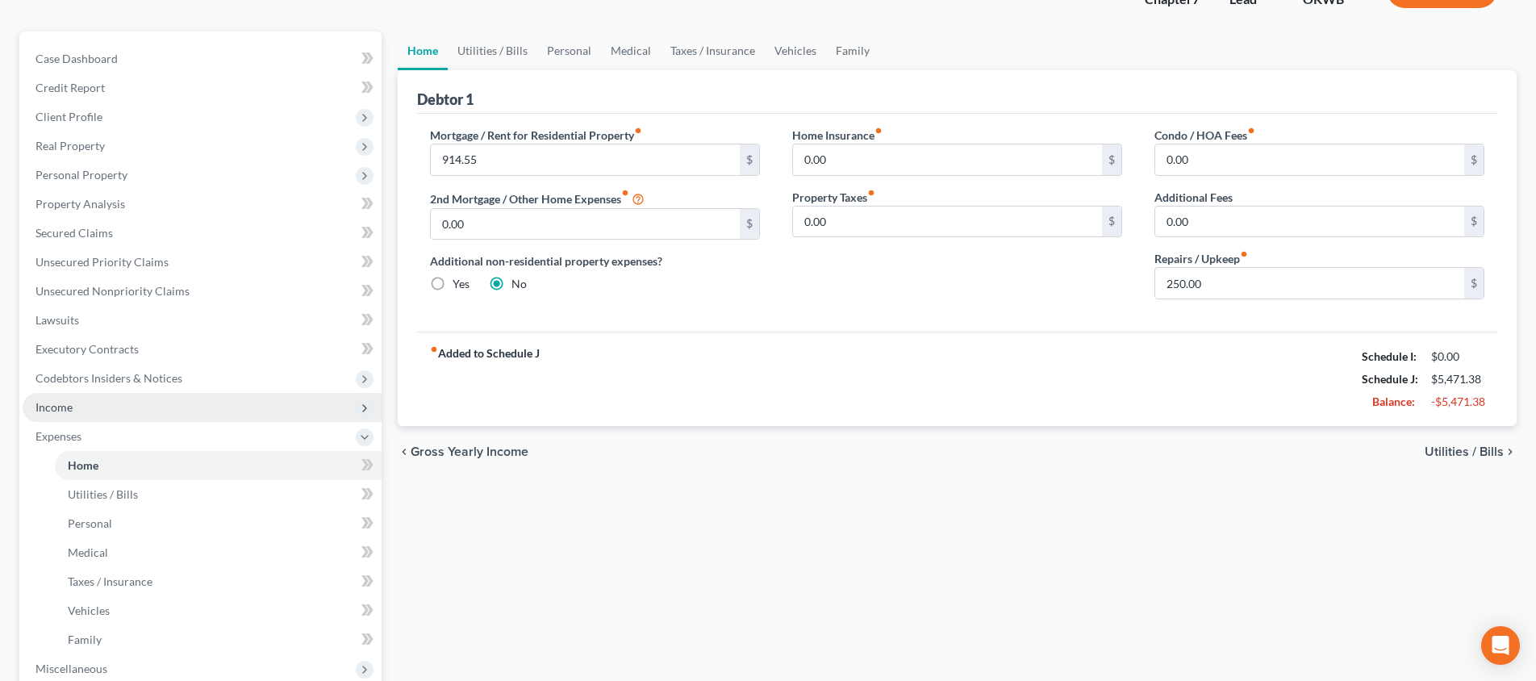
click at [277, 414] on span "Income" at bounding box center [202, 407] width 359 height 29
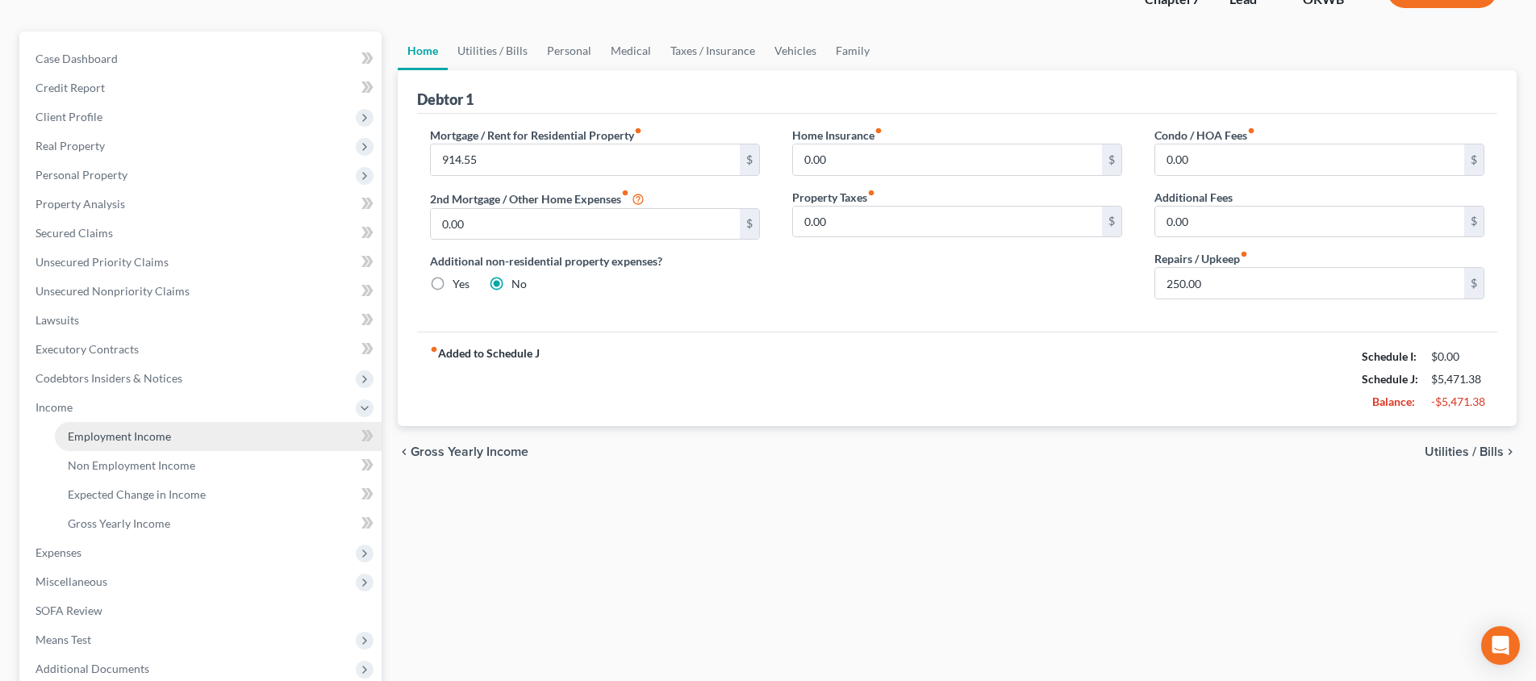
click at [249, 426] on link "Employment Income" at bounding box center [218, 436] width 327 height 29
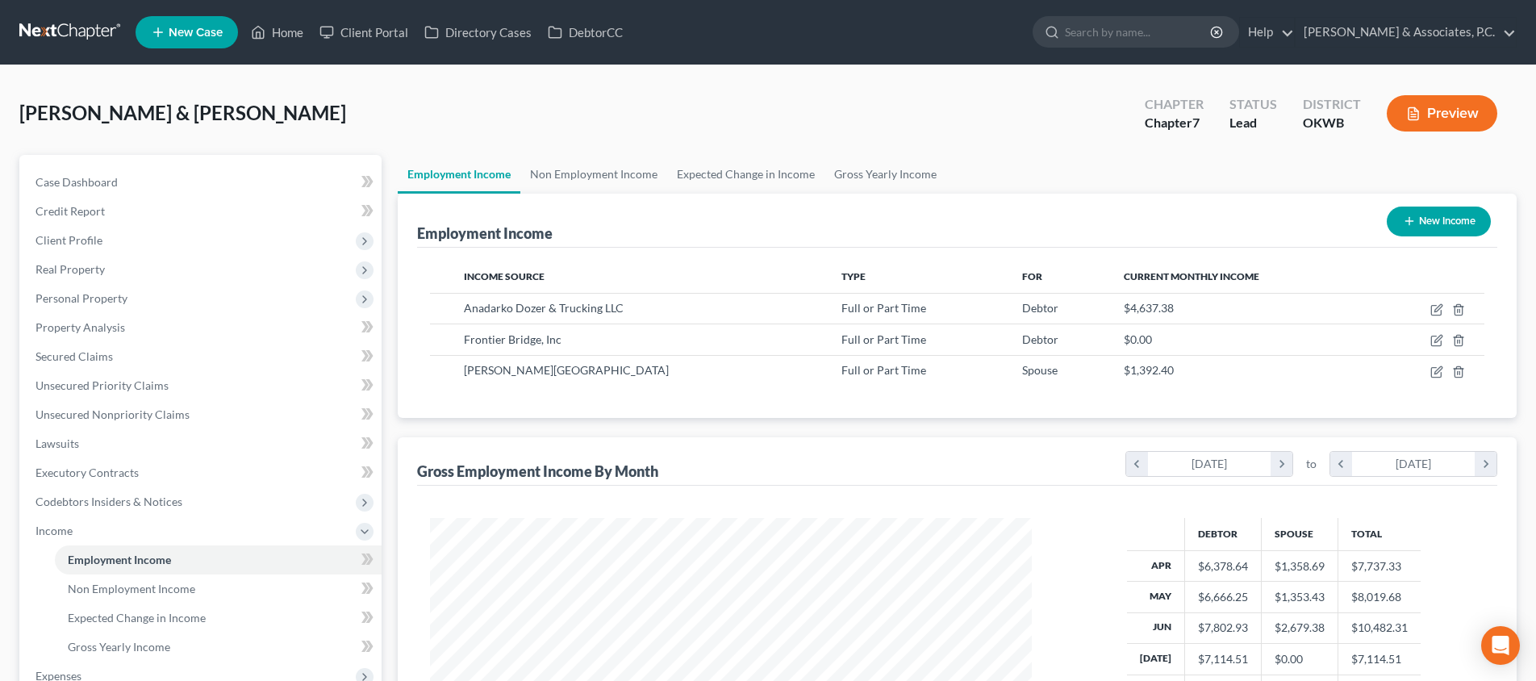
scroll to position [301, 634]
click at [1436, 310] on icon "button" at bounding box center [1437, 307] width 7 height 7
select select "0"
select select "37"
select select "2"
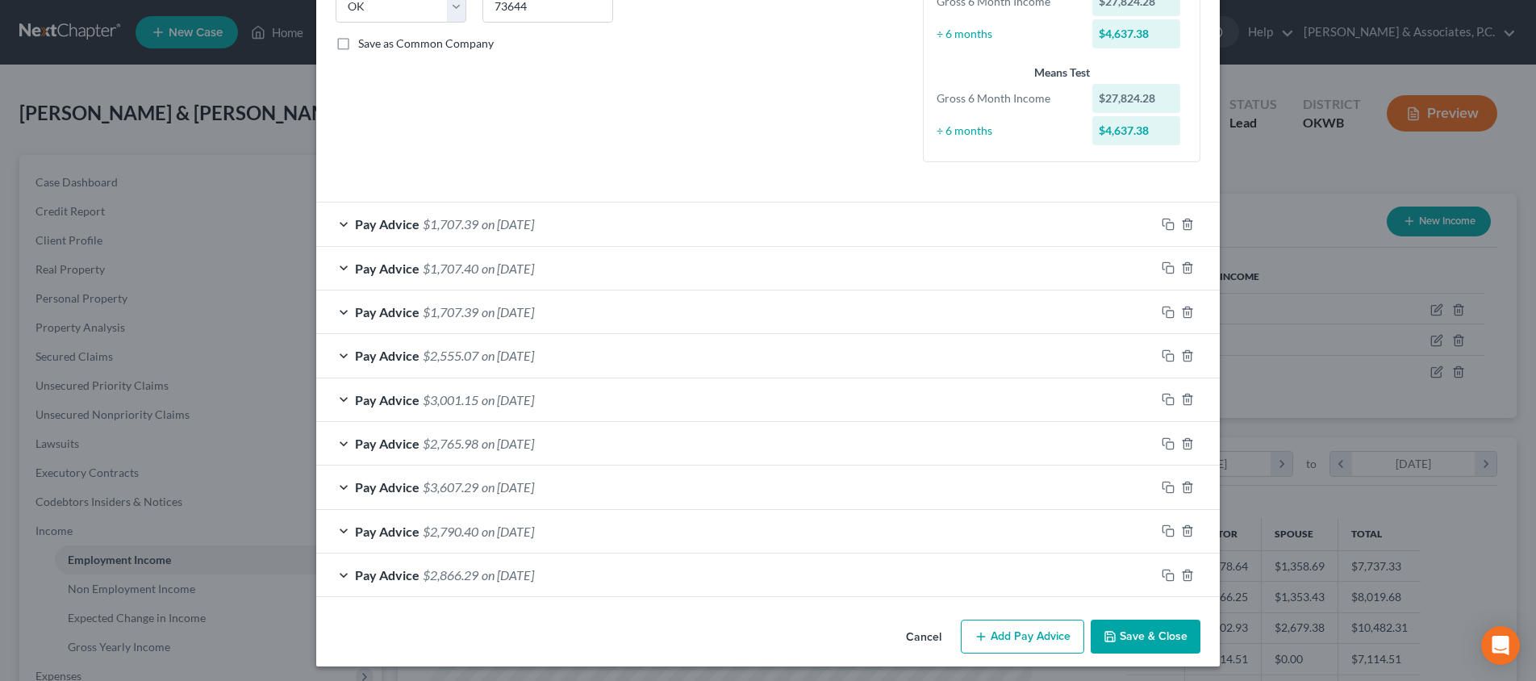
scroll to position [342, 0]
click at [1128, 631] on button "Save & Close" at bounding box center [1146, 637] width 110 height 34
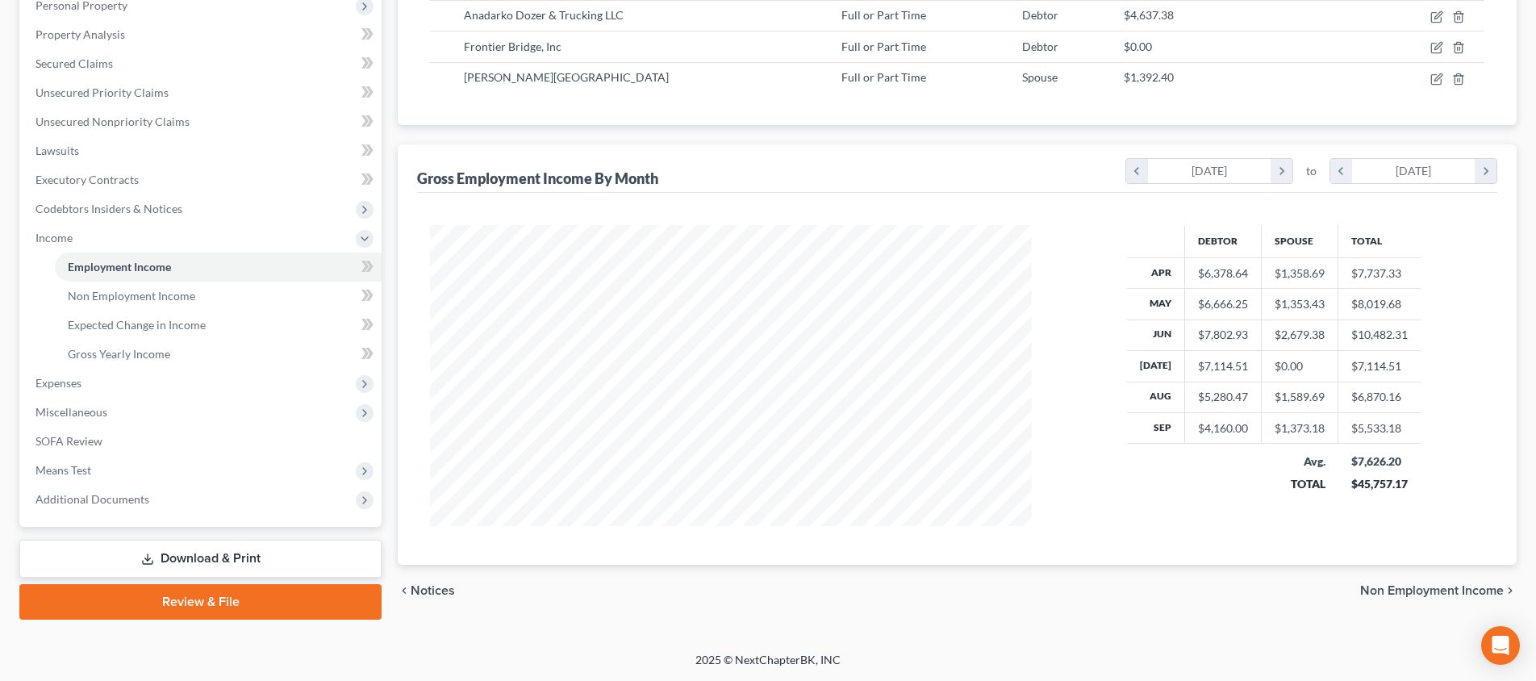
scroll to position [293, 0]
click at [1416, 594] on span "Non Employment Income" at bounding box center [1432, 590] width 144 height 13
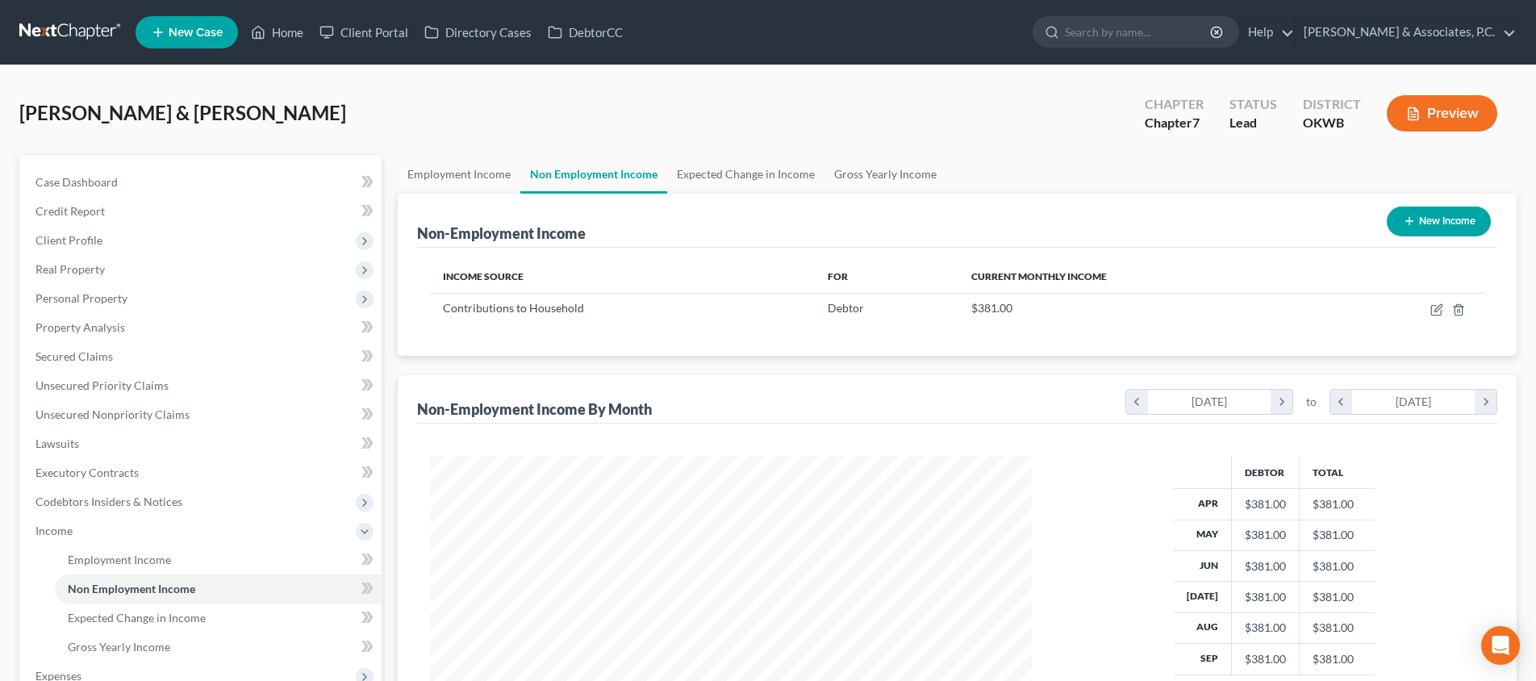
scroll to position [301, 634]
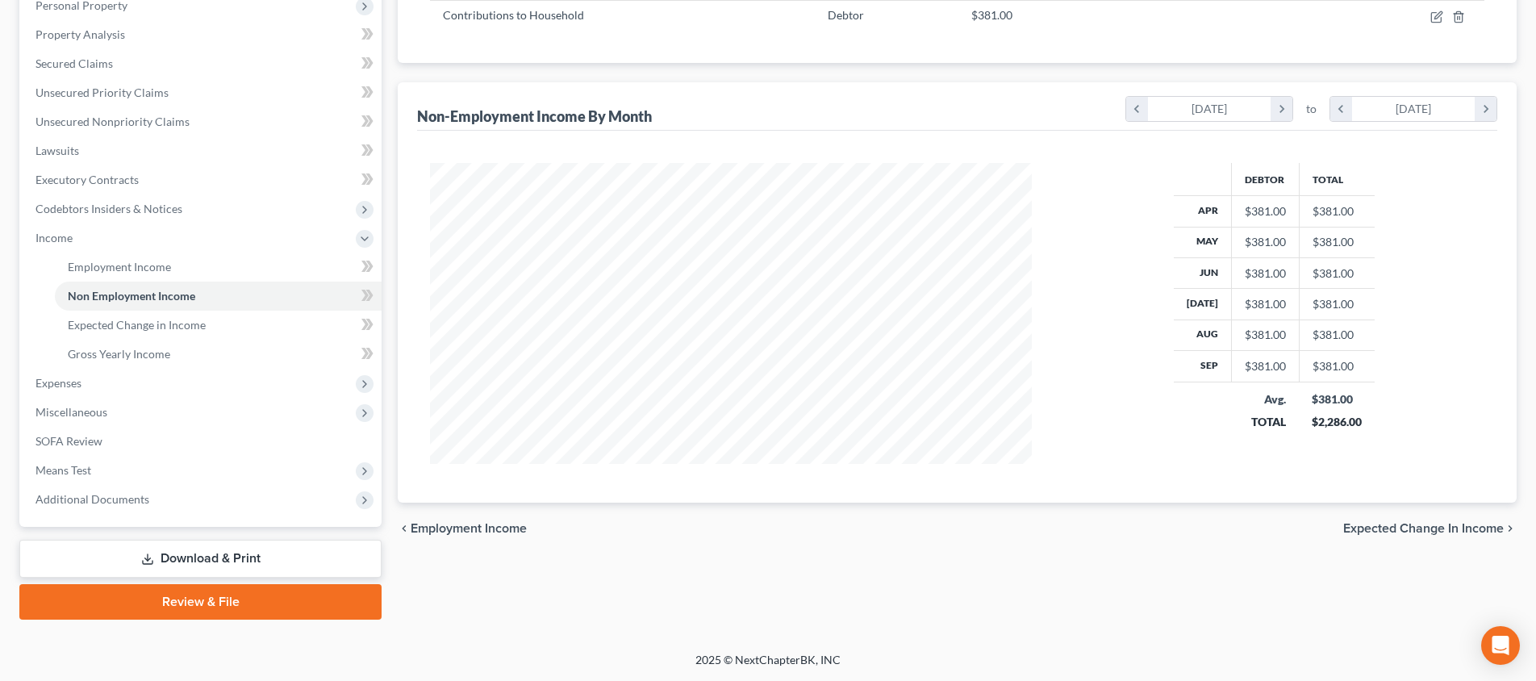
click at [1399, 522] on span "Expected Change in Income" at bounding box center [1423, 528] width 161 height 13
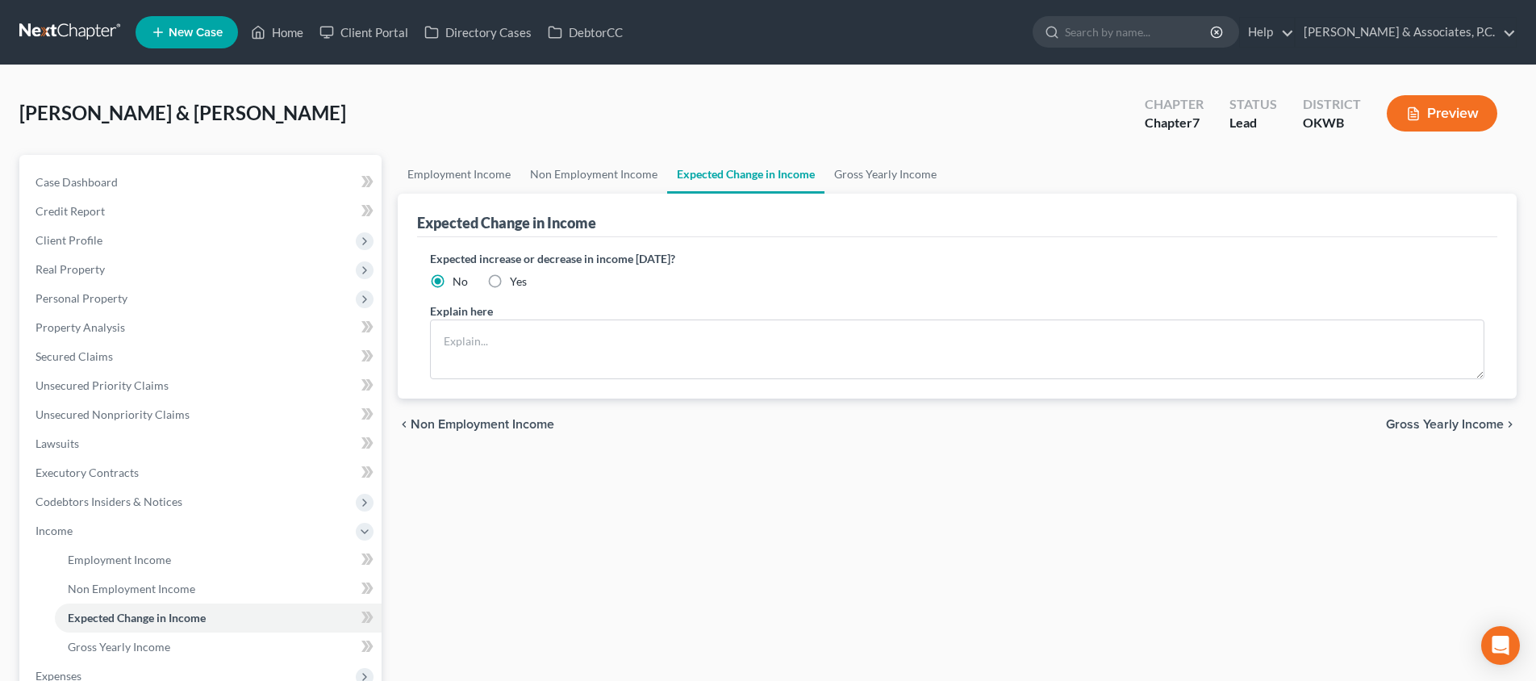
click at [1437, 428] on span "Gross Yearly Income" at bounding box center [1445, 424] width 118 height 13
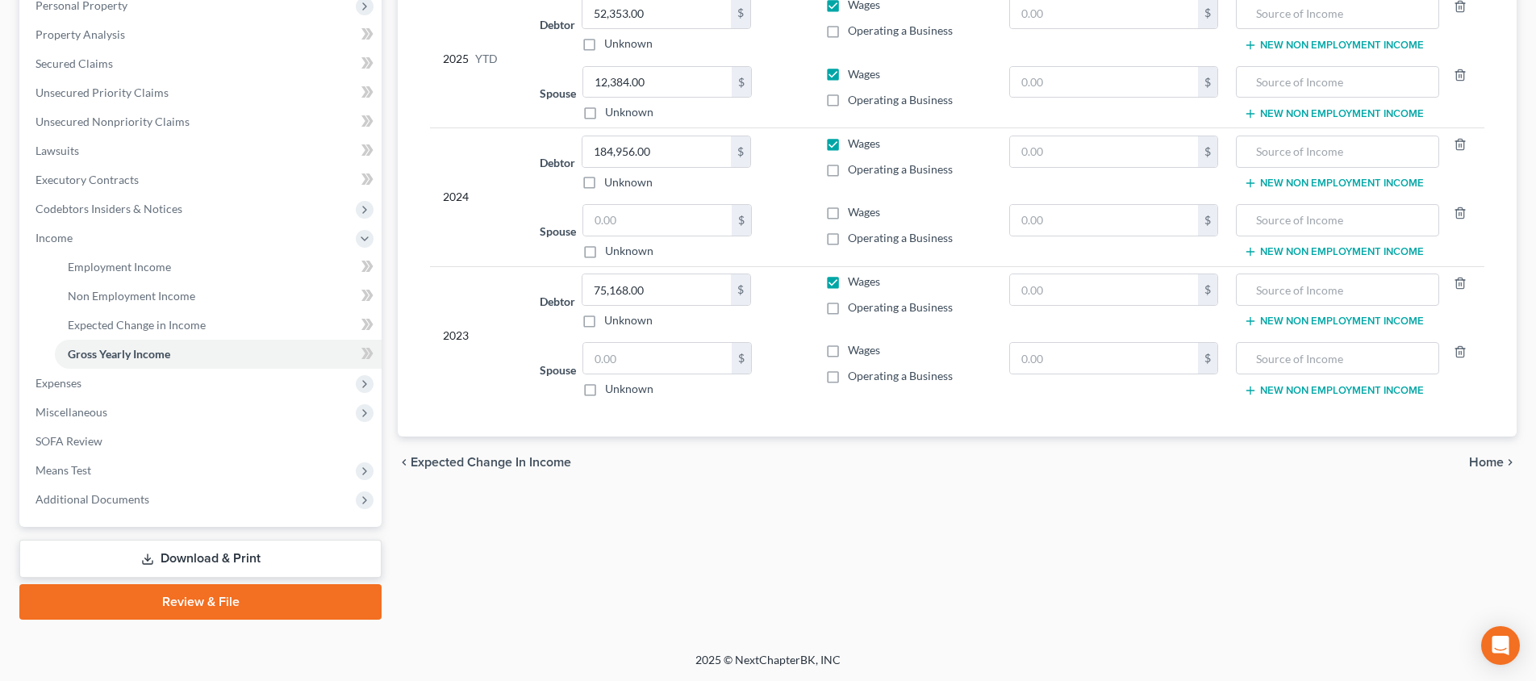
click at [467, 458] on span "Expected Change in Income" at bounding box center [491, 462] width 161 height 13
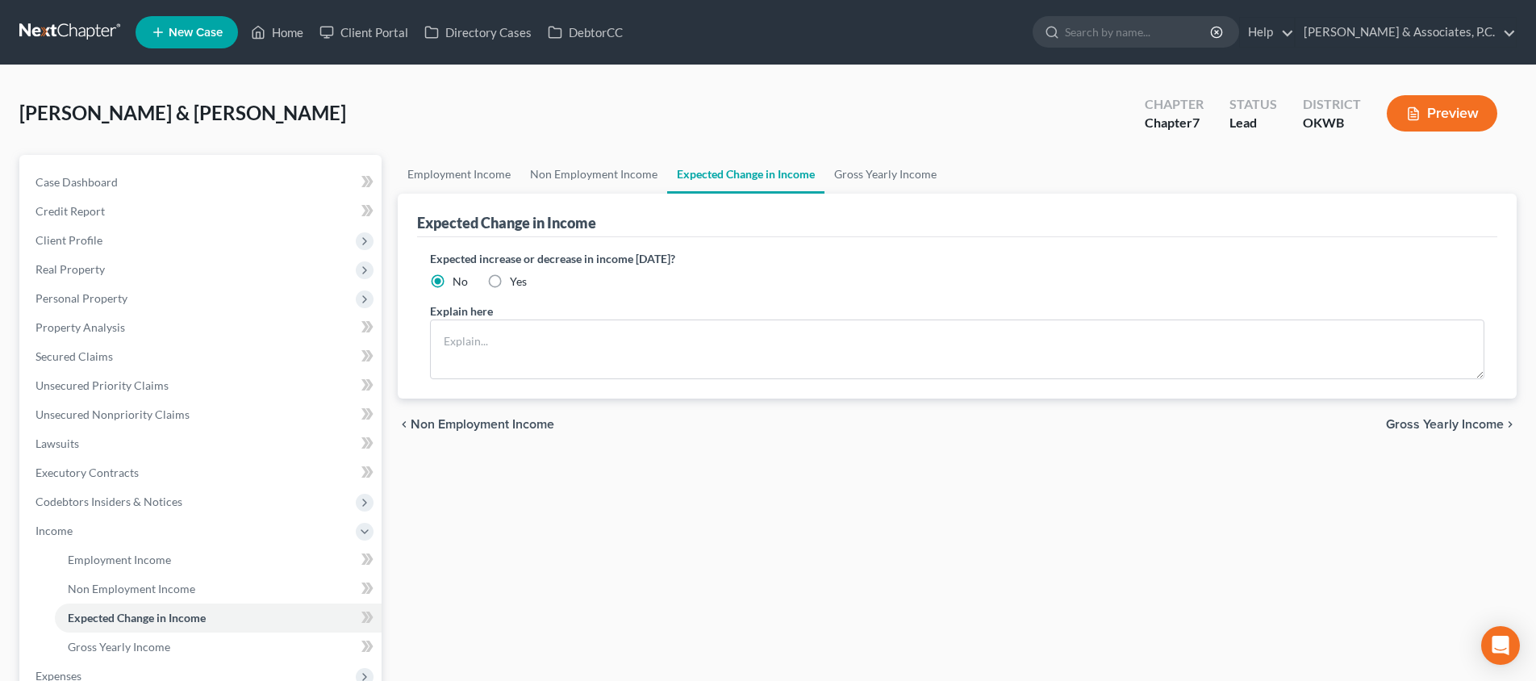
click at [1428, 422] on span "Gross Yearly Income" at bounding box center [1445, 424] width 118 height 13
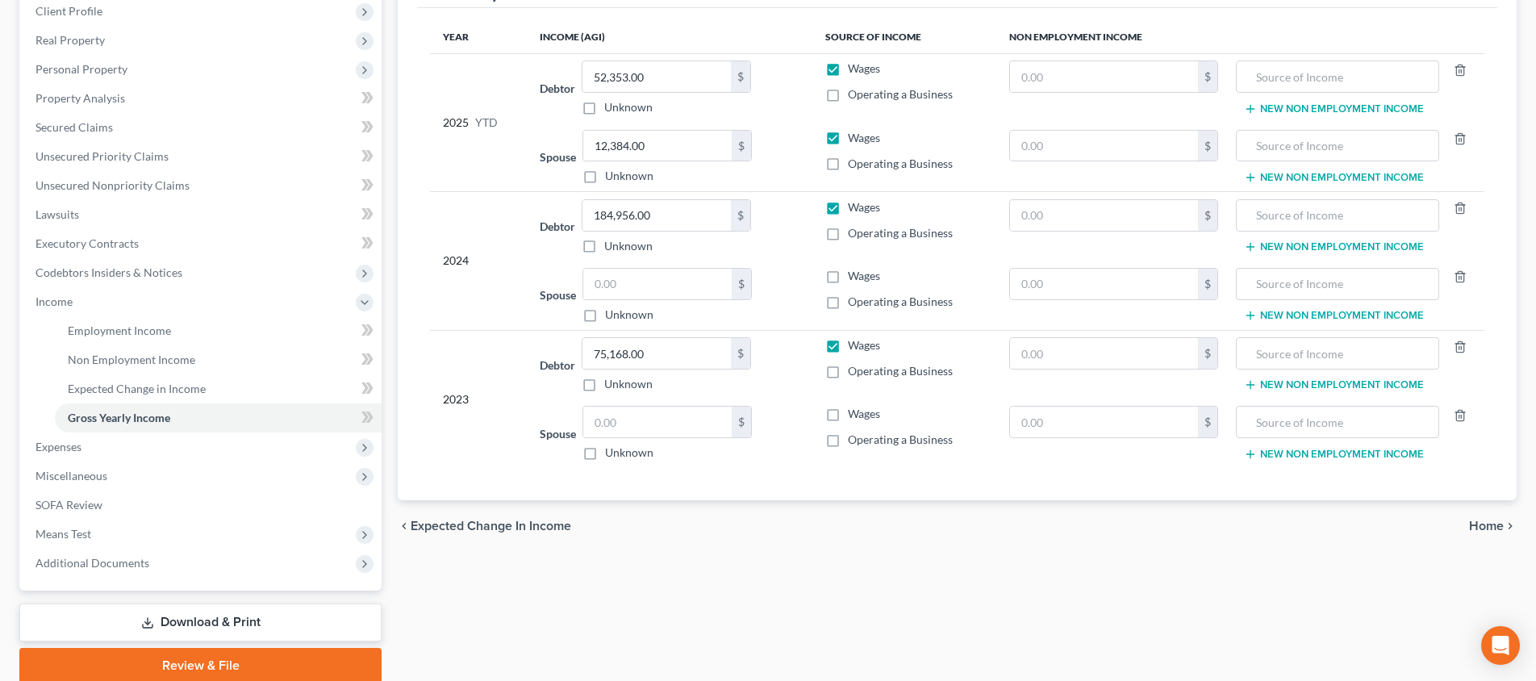
scroll to position [290, 0]
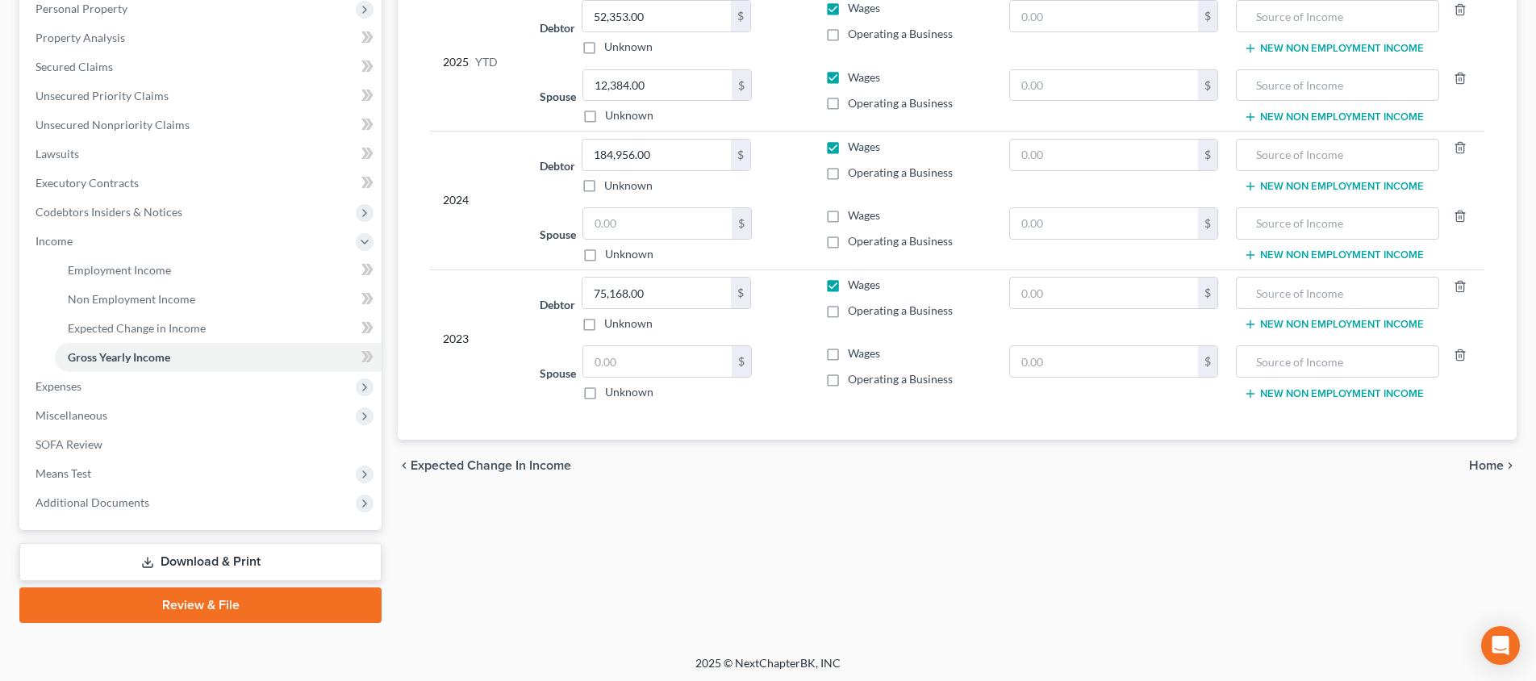
click at [1486, 466] on span "Home" at bounding box center [1486, 465] width 35 height 13
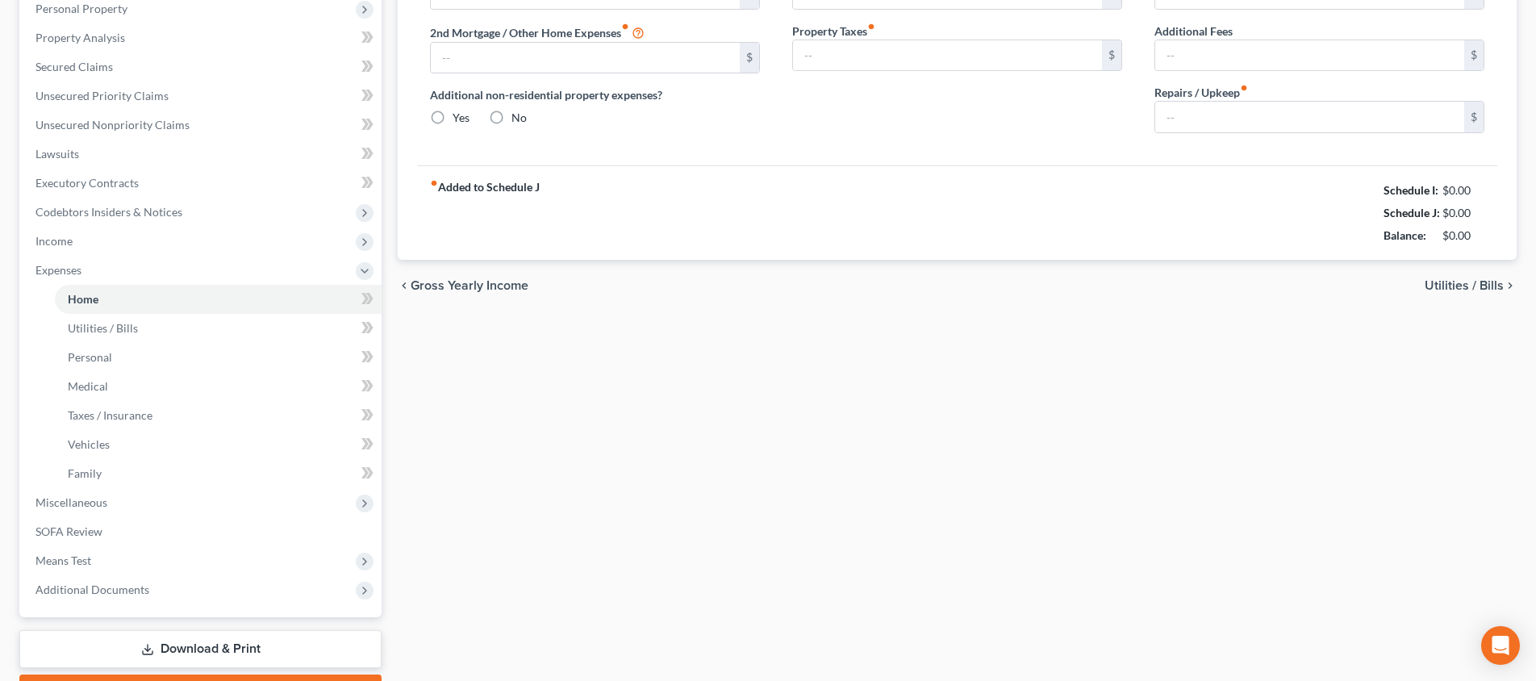
type input "914.55"
type input "0.00"
radio input "true"
type input "0.00"
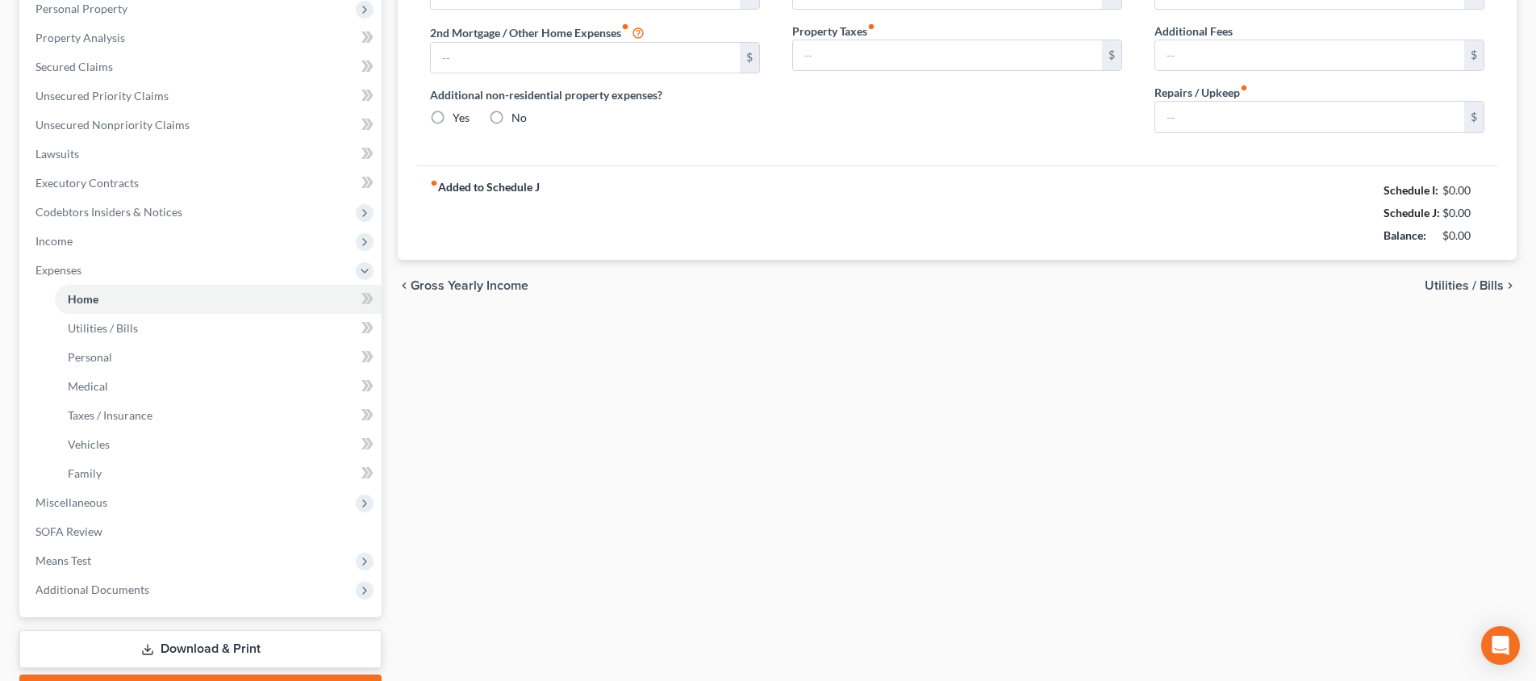
type input "0.00"
type input "250.00"
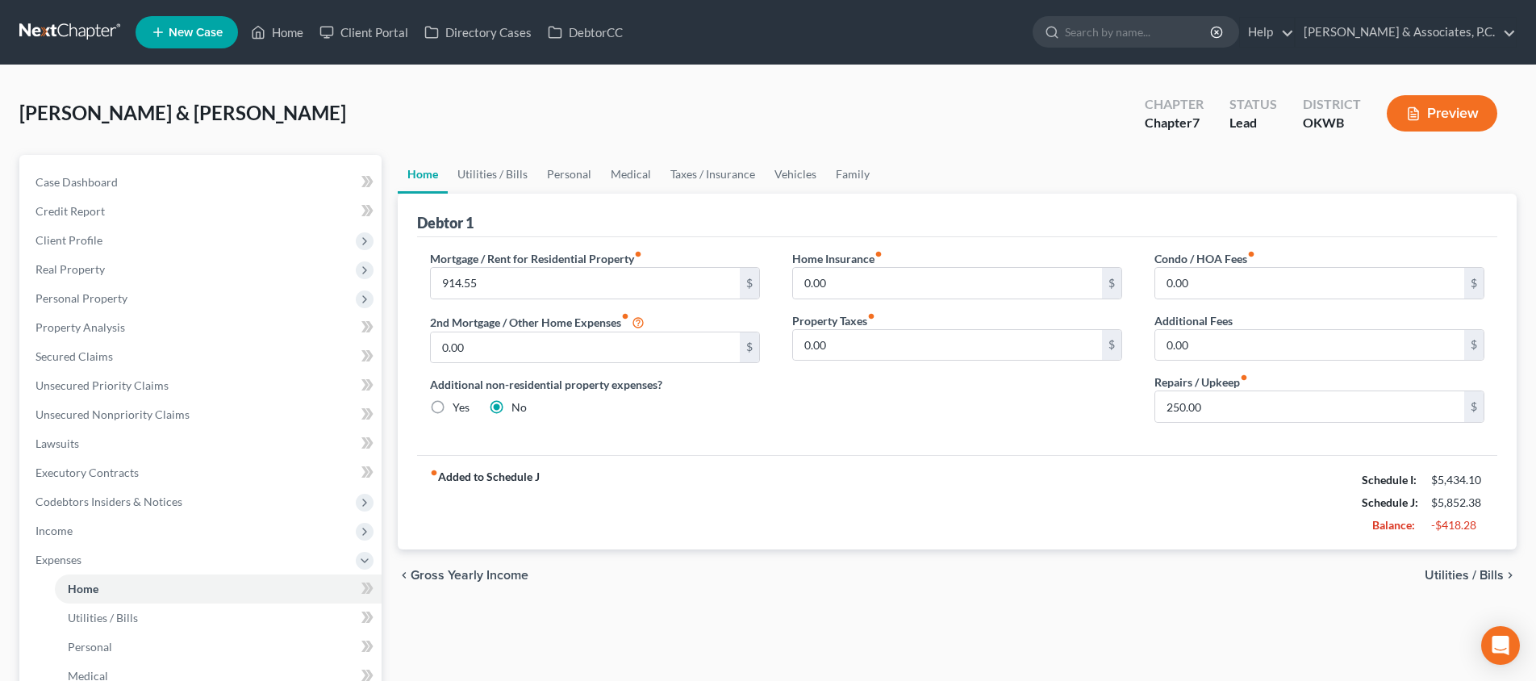
click at [1454, 578] on span "Utilities / Bills" at bounding box center [1463, 575] width 79 height 13
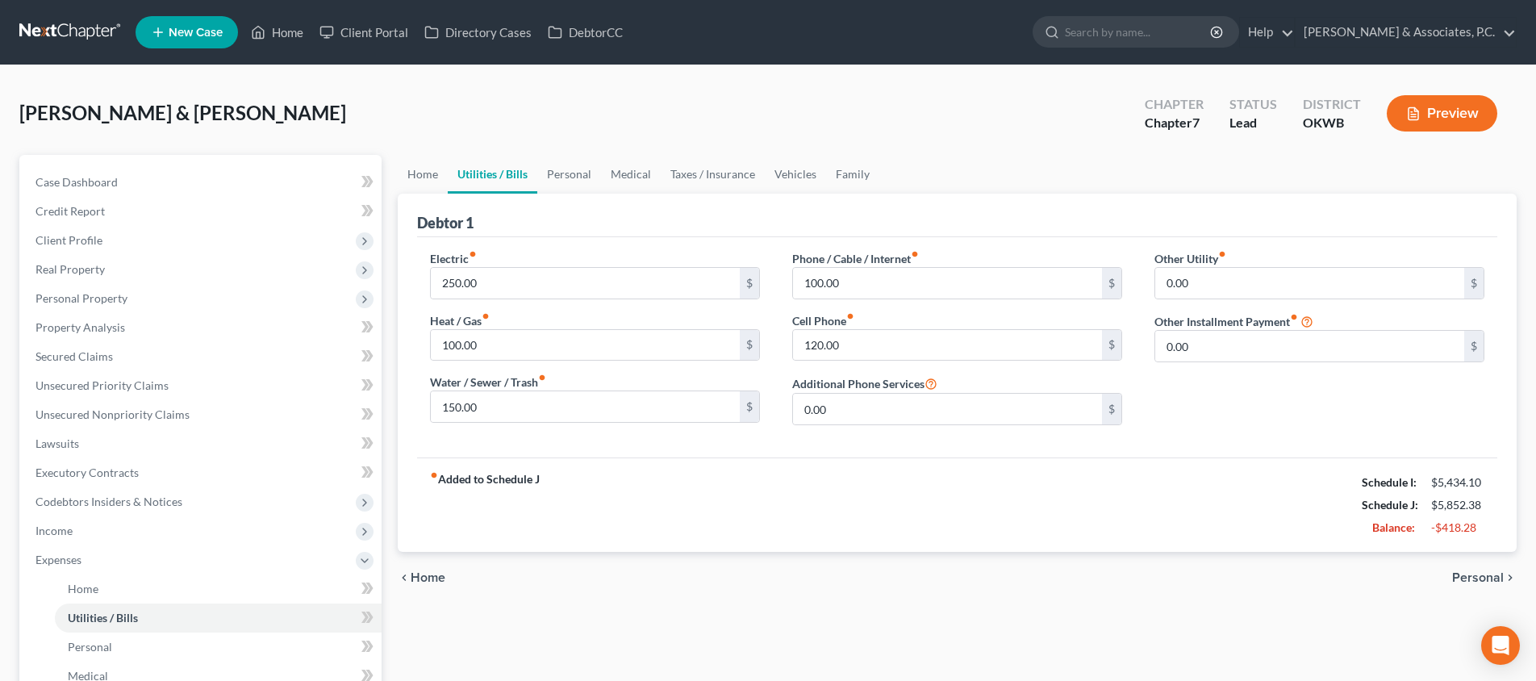
scroll to position [361, 0]
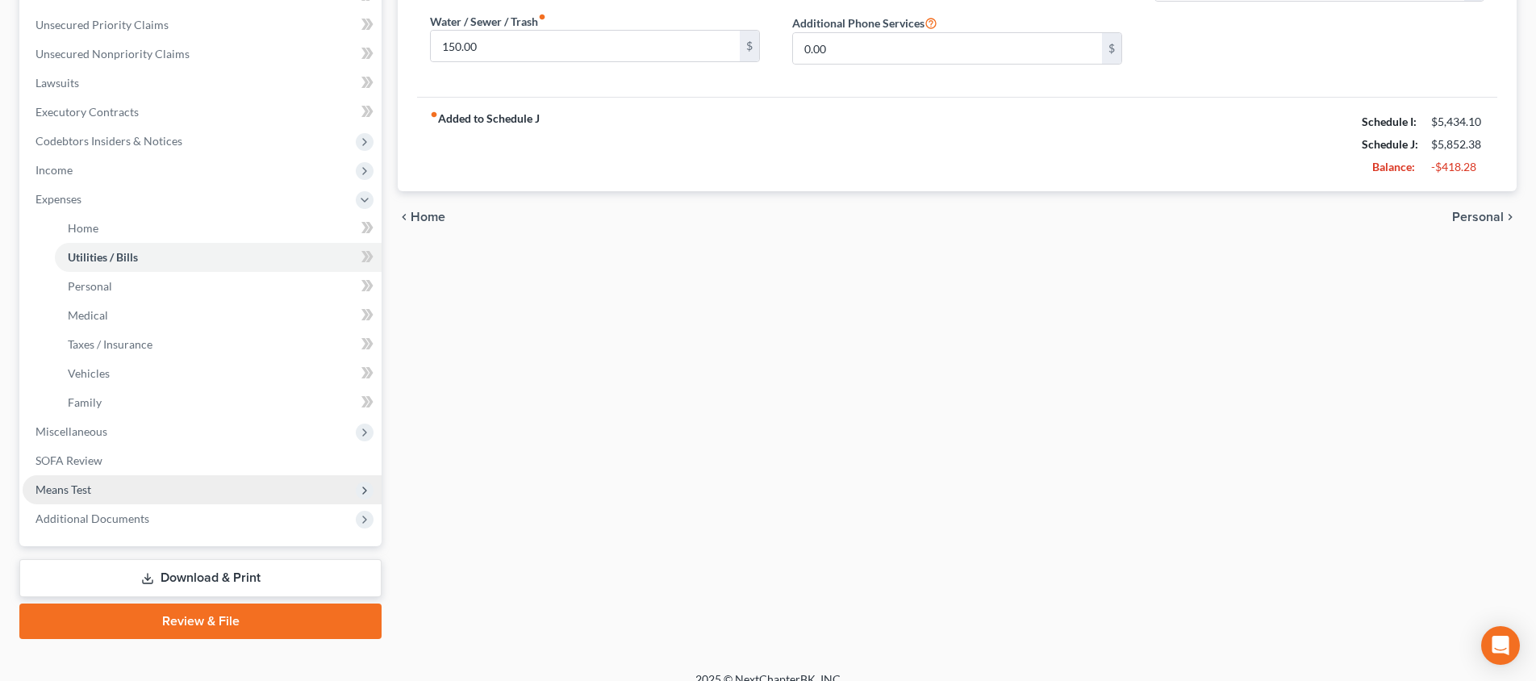
click at [211, 484] on span "Means Test" at bounding box center [202, 489] width 359 height 29
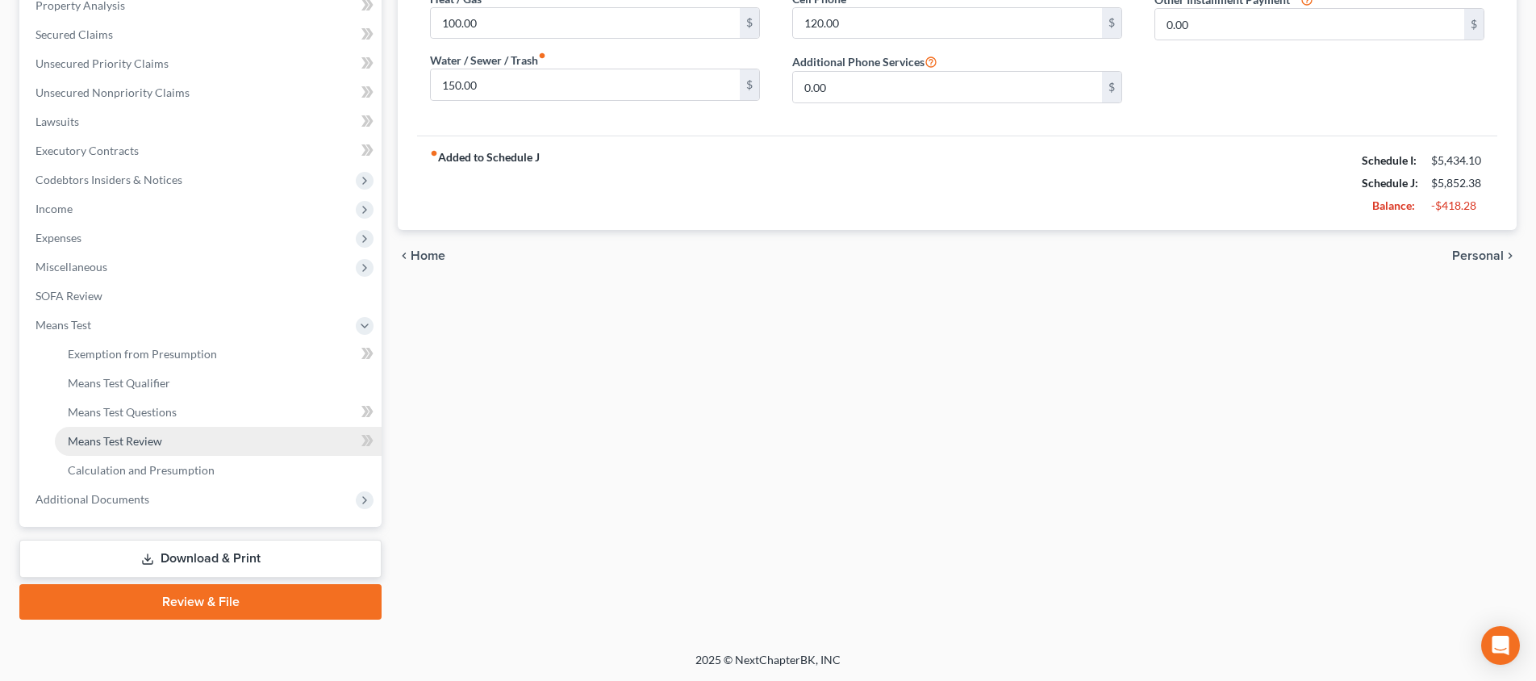
click at [207, 449] on link "Means Test Review" at bounding box center [218, 441] width 327 height 29
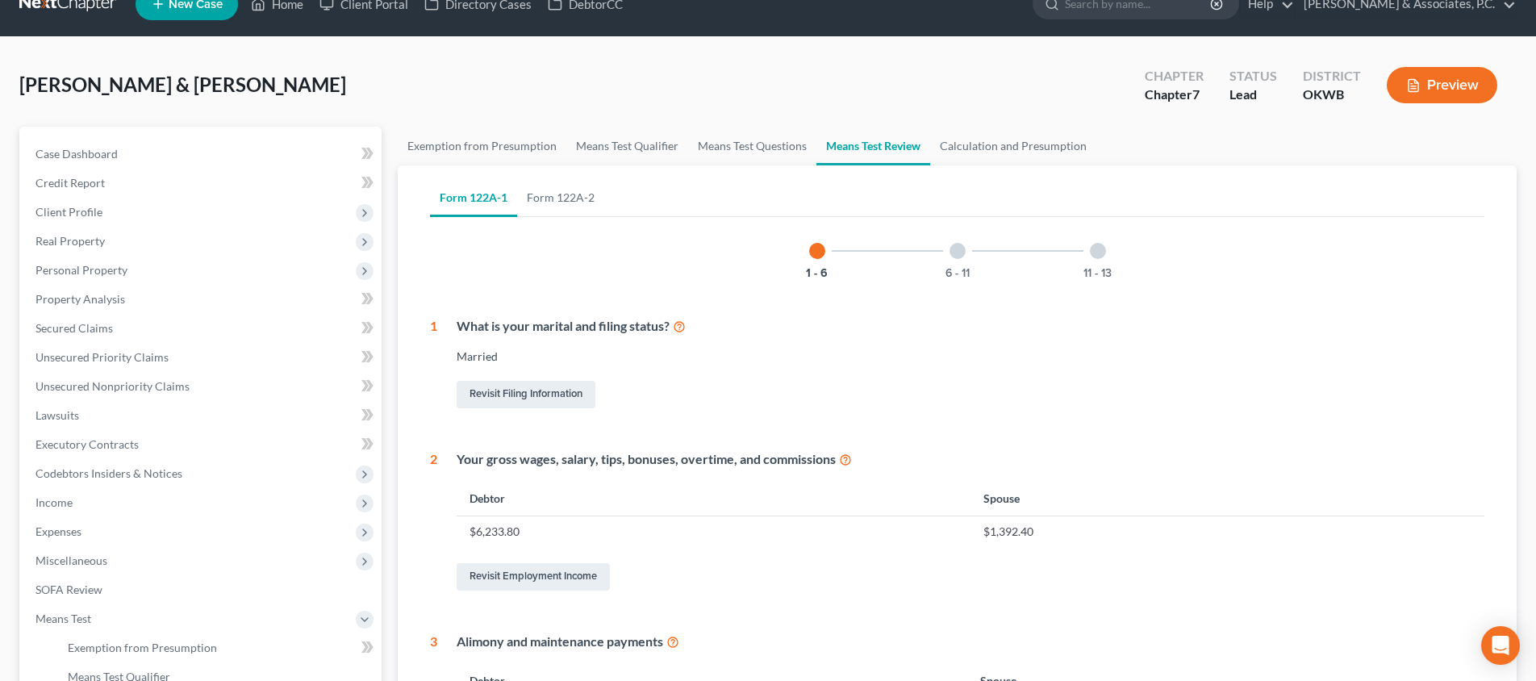
scroll to position [309, 0]
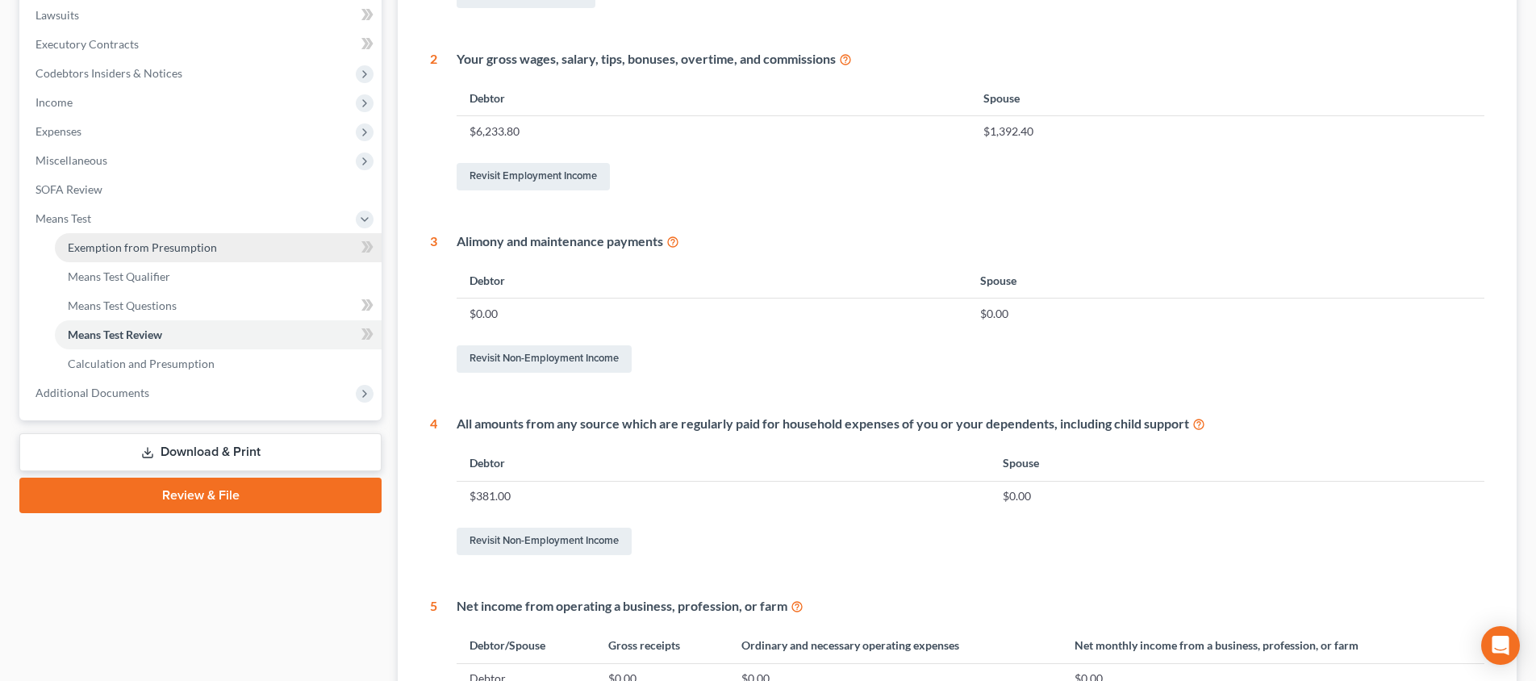
click at [196, 249] on span "Exemption from Presumption" at bounding box center [142, 247] width 149 height 14
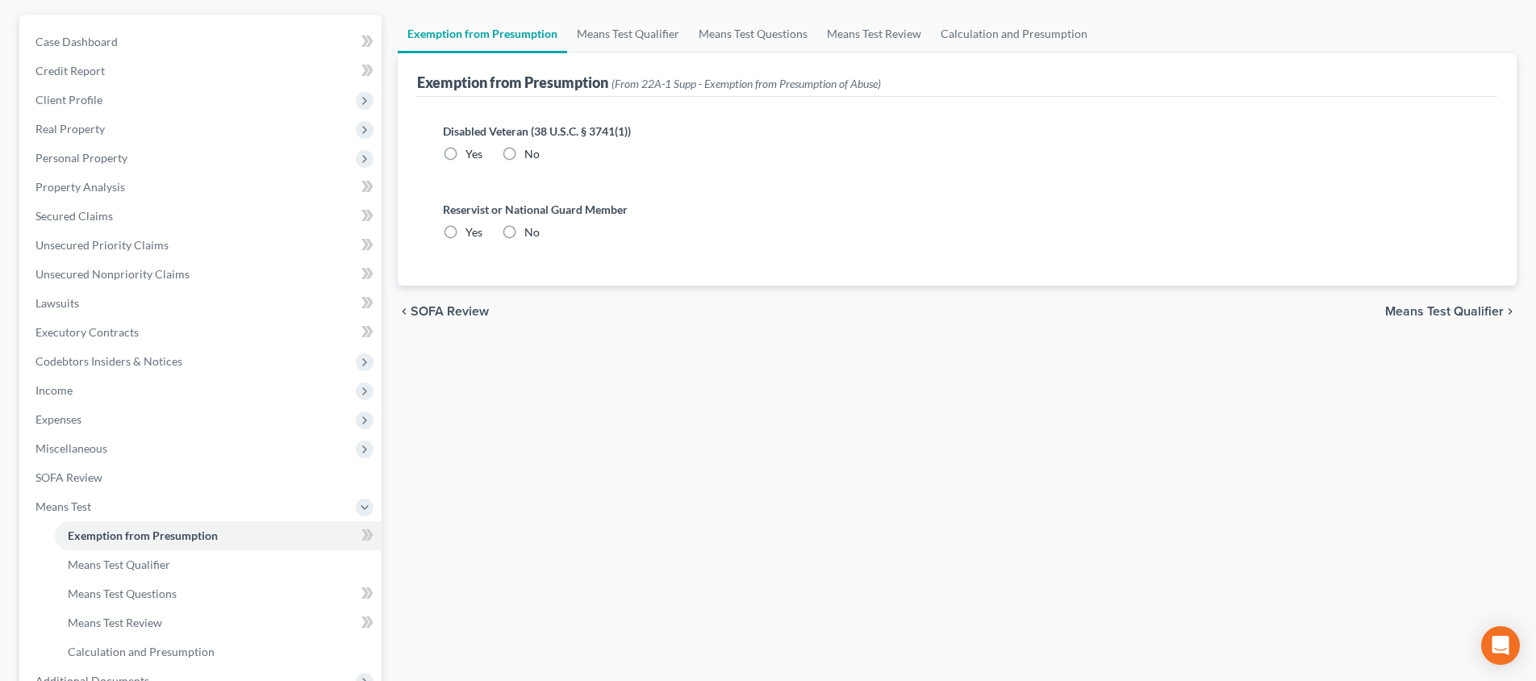
scroll to position [240, 0]
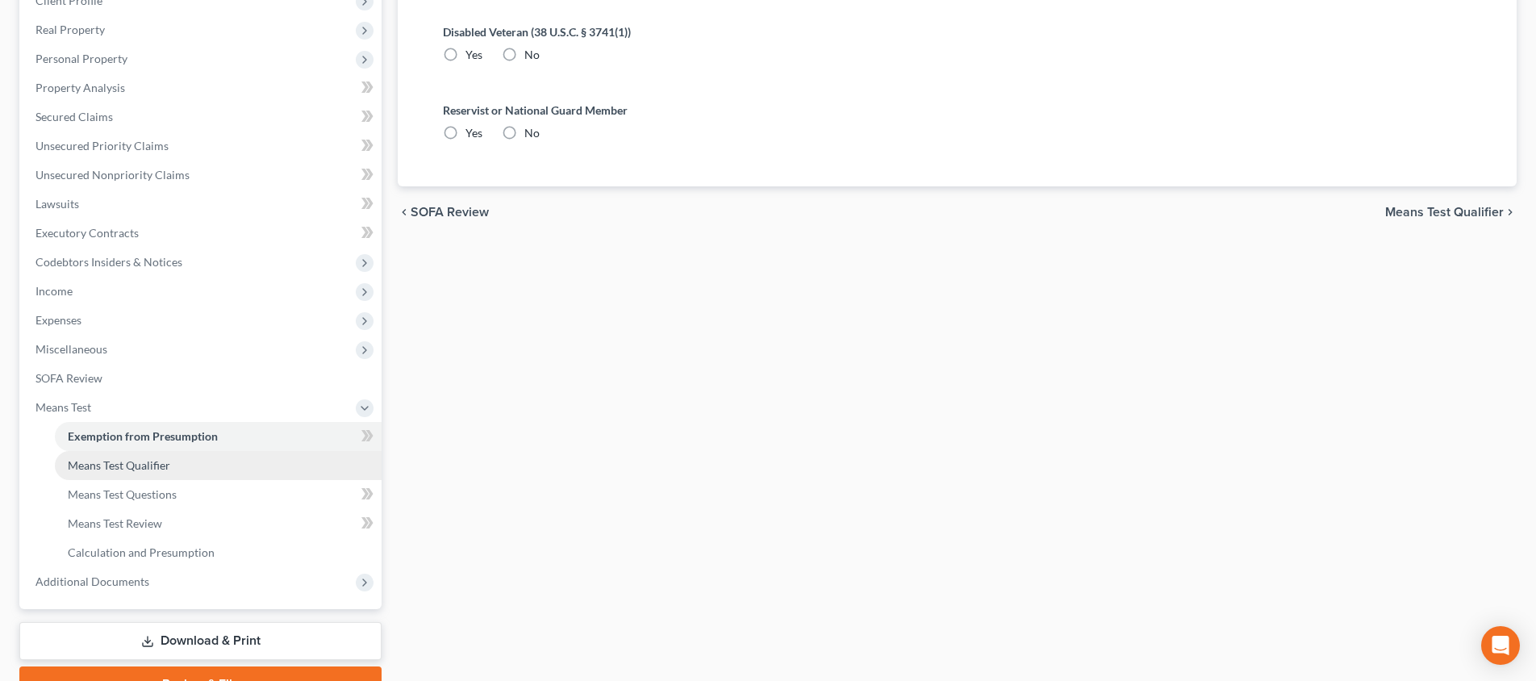
click at [215, 461] on link "Means Test Qualifier" at bounding box center [218, 465] width 327 height 29
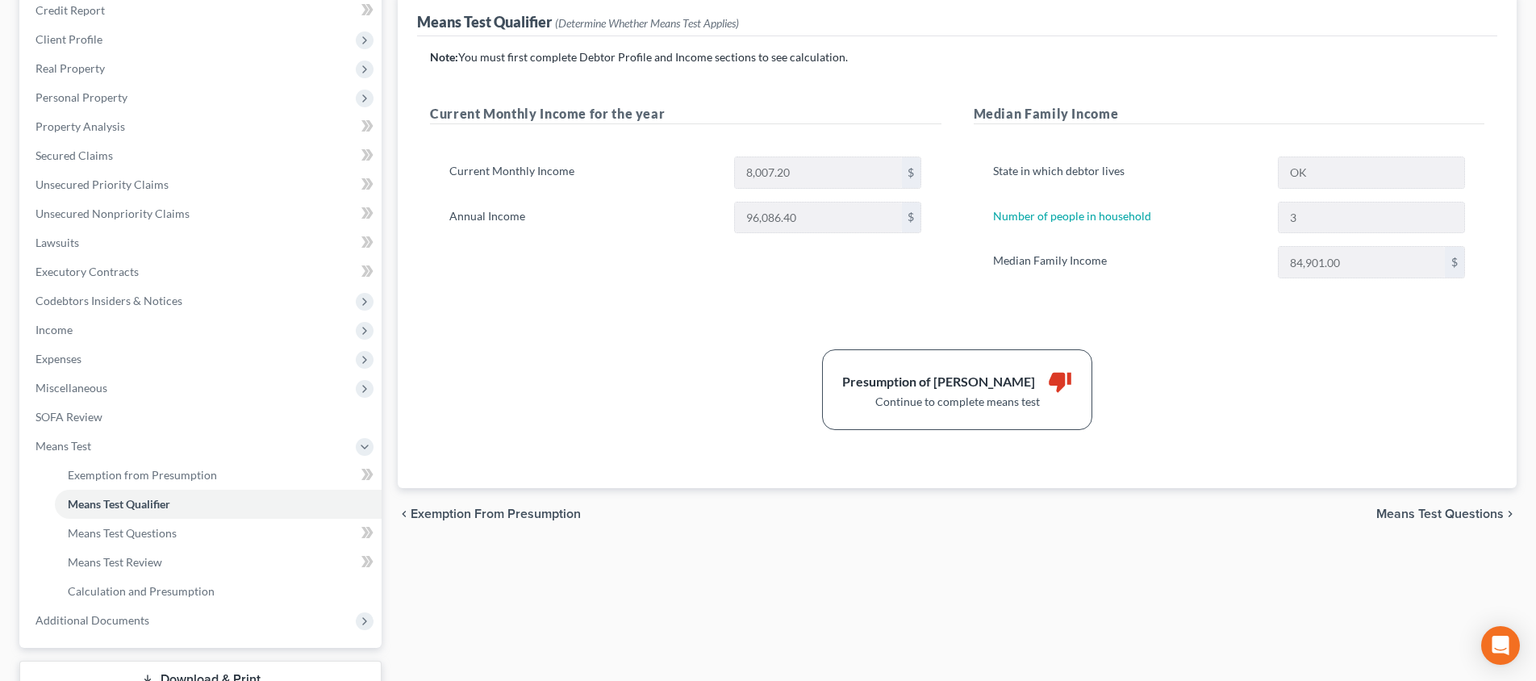
scroll to position [152, 0]
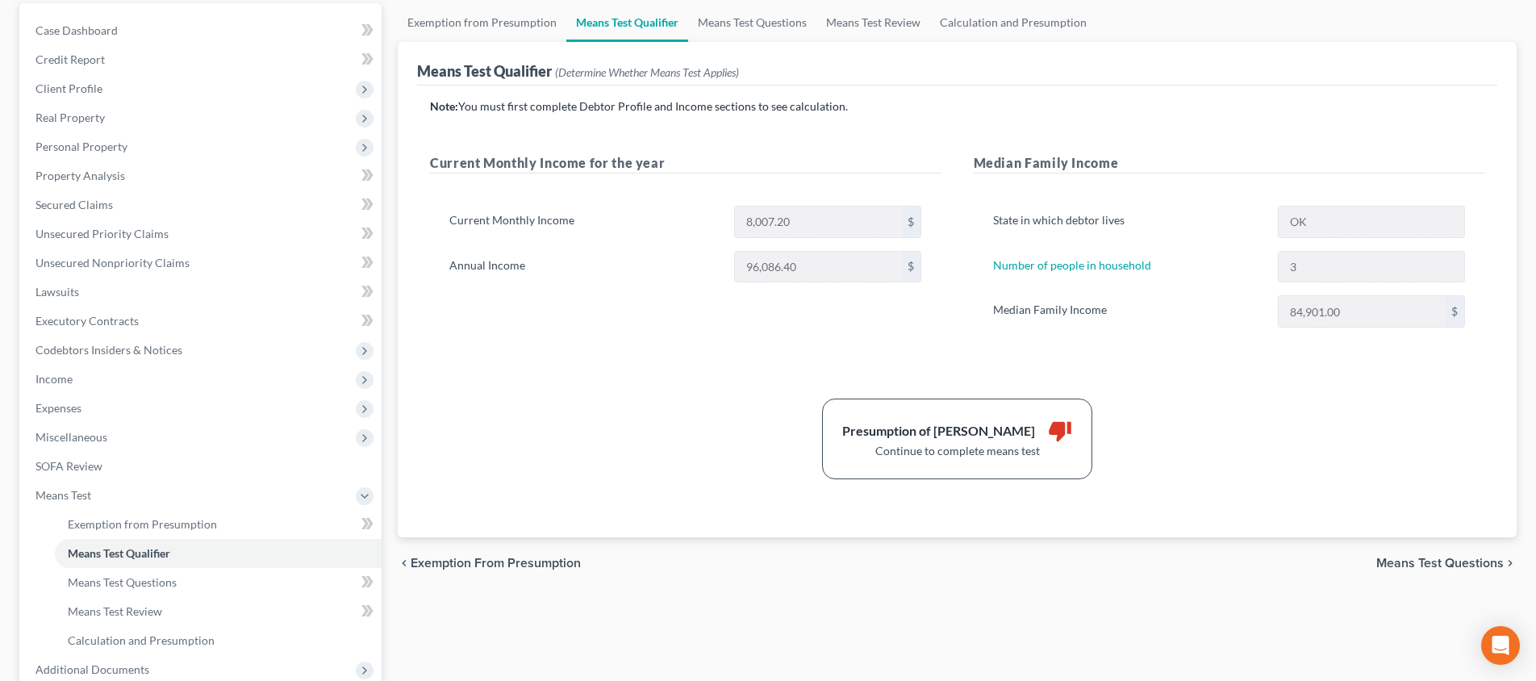
drag, startPoint x: 1428, startPoint y: 567, endPoint x: 1167, endPoint y: 552, distance: 261.0
click at [1428, 567] on span "Means Test Questions" at bounding box center [1439, 563] width 127 height 13
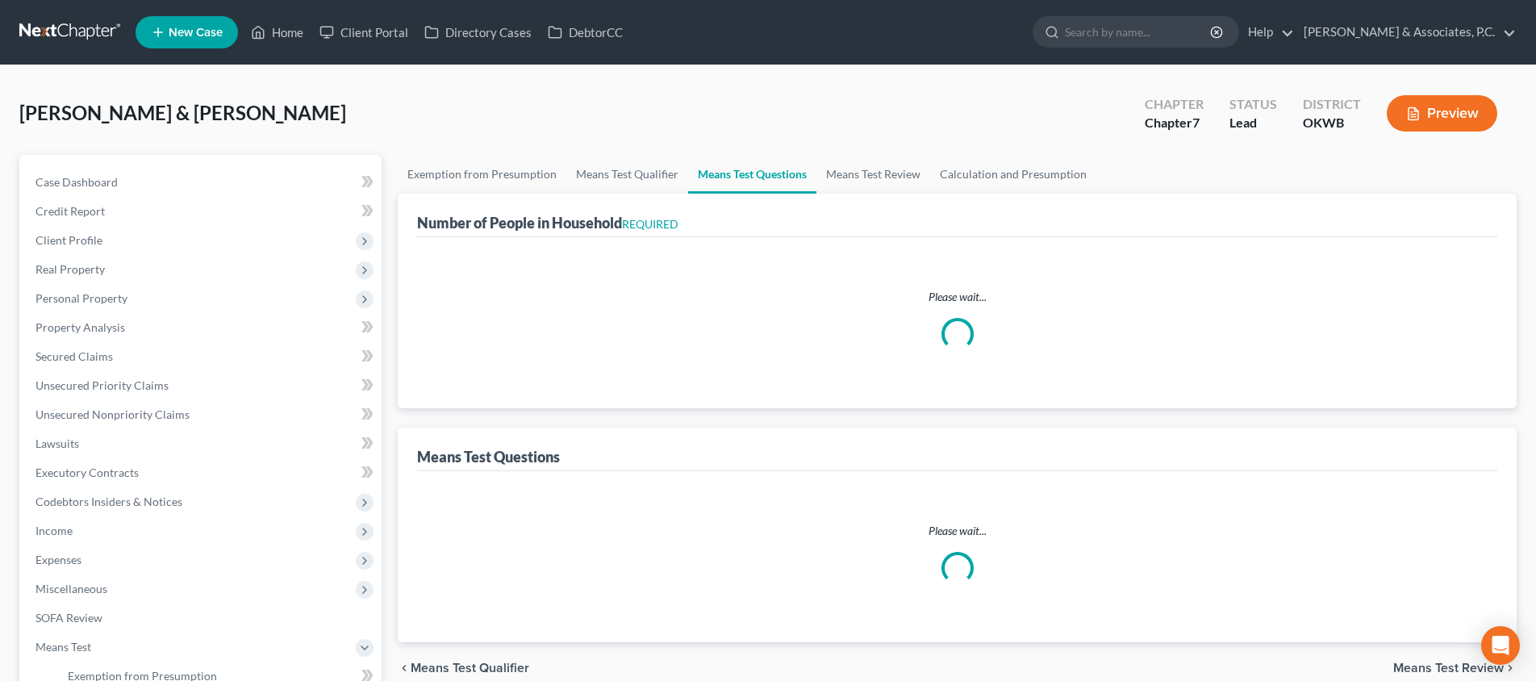
select select "0"
select select "60"
select select "1"
select select "60"
select select "1"
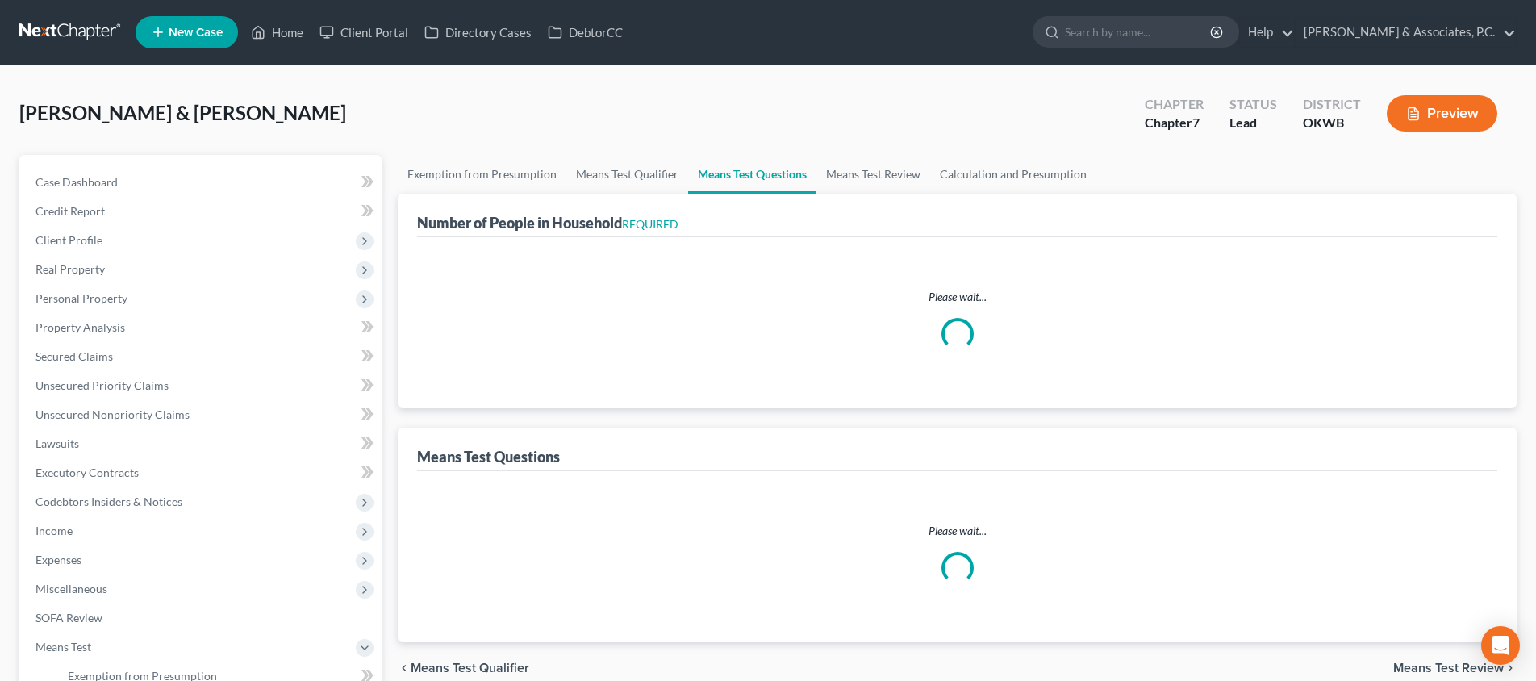
select select "60"
select select "3"
select select "2"
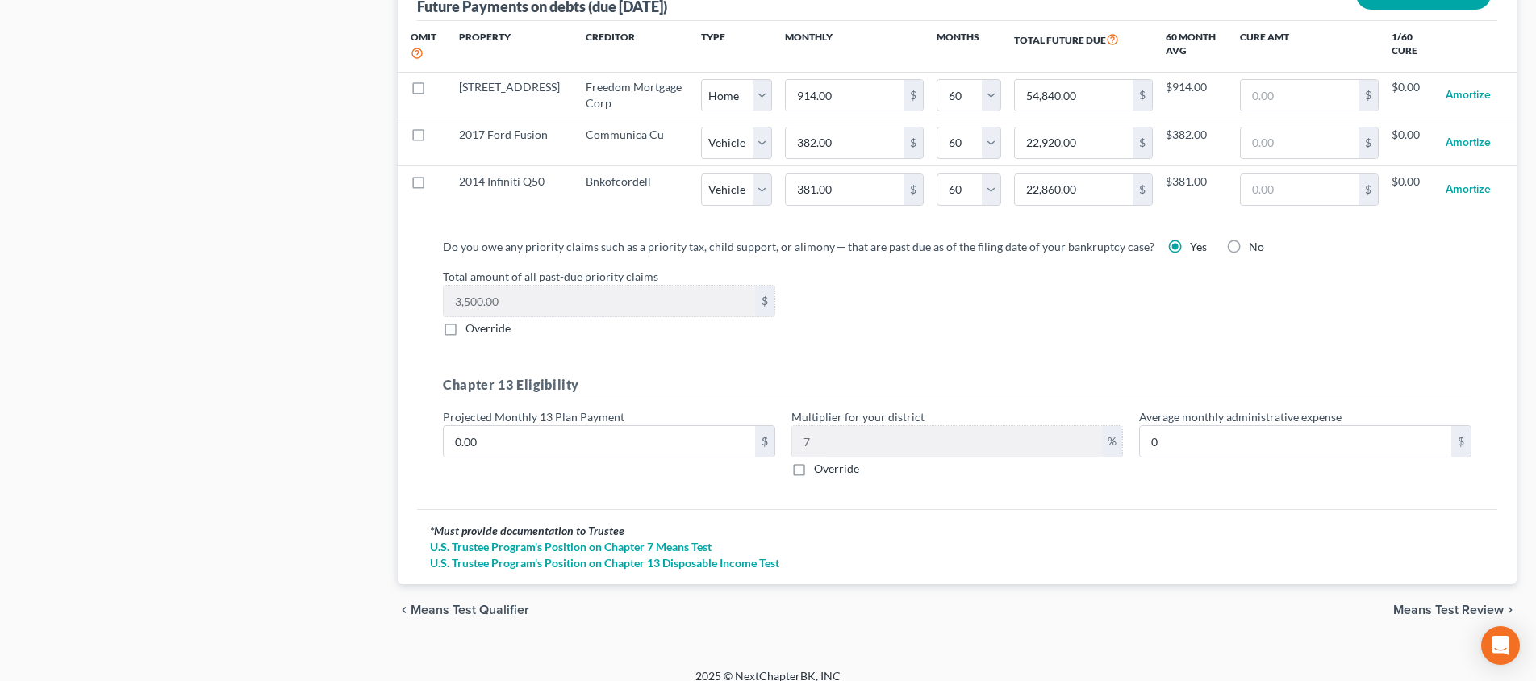
scroll to position [1654, 0]
click at [1418, 604] on span "Means Test Review" at bounding box center [1448, 610] width 111 height 13
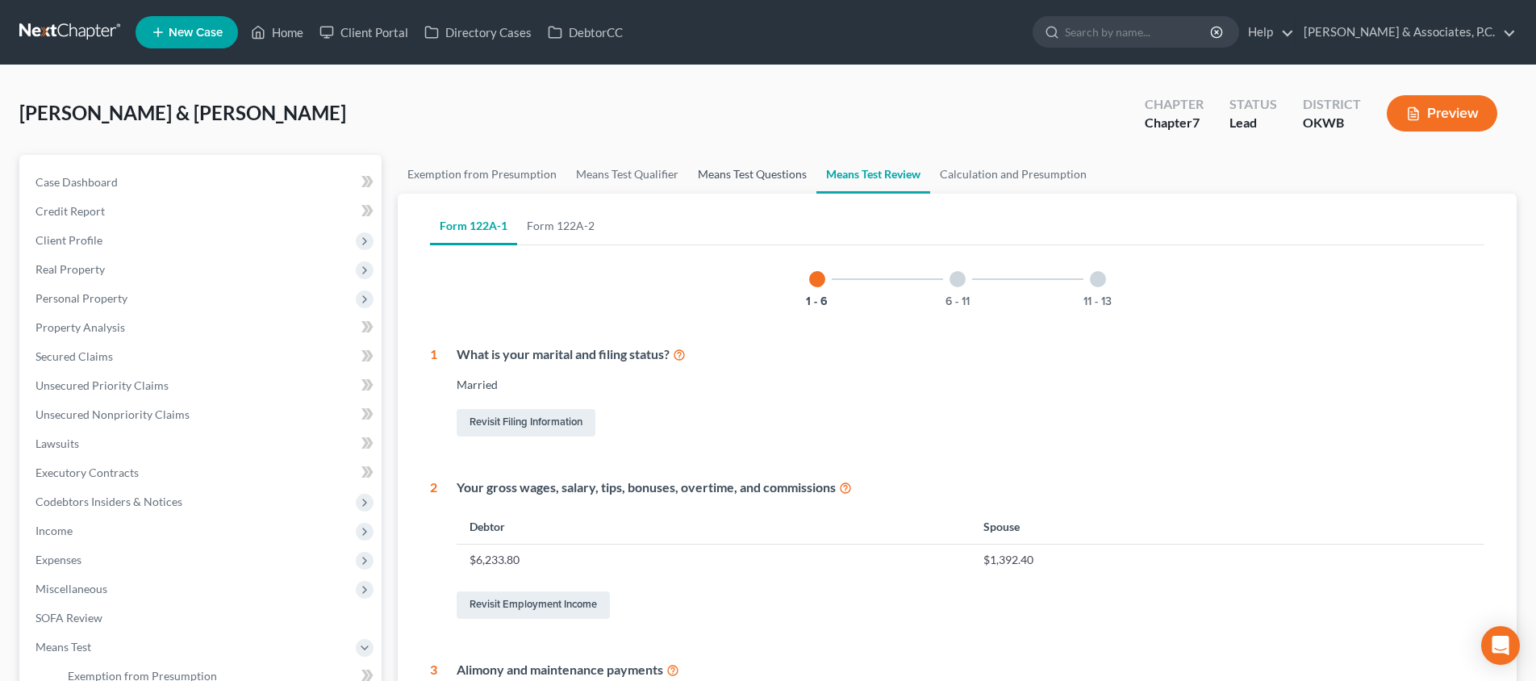
click at [741, 177] on link "Means Test Questions" at bounding box center [752, 174] width 128 height 39
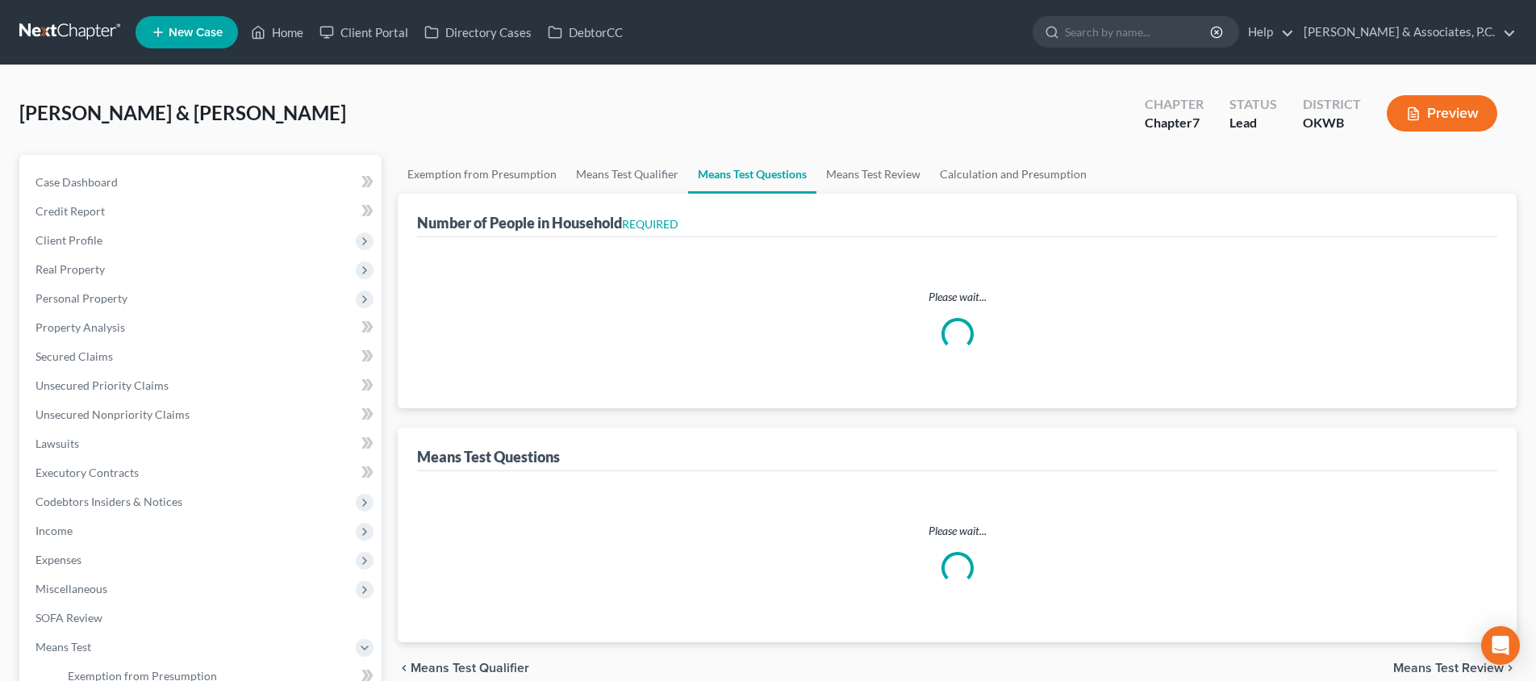
select select "0"
select select "60"
select select "1"
select select "60"
select select "1"
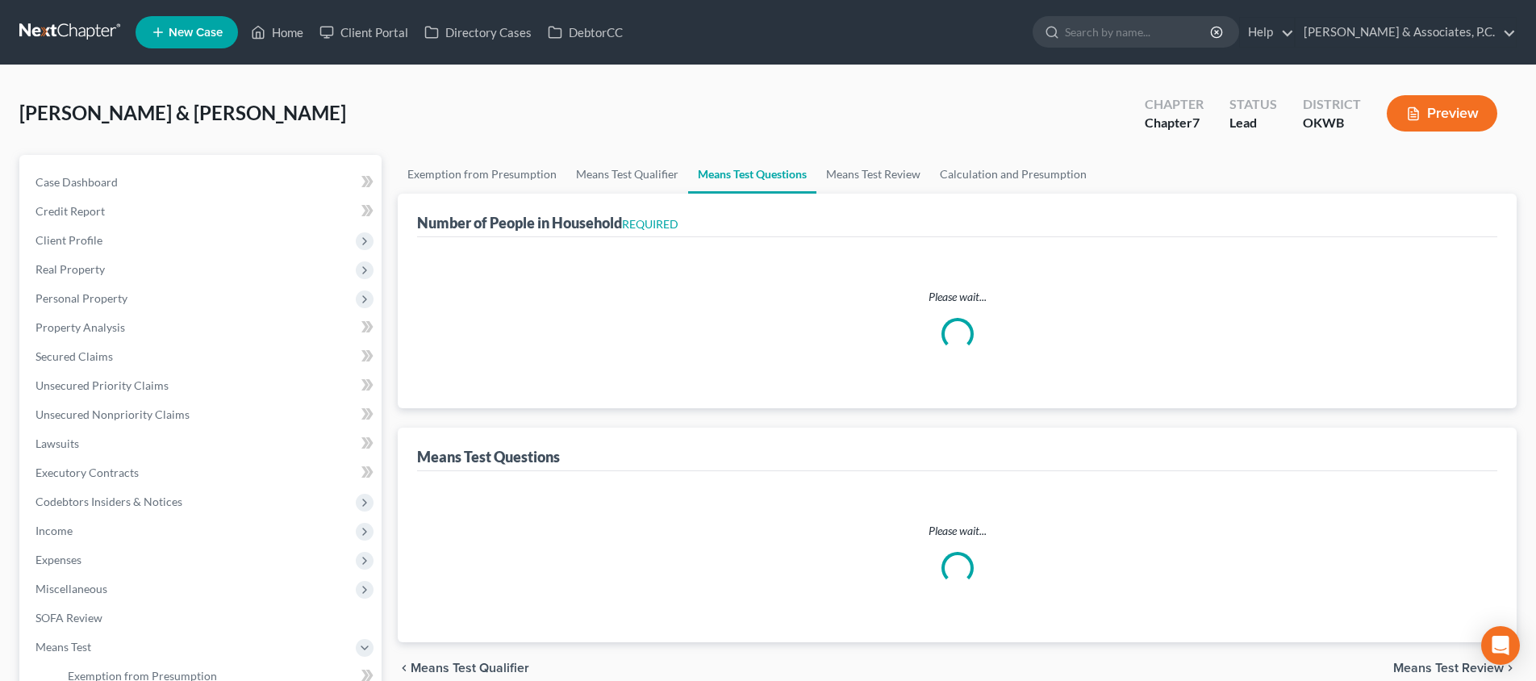
select select "60"
select select "3"
select select "2"
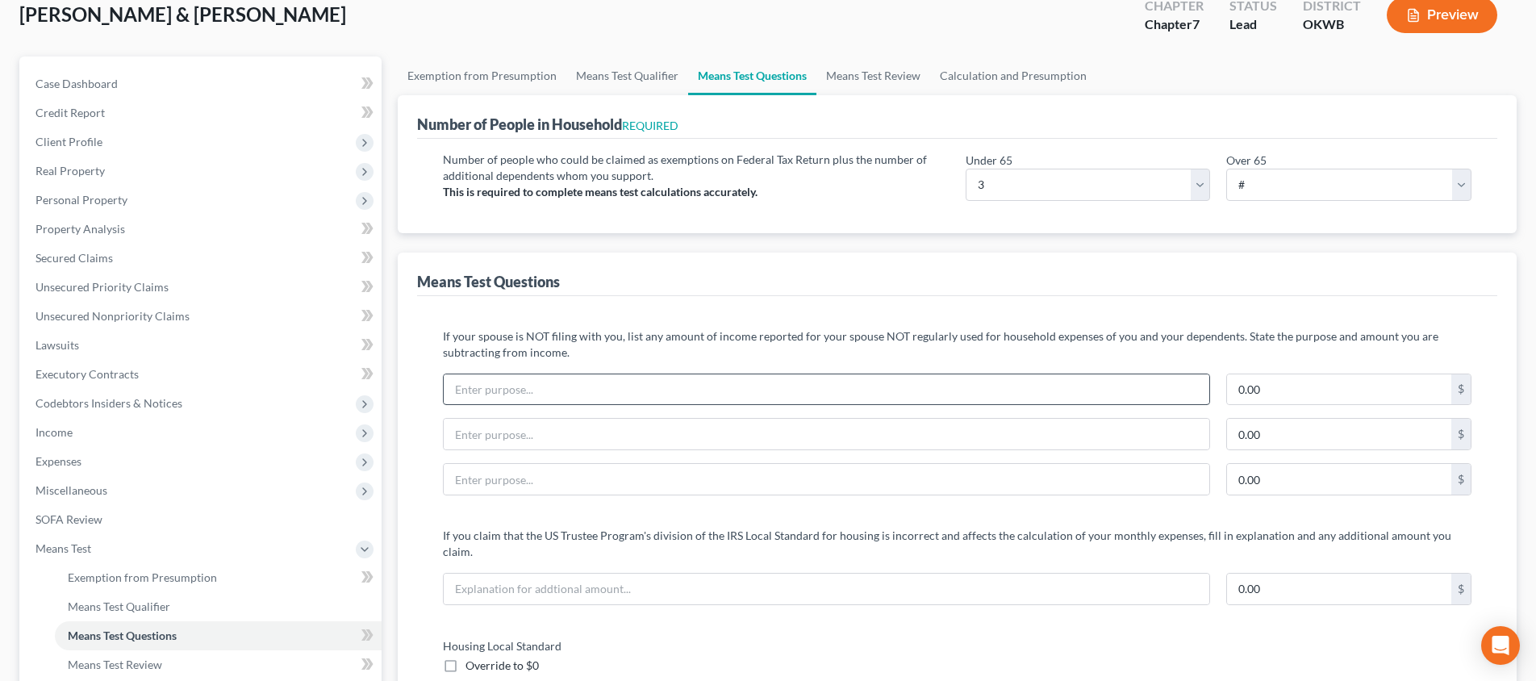
scroll to position [43, 0]
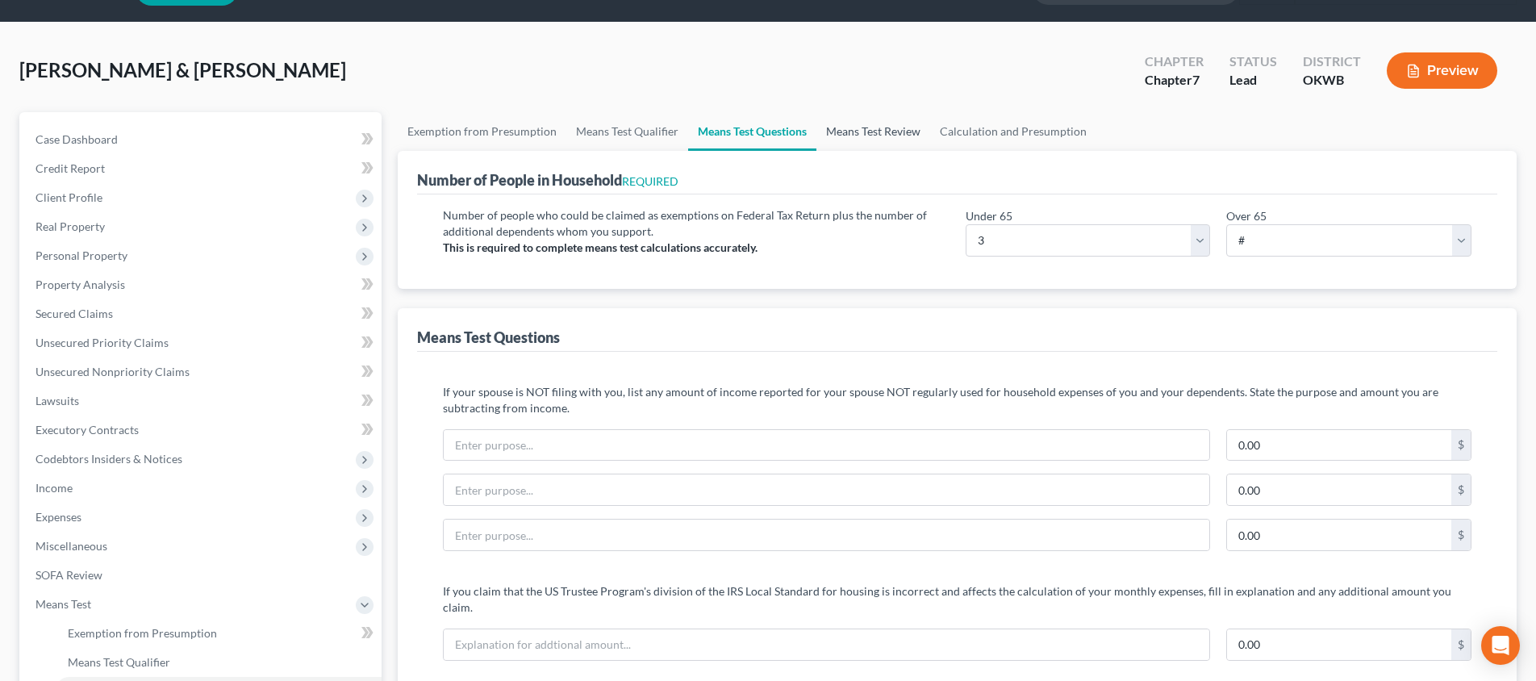
click at [844, 134] on link "Means Test Review" at bounding box center [873, 131] width 114 height 39
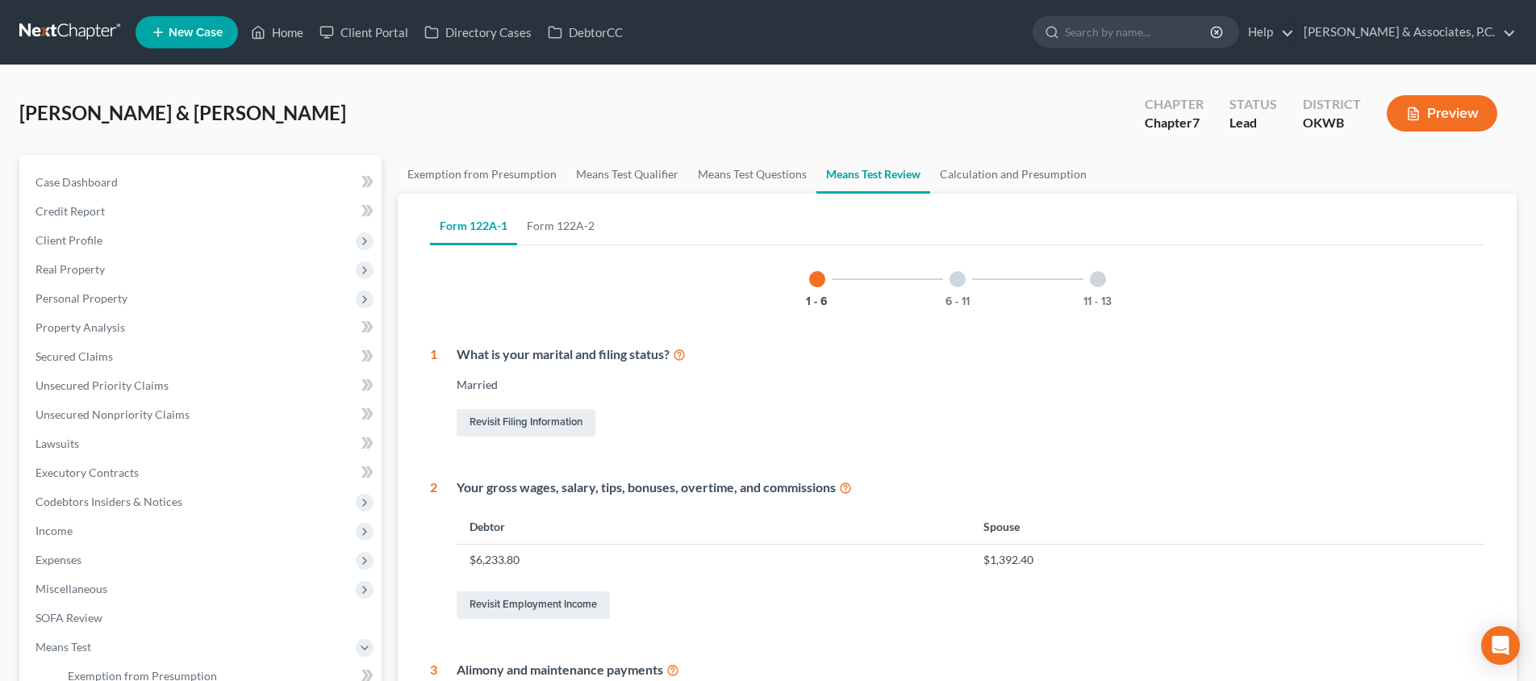
click at [968, 283] on div "6 - 11" at bounding box center [957, 279] width 55 height 55
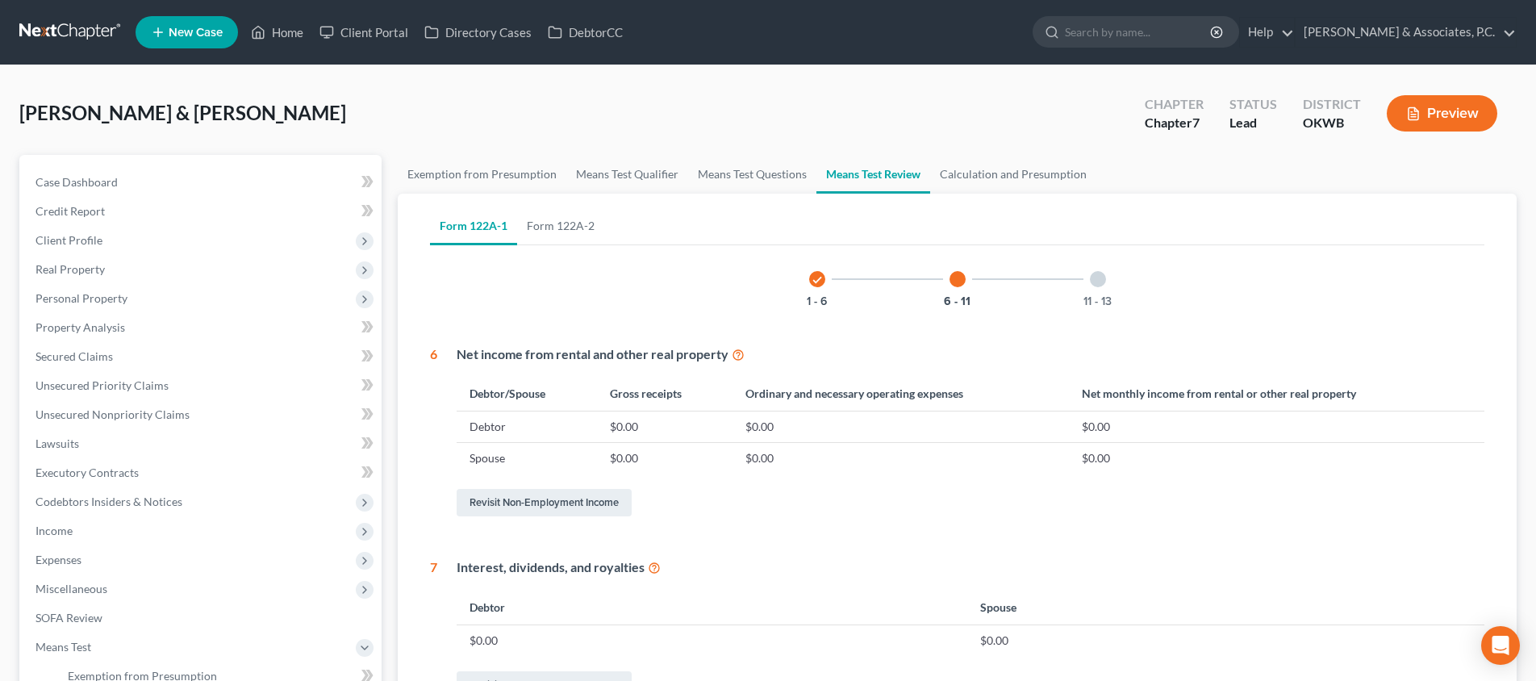
click at [1104, 281] on div at bounding box center [1098, 279] width 16 height 16
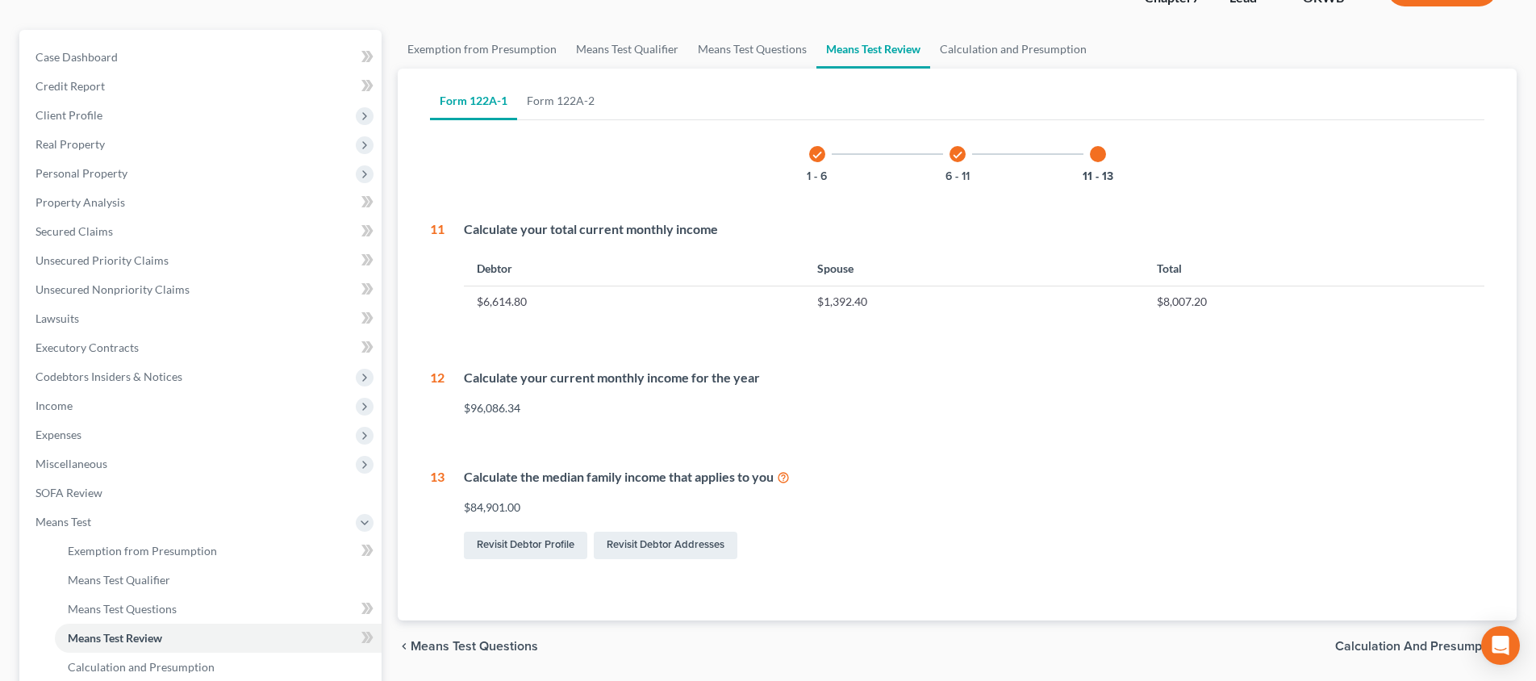
scroll to position [289, 0]
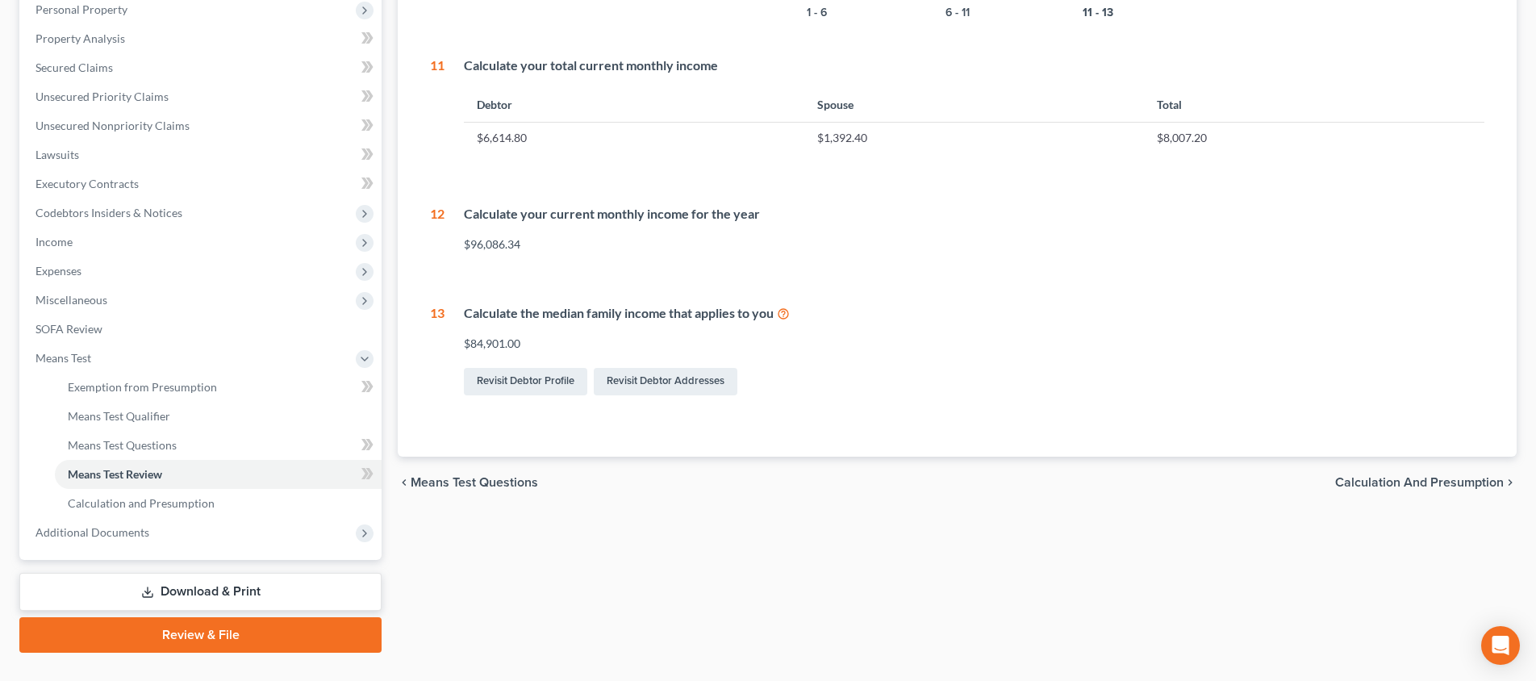
click at [1402, 476] on span "Calculation and Presumption" at bounding box center [1419, 482] width 169 height 13
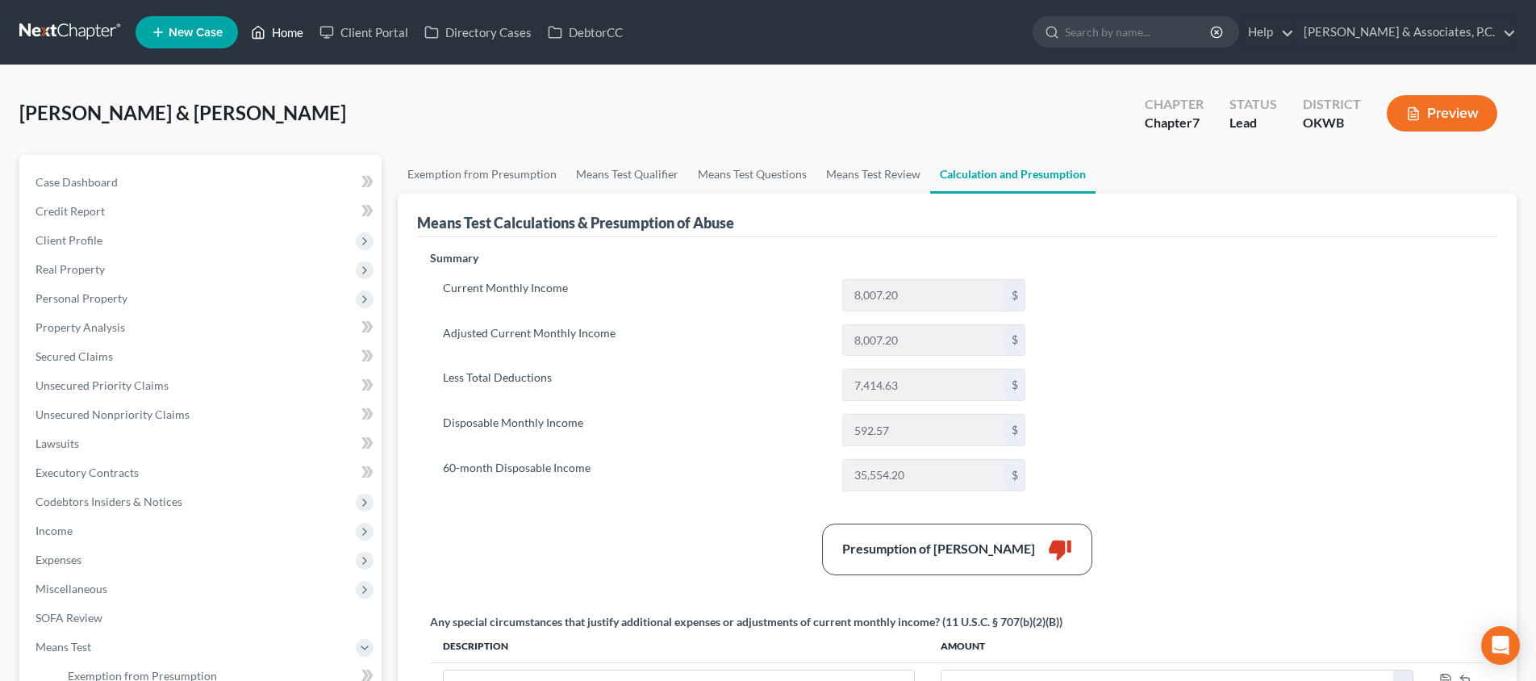
click at [294, 40] on link "Home" at bounding box center [277, 32] width 69 height 29
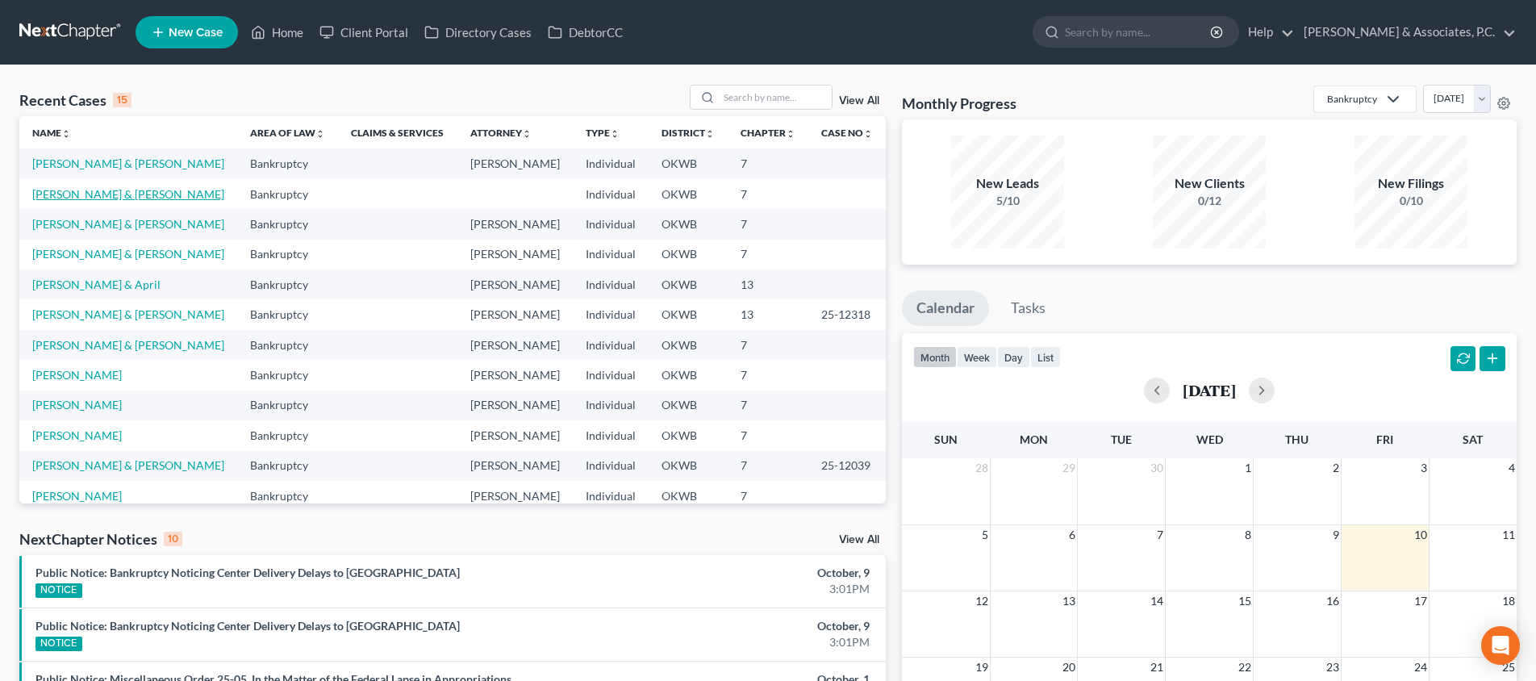
click at [122, 200] on link "[PERSON_NAME] & [PERSON_NAME]" at bounding box center [128, 194] width 192 height 14
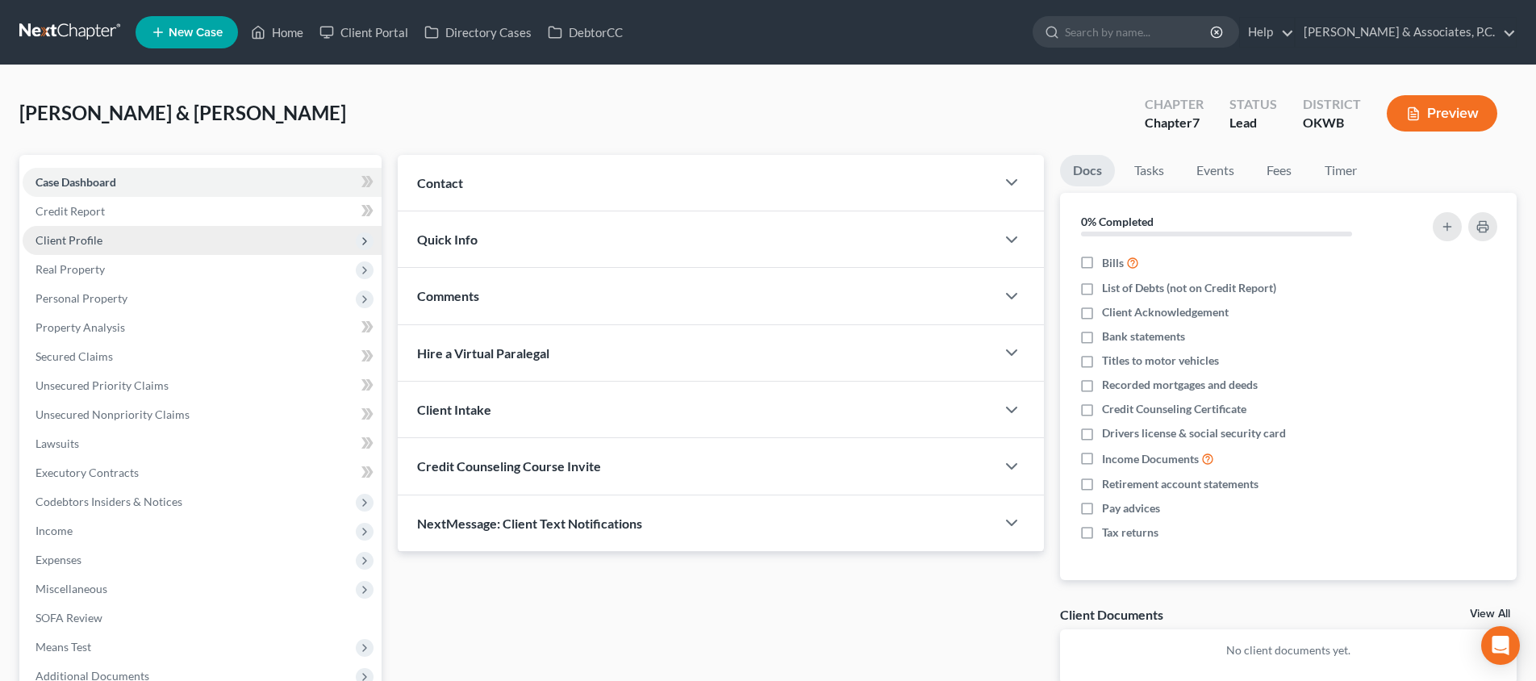
click at [215, 248] on span "Client Profile" at bounding box center [202, 240] width 359 height 29
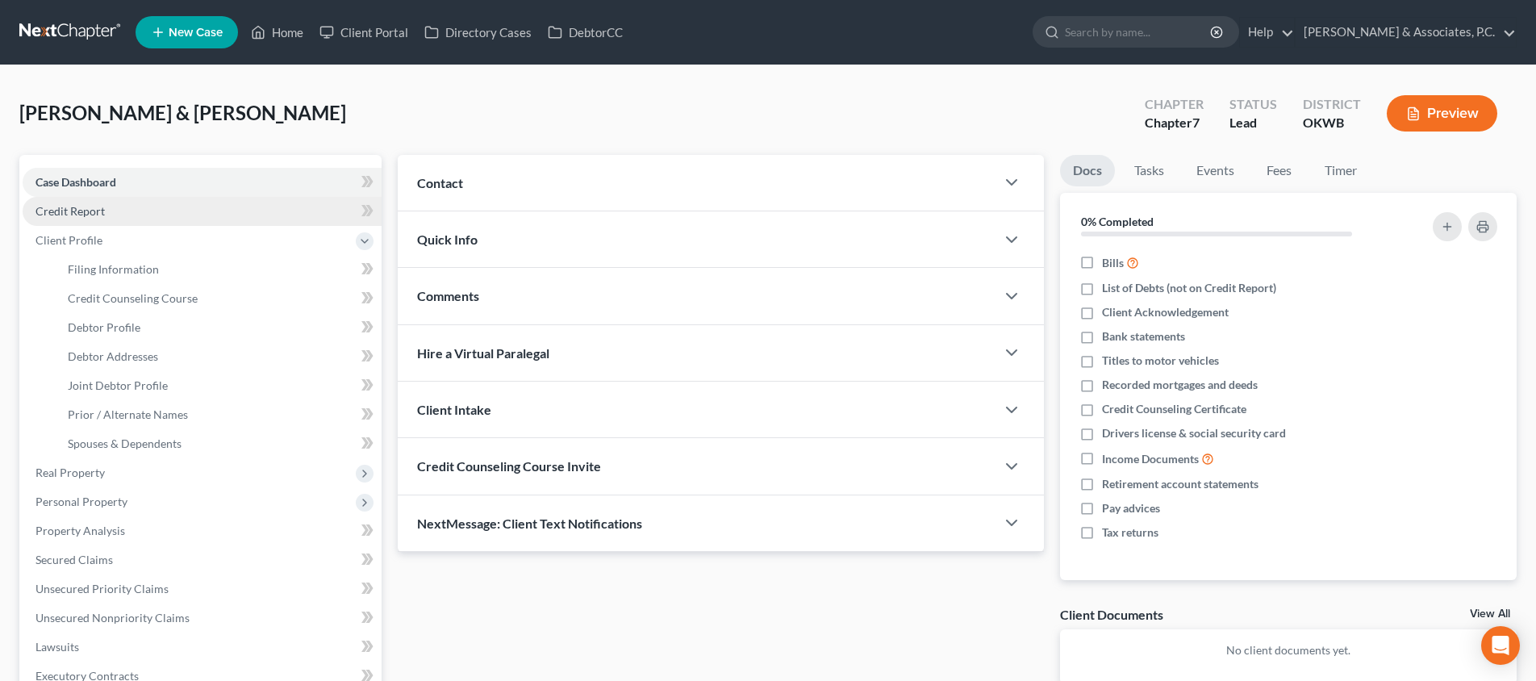
click at [214, 223] on link "Credit Report" at bounding box center [202, 211] width 359 height 29
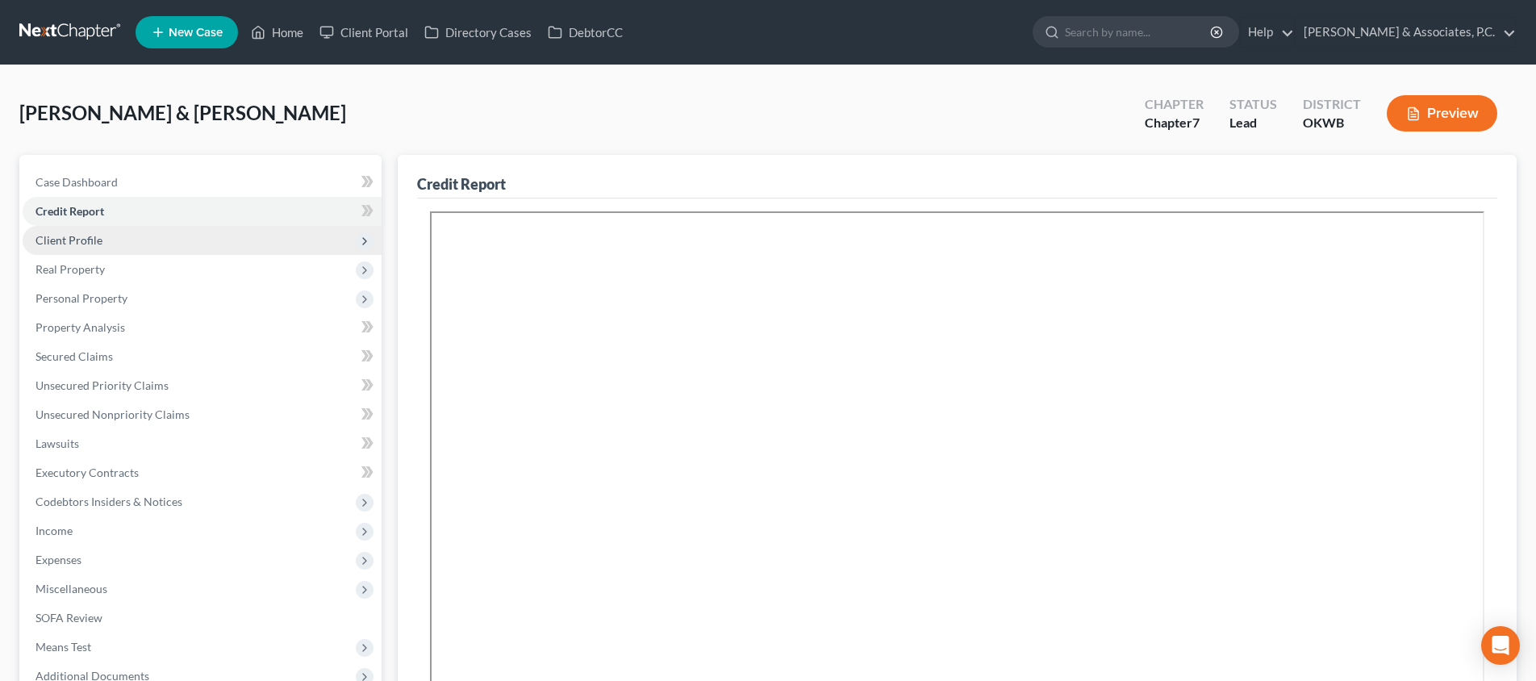
click at [202, 240] on span "Client Profile" at bounding box center [202, 240] width 359 height 29
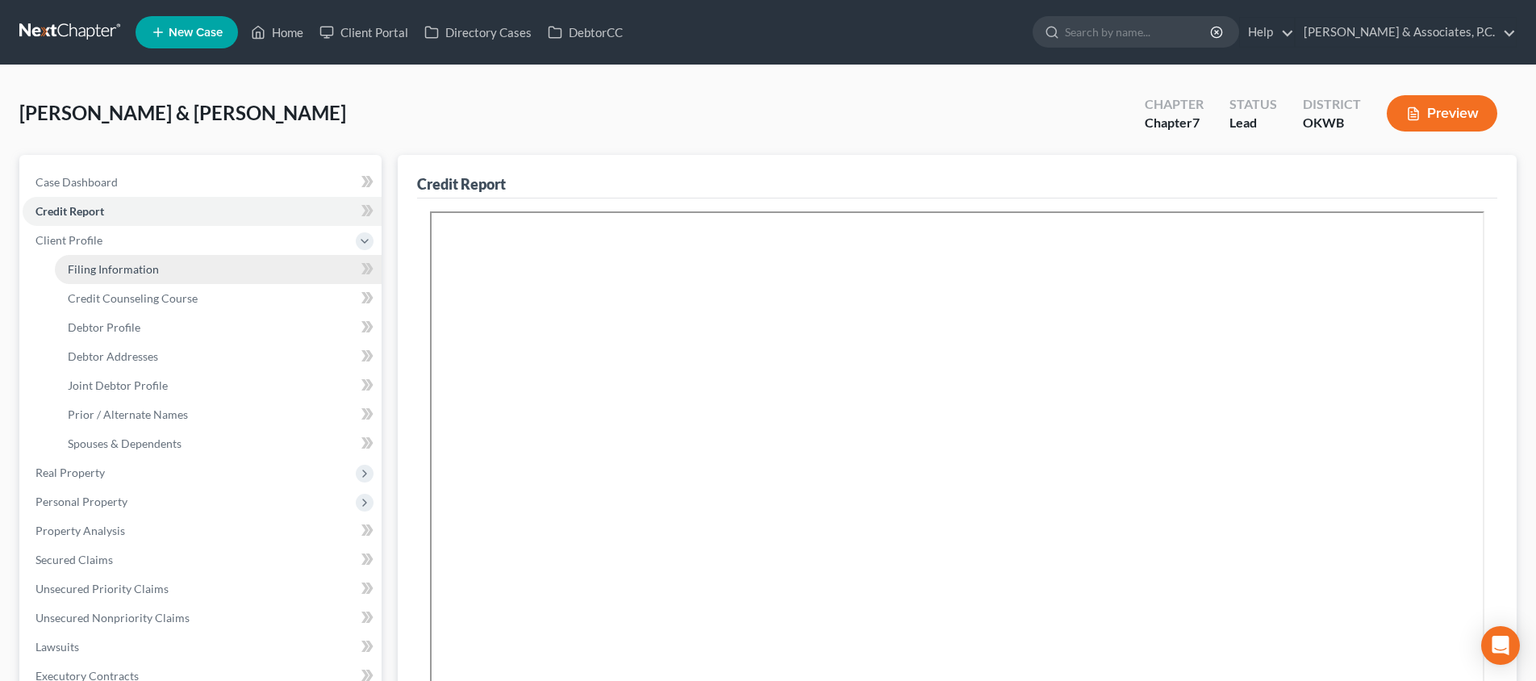
click at [204, 264] on link "Filing Information" at bounding box center [218, 269] width 327 height 29
select select "1"
select select "0"
select select "37"
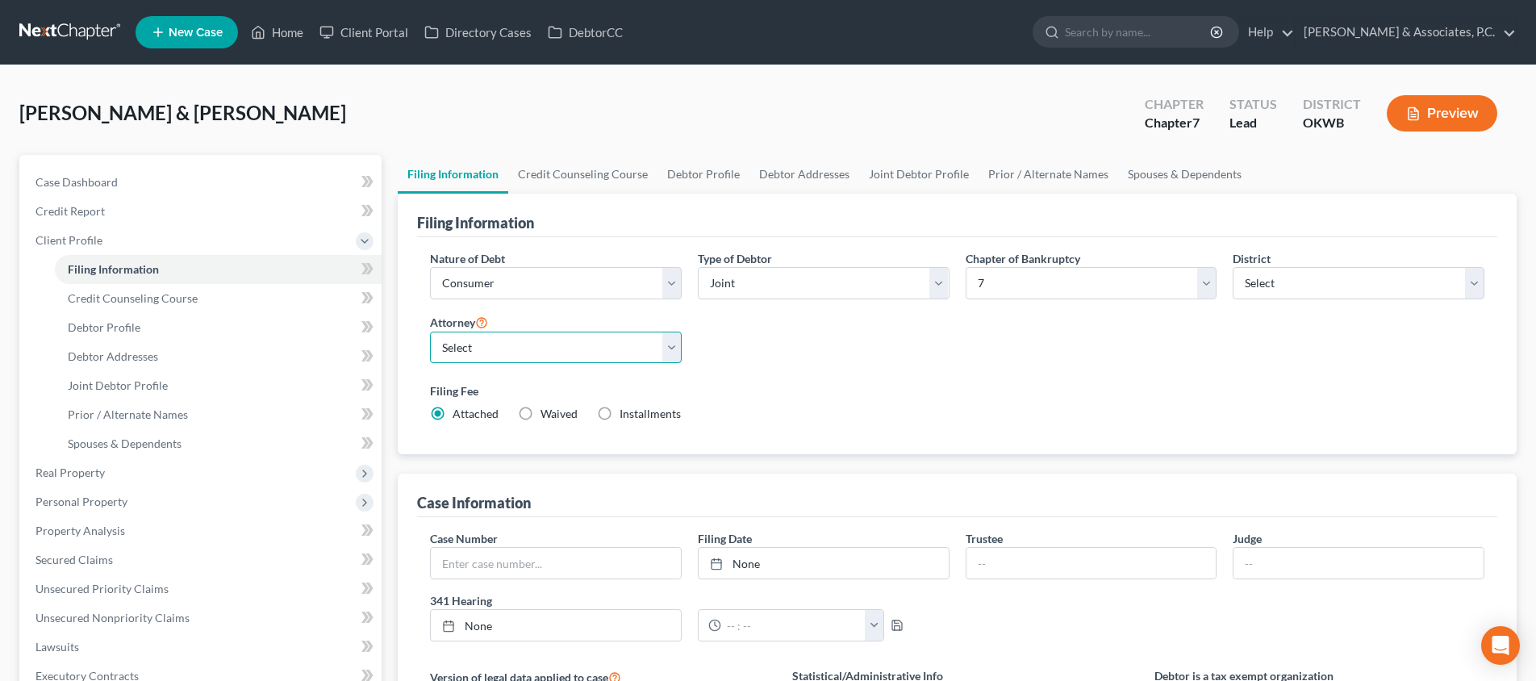
select select "2"
click at [285, 38] on link "Home" at bounding box center [277, 32] width 69 height 29
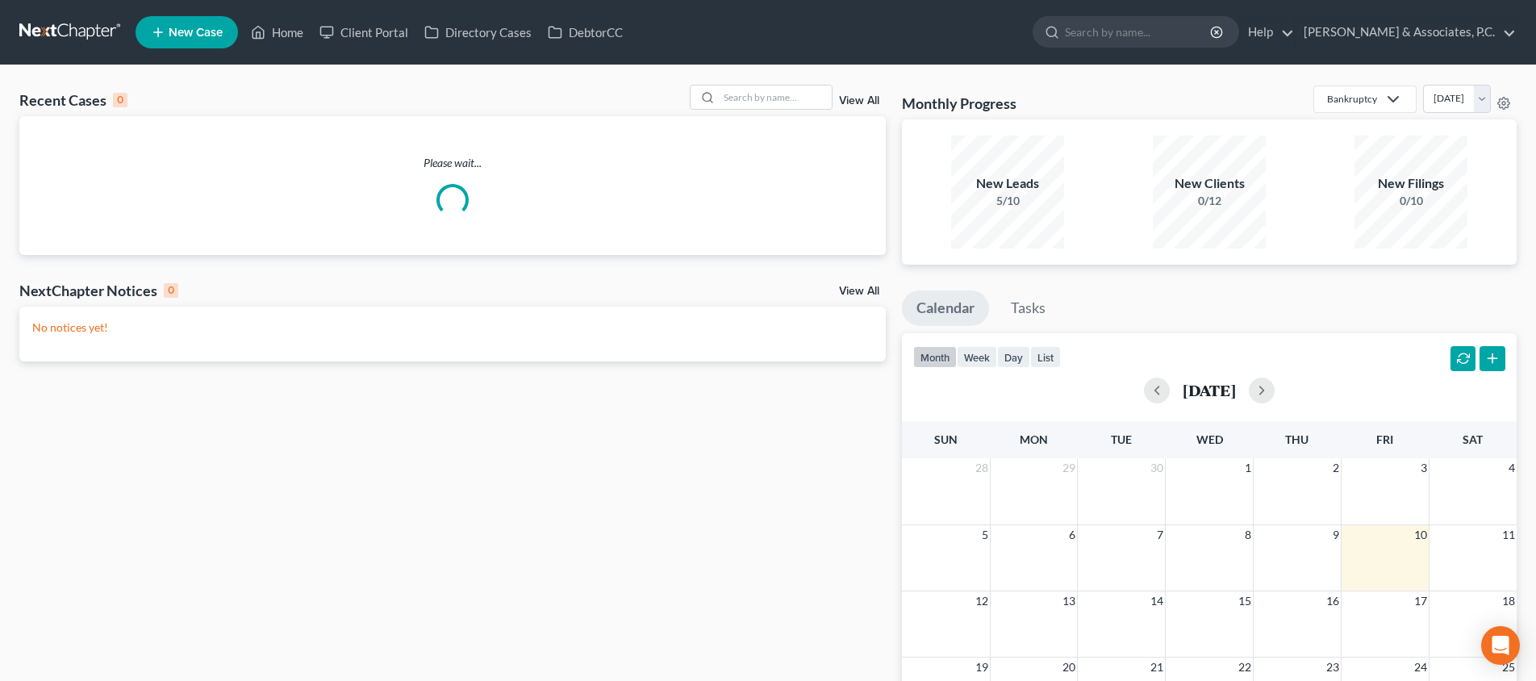
scroll to position [6, 0]
